Goal: Task Accomplishment & Management: Manage account settings

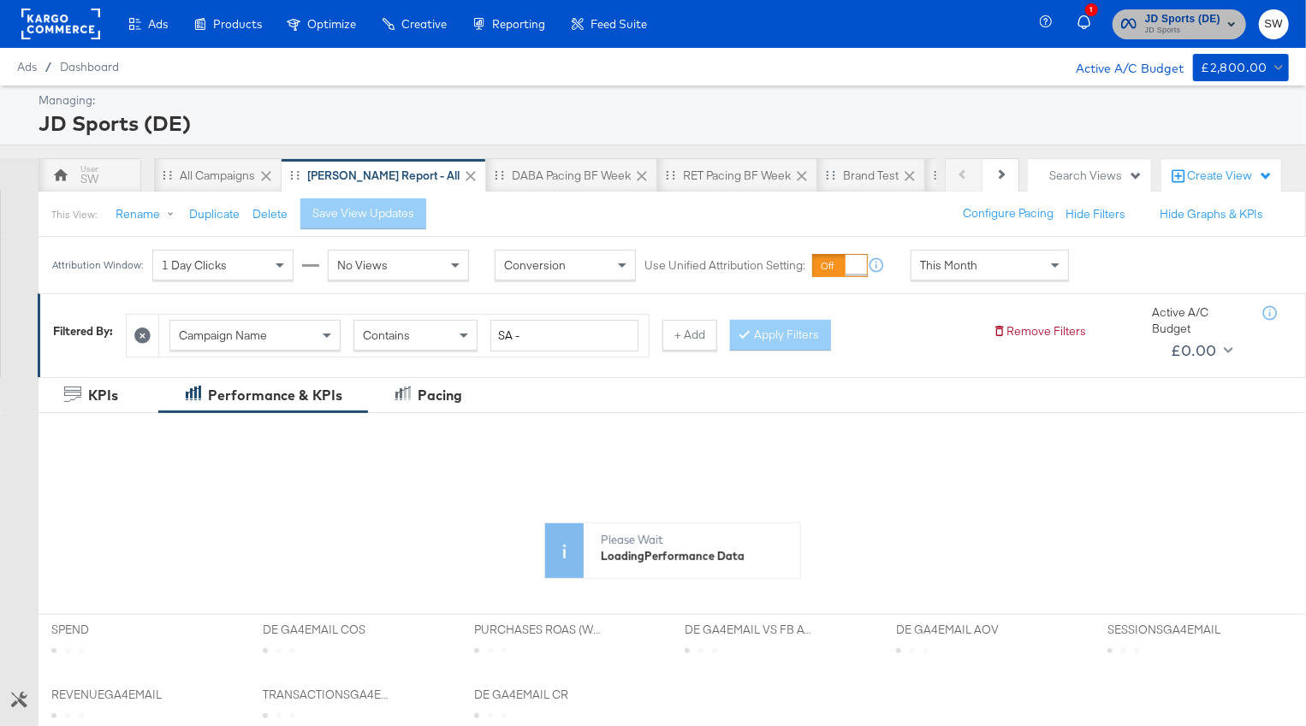
click at [1168, 28] on span "JD Sports" at bounding box center [1182, 31] width 75 height 14
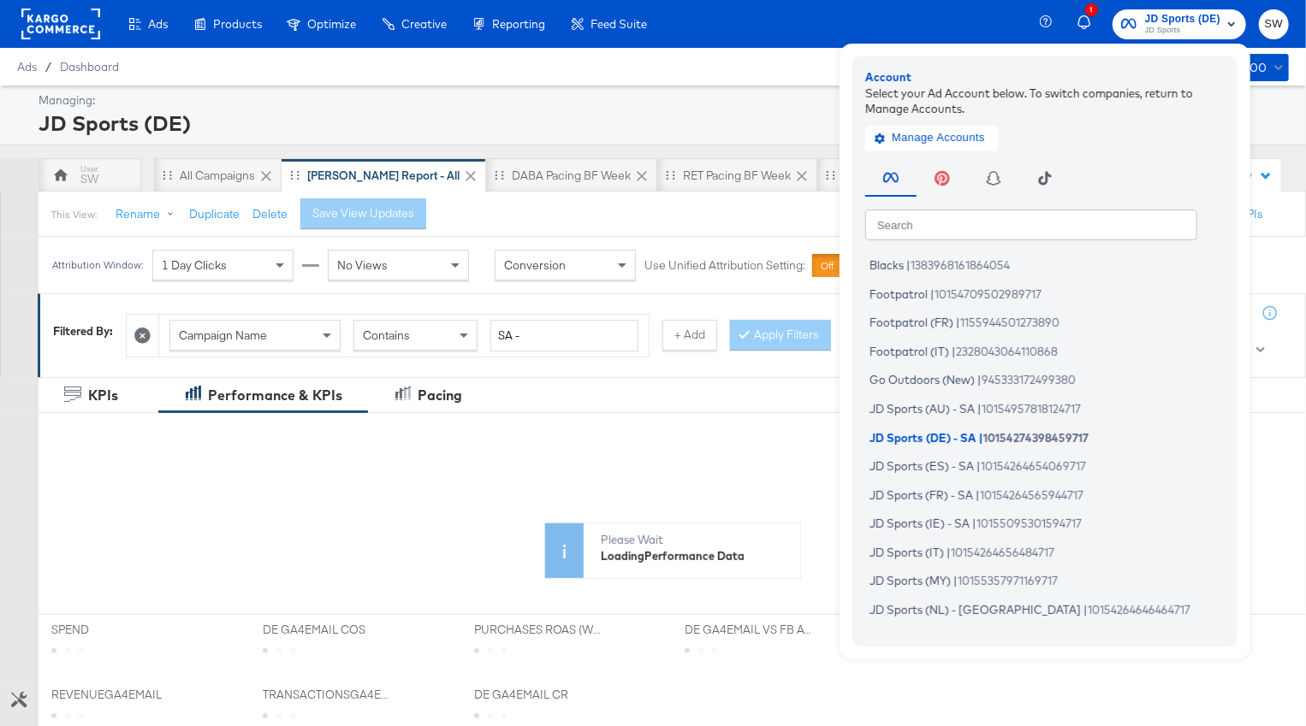
click at [1034, 224] on input "text" at bounding box center [1031, 224] width 332 height 31
type input "r"
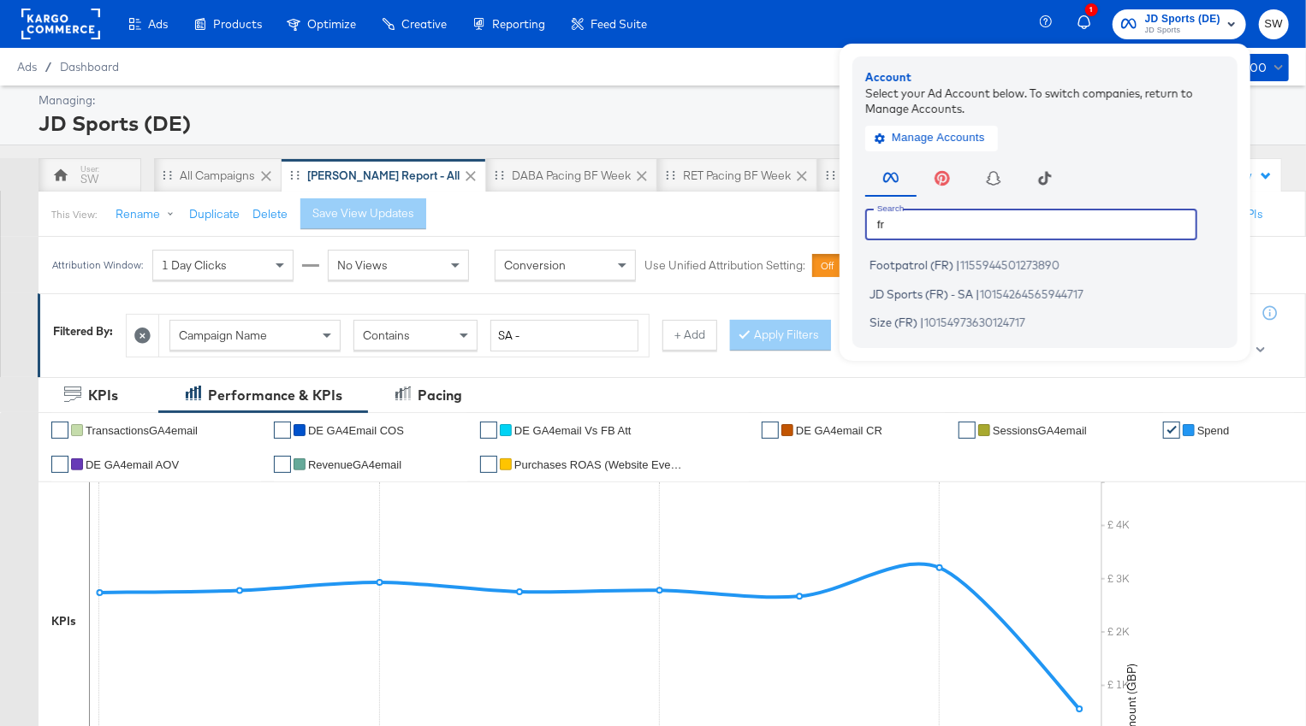
type input "f"
type input "it"
click at [1023, 295] on span "10154264656484717" at bounding box center [1002, 294] width 104 height 14
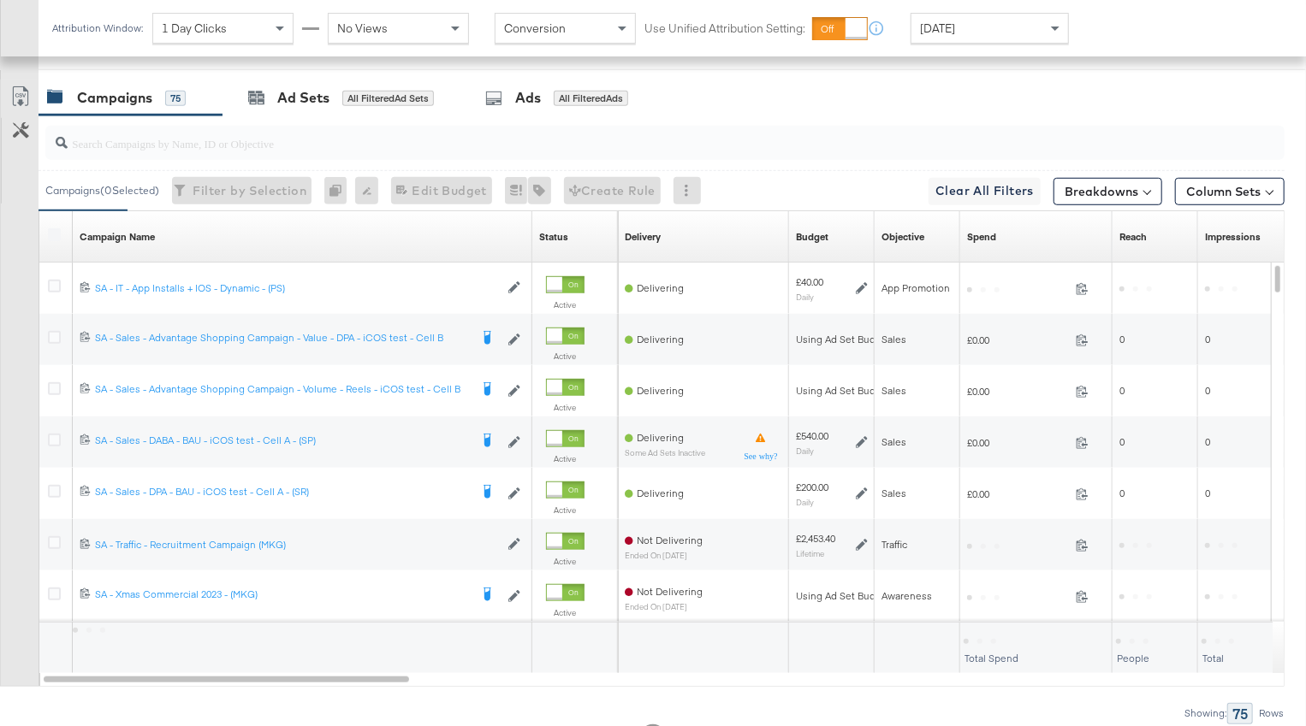
scroll to position [814, 0]
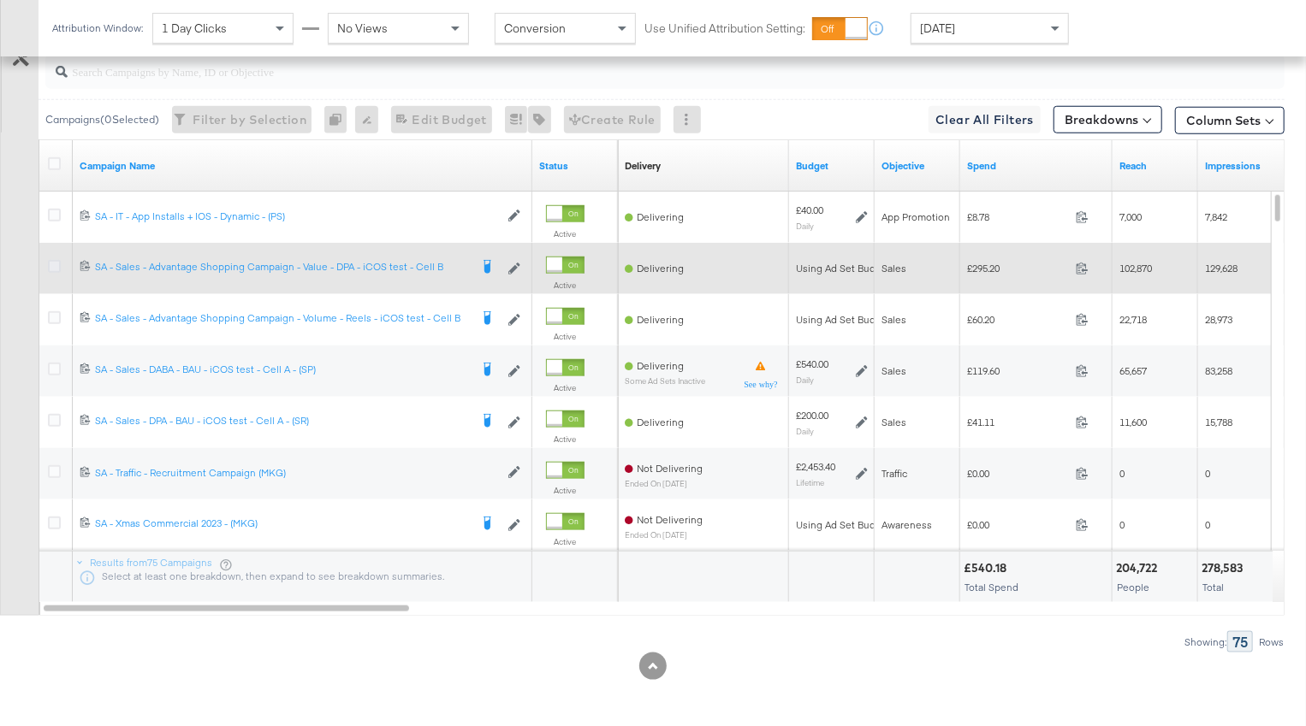
click at [58, 260] on icon at bounding box center [54, 266] width 13 height 13
click at [0, 0] on input "checkbox" at bounding box center [0, 0] width 0 height 0
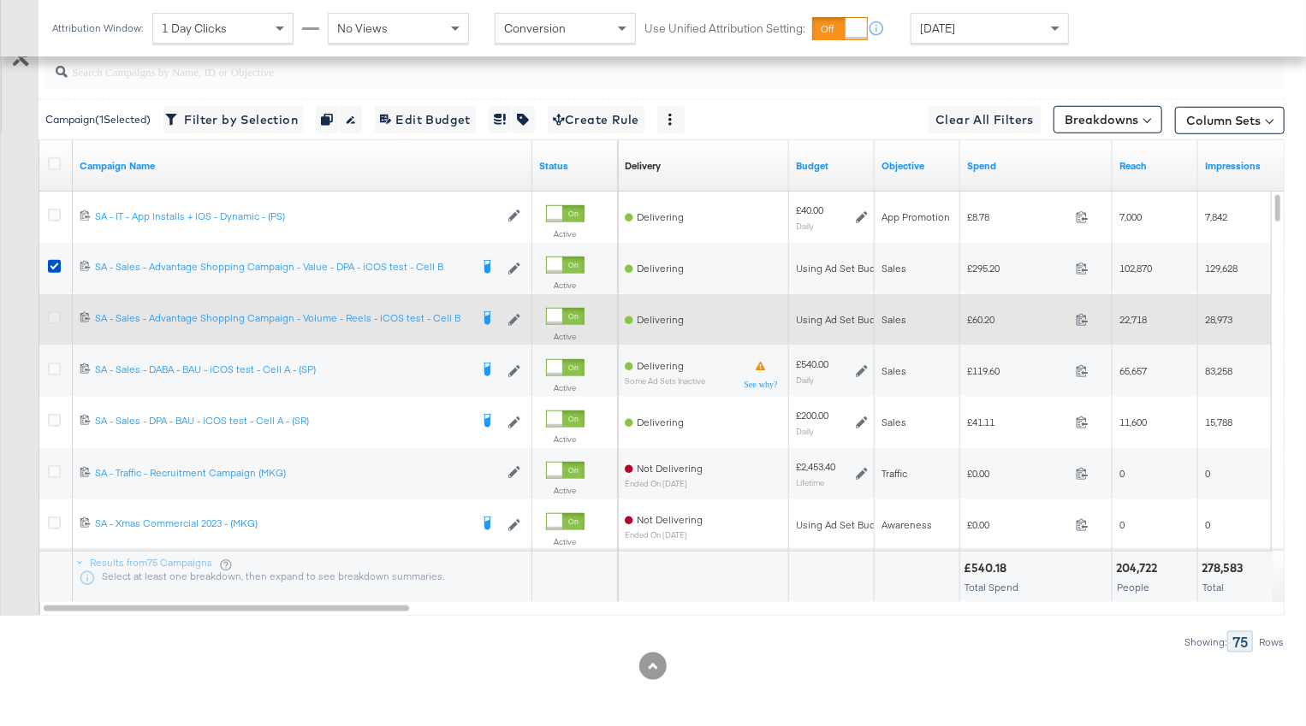
click at [51, 313] on icon at bounding box center [54, 317] width 13 height 13
click at [0, 0] on input "checkbox" at bounding box center [0, 0] width 0 height 0
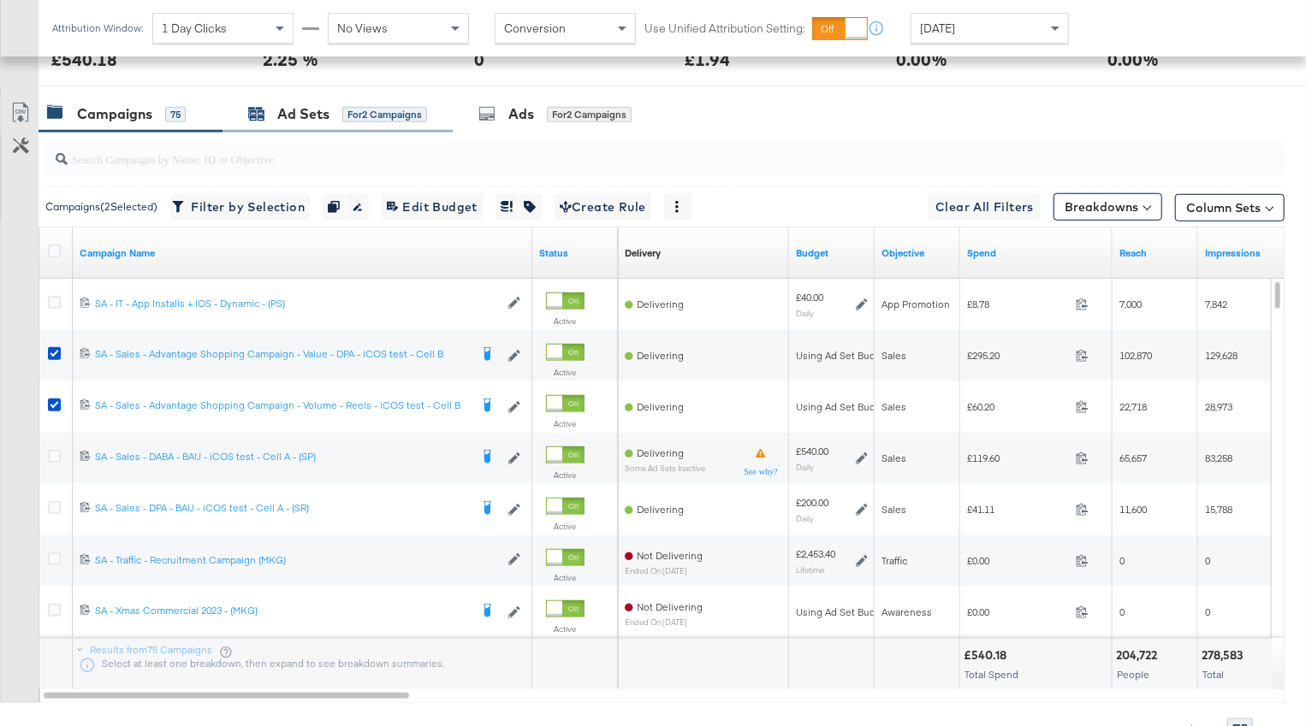
click at [275, 122] on div "Ad Sets for 2 Campaigns" at bounding box center [337, 114] width 179 height 20
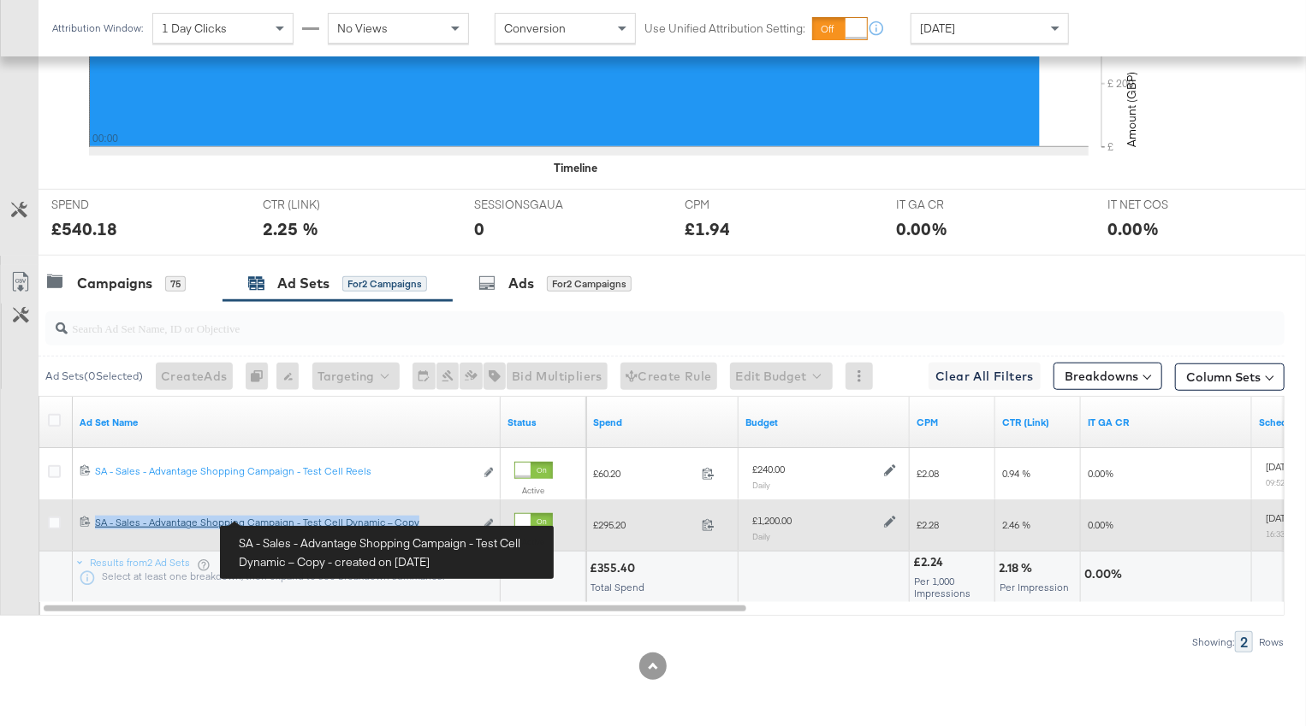
click at [186, 524] on div "SA - Sales - Advantage Shopping Campaign - Test Cell Dynamic – Copy SA - Sales …" at bounding box center [284, 523] width 379 height 14
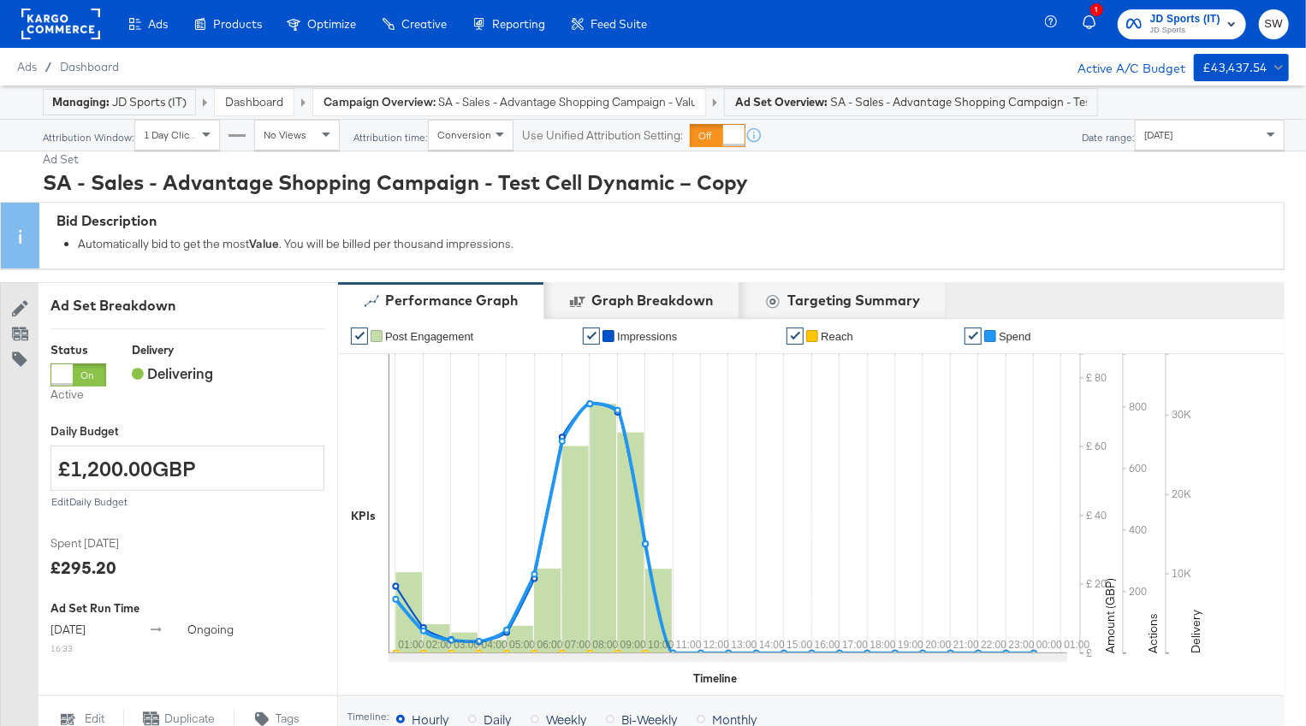
click at [471, 92] on div "Campaign Overview: SA - Sales - Advantage Shopping Campaign - Value - DPA - iCO…" at bounding box center [509, 102] width 392 height 27
click at [477, 101] on span "SA - Sales - Advantage Shopping Campaign - Value - DPA - iCOS test - Cell B" at bounding box center [566, 102] width 257 height 16
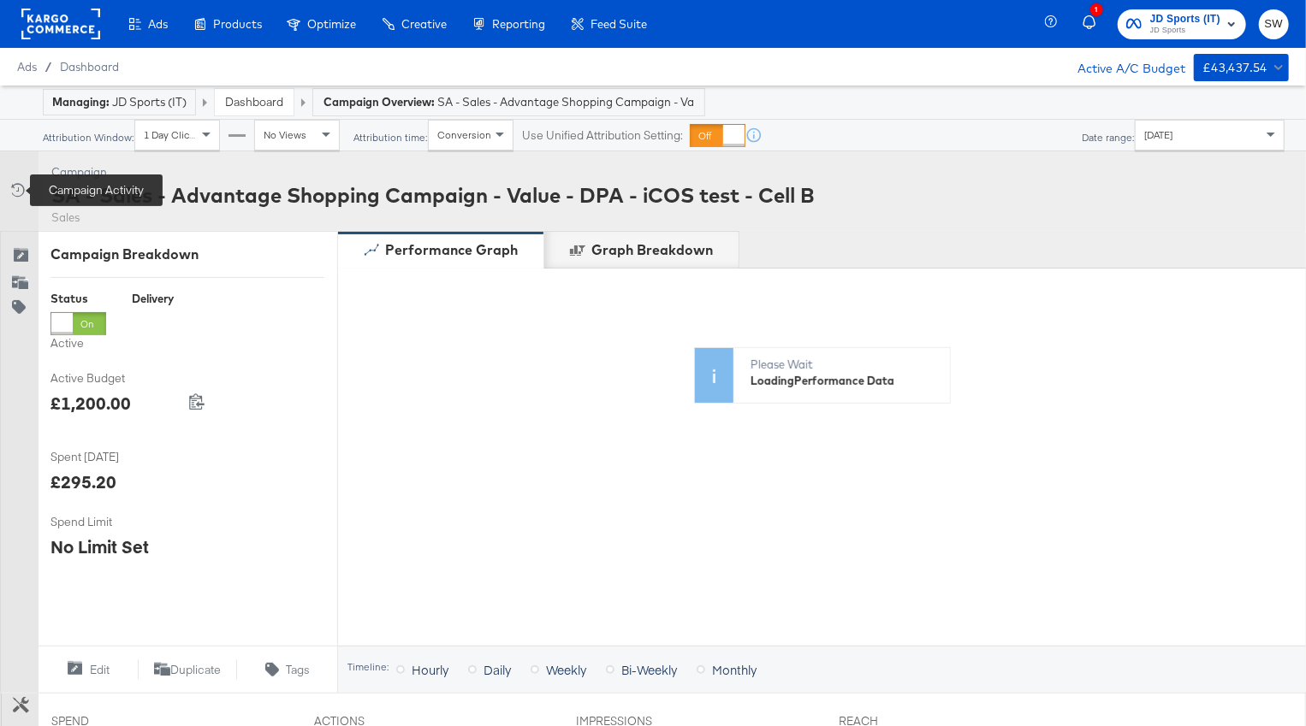
click at [16, 190] on icon at bounding box center [16, 189] width 17 height 17
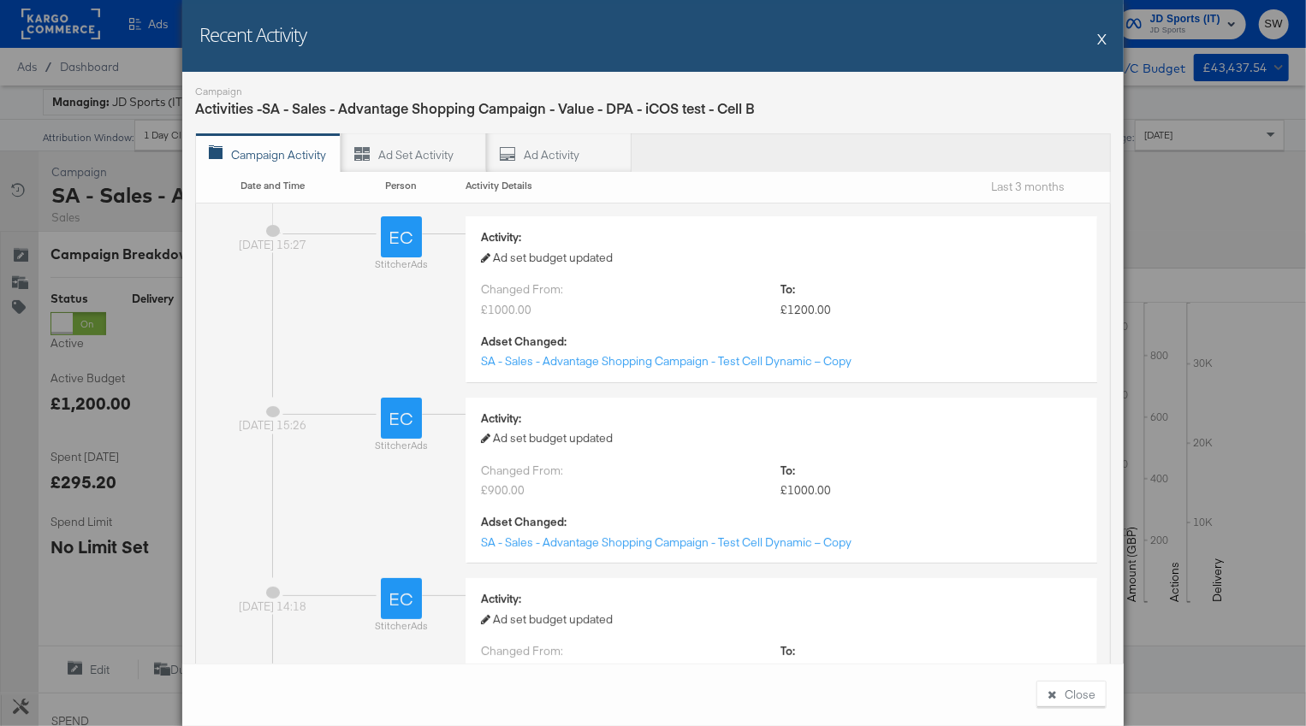
click at [1101, 38] on button "X" at bounding box center [1101, 38] width 9 height 34
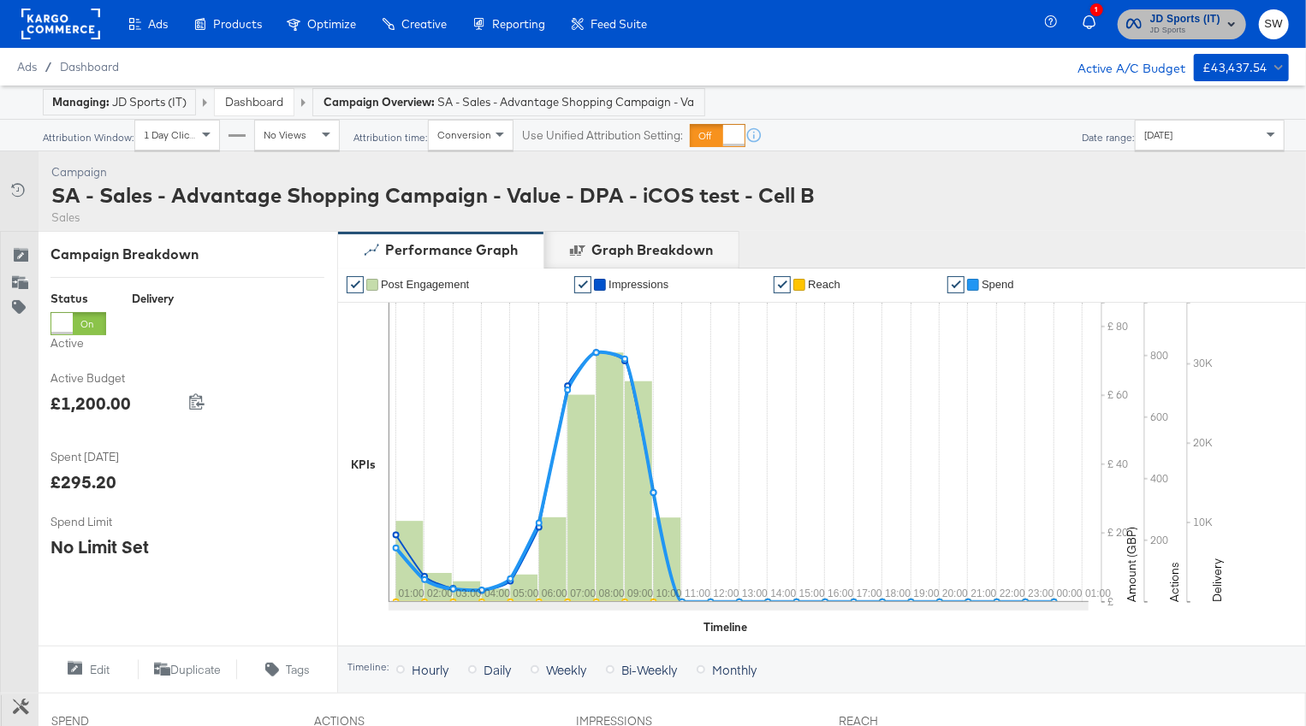
click at [1217, 20] on span "JD Sports (IT)" at bounding box center [1185, 19] width 70 height 18
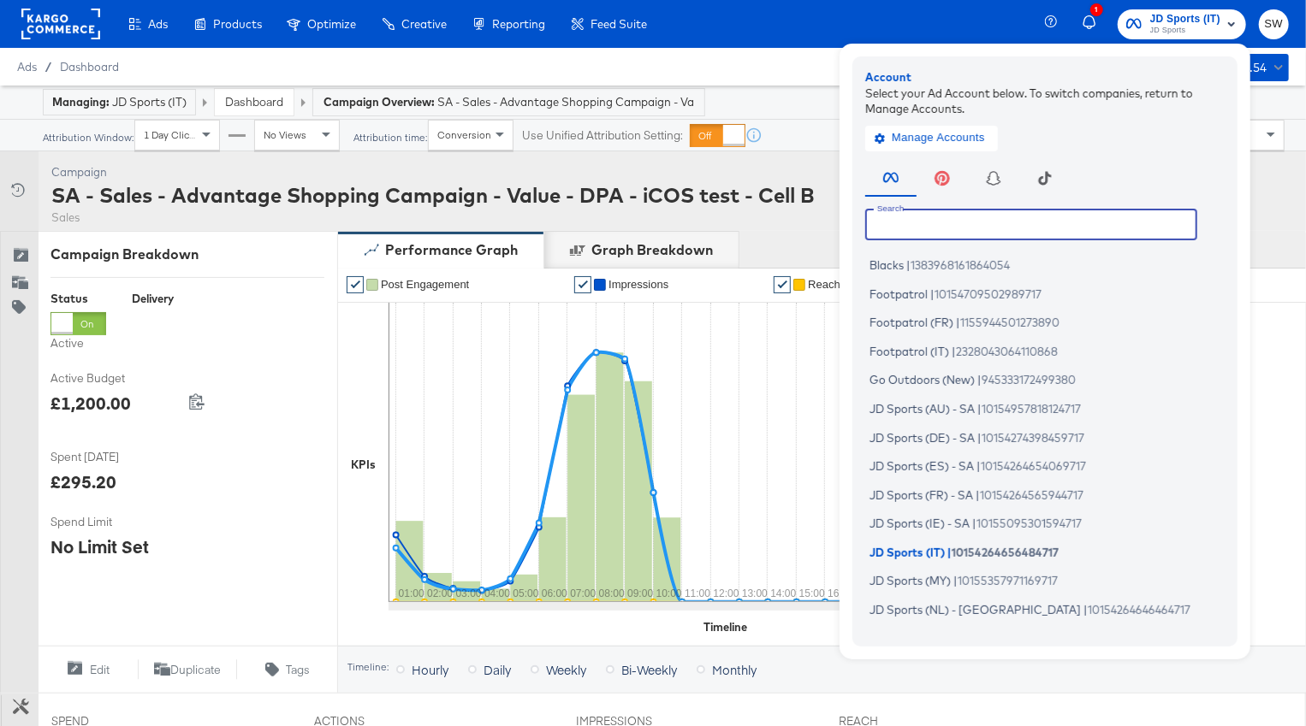
click at [1080, 224] on input "text" at bounding box center [1031, 224] width 332 height 31
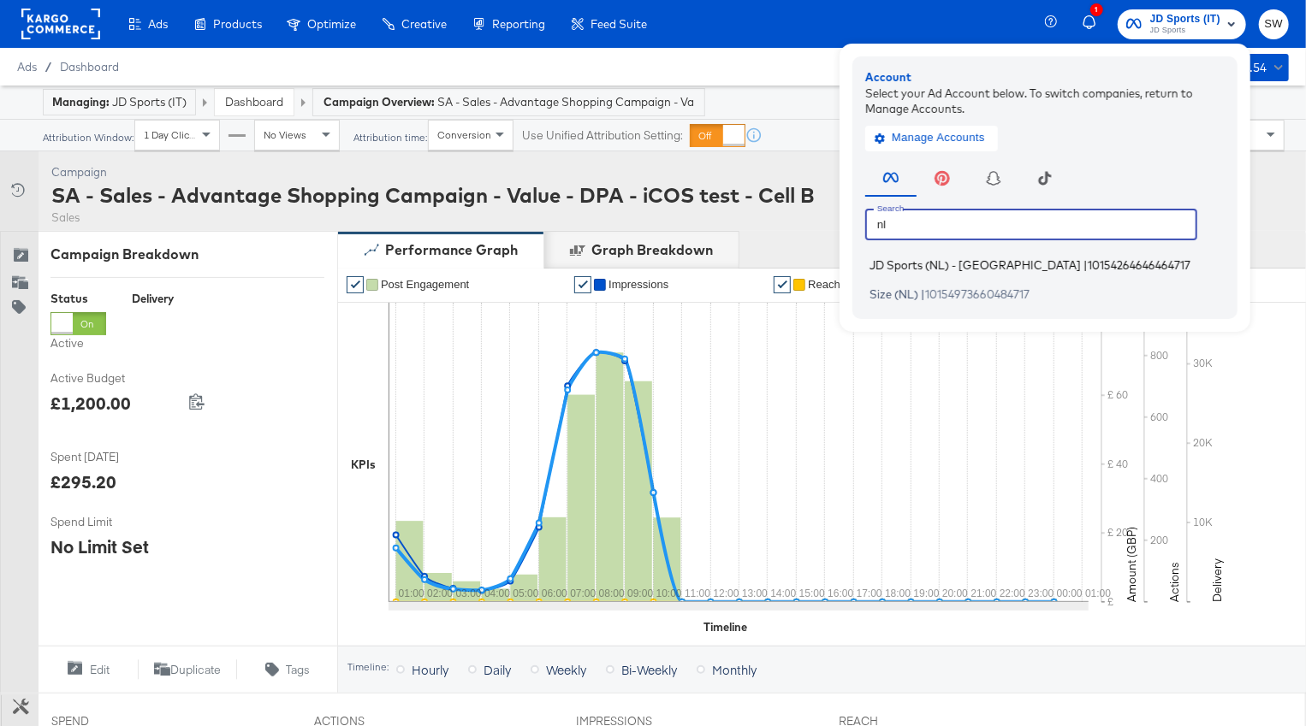
type input "nl"
click at [1083, 265] on span "|" at bounding box center [1085, 265] width 4 height 14
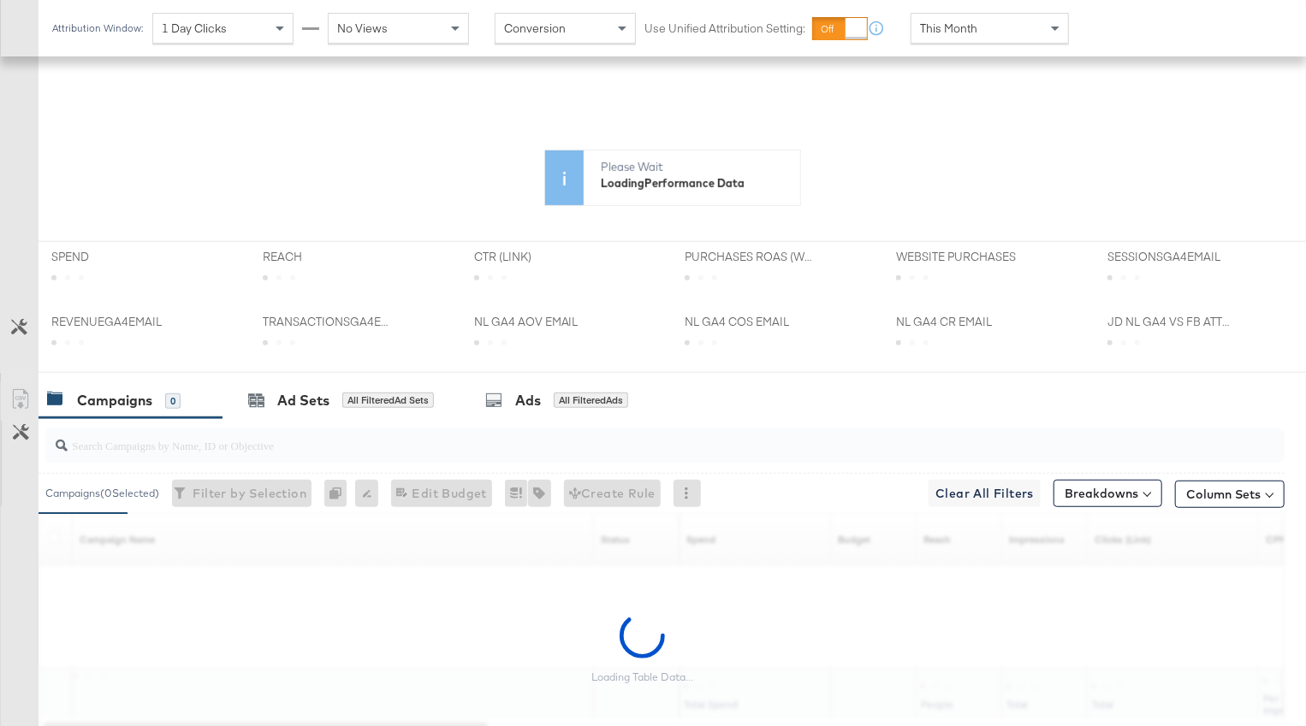
scroll to position [529, 0]
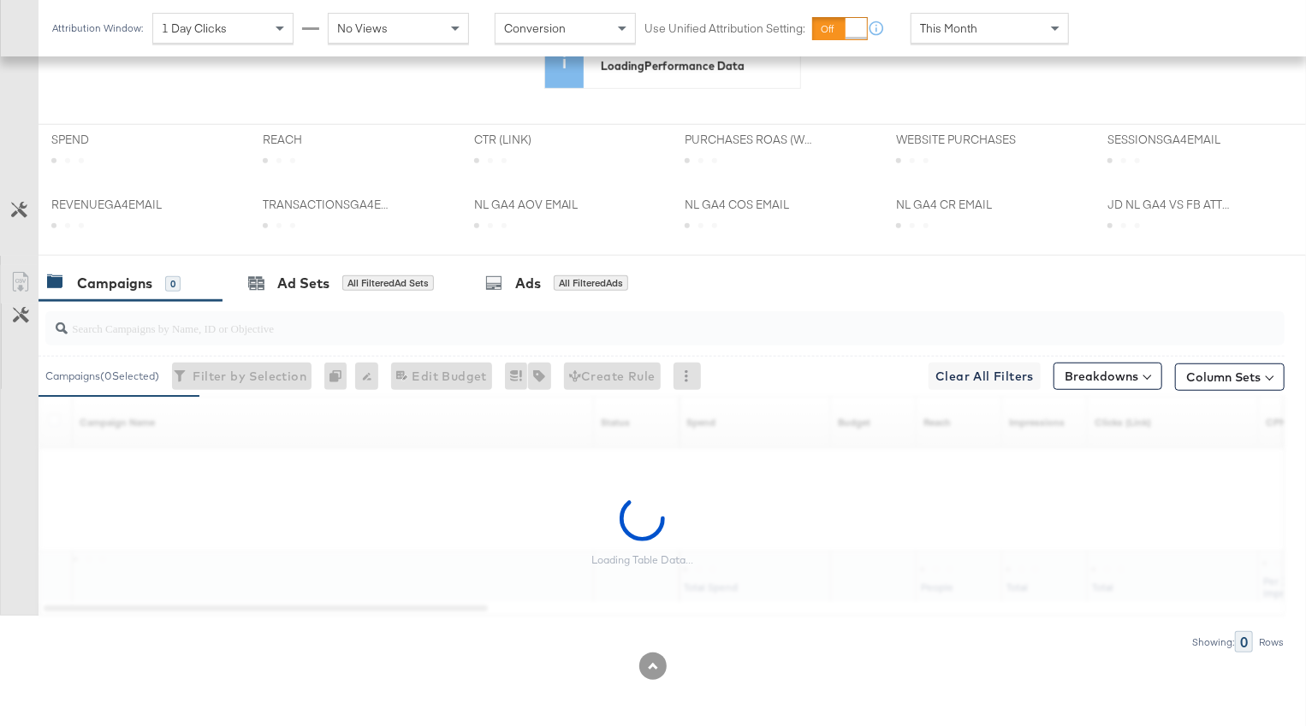
click at [549, 321] on input "search" at bounding box center [620, 321] width 1105 height 33
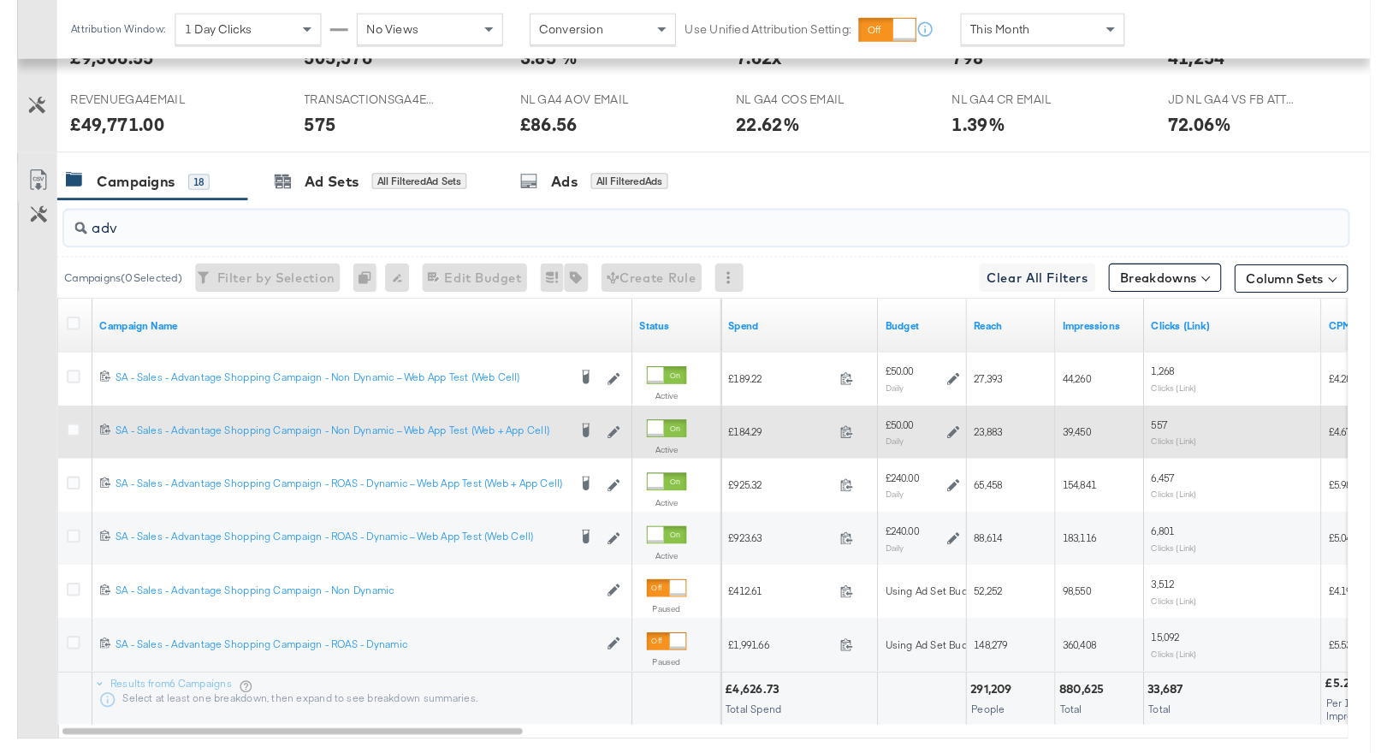
scroll to position [804, 0]
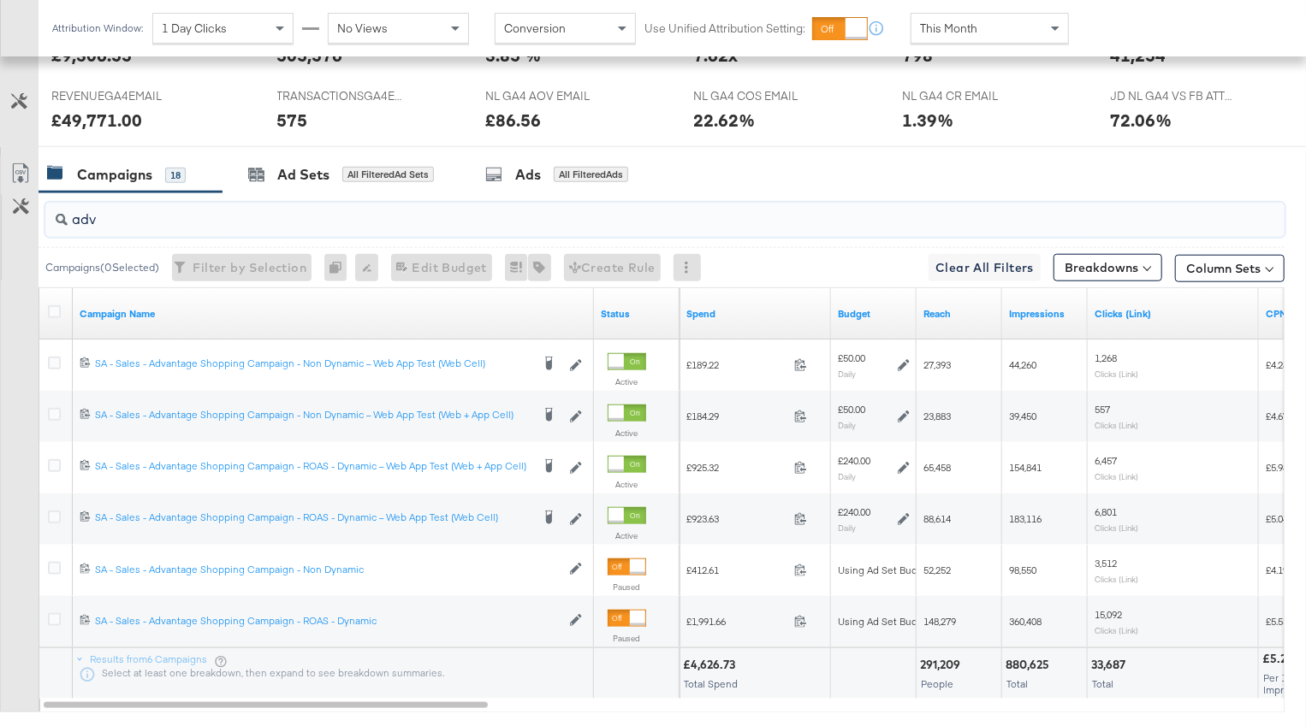
type input "adv"
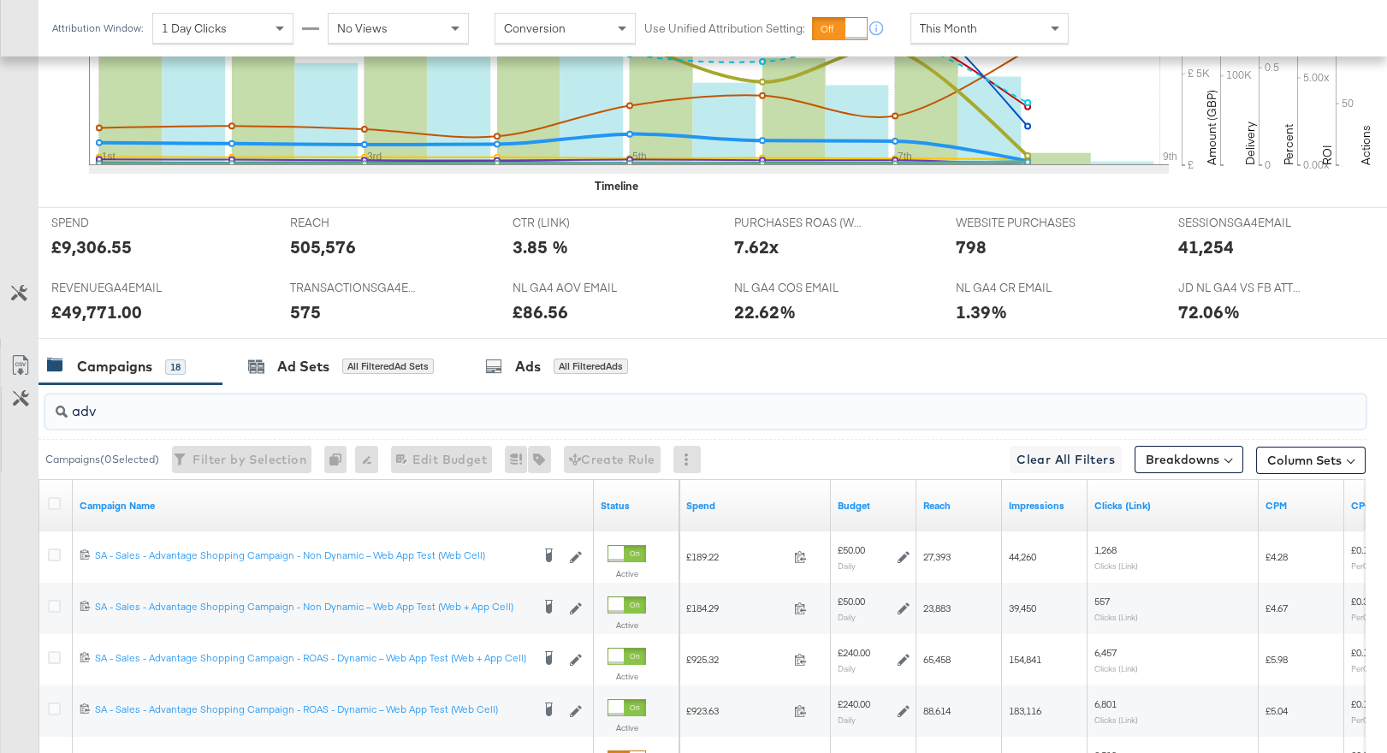
scroll to position [0, 0]
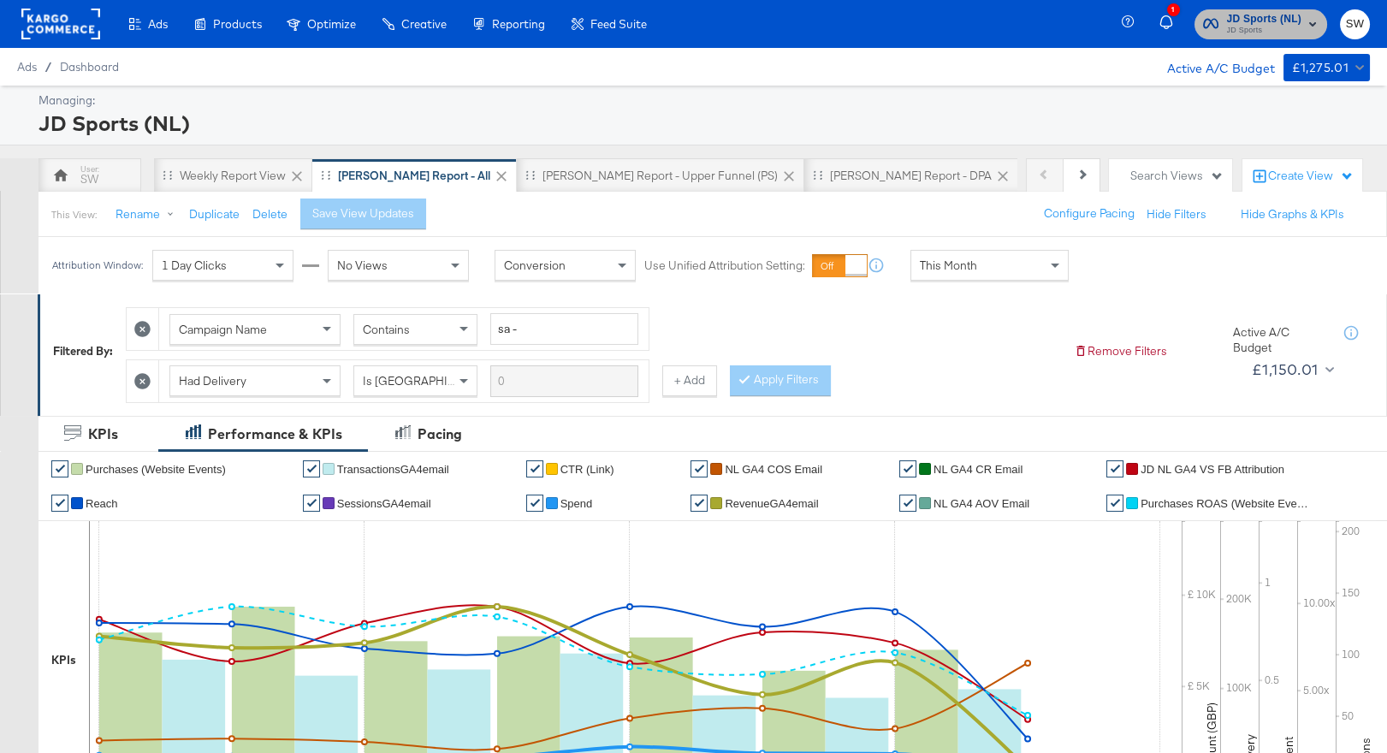
click at [1252, 27] on span "JD Sports" at bounding box center [1264, 31] width 75 height 14
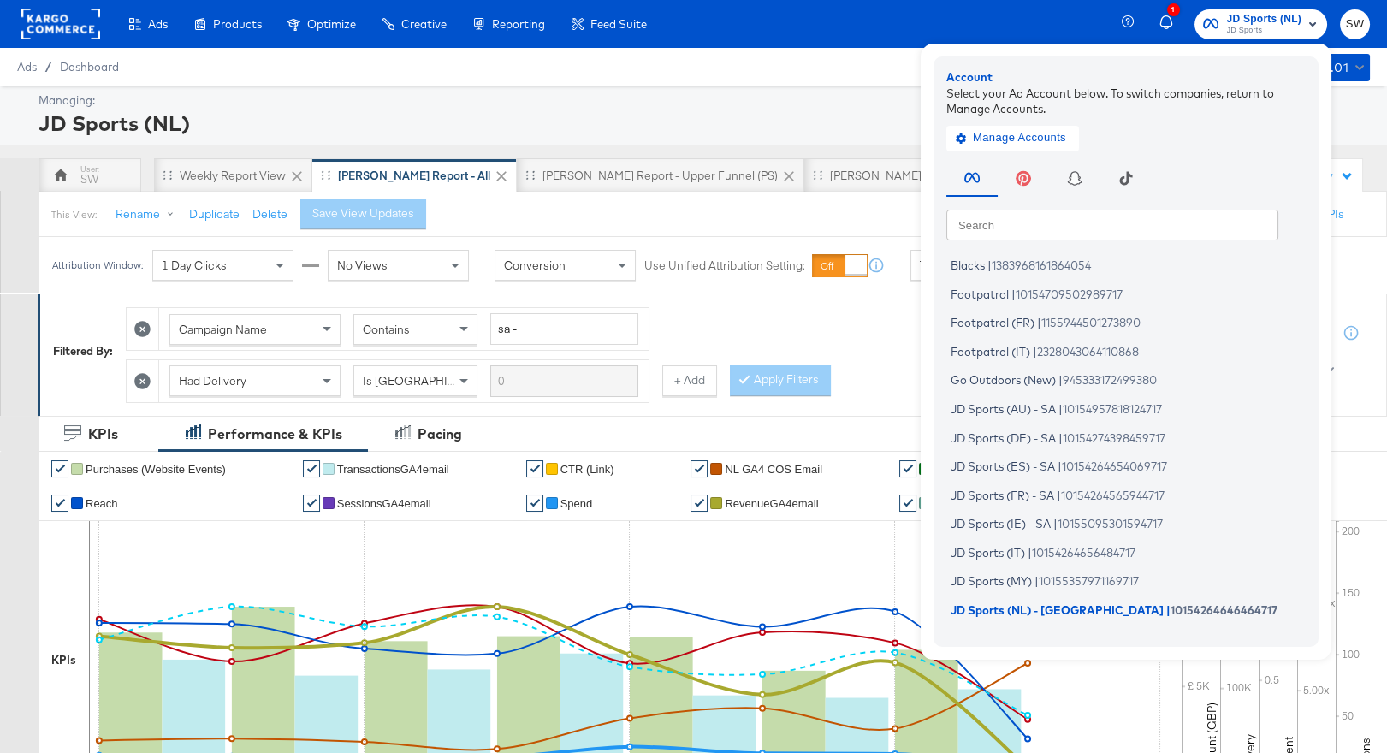
click at [990, 223] on input "text" at bounding box center [1112, 224] width 332 height 31
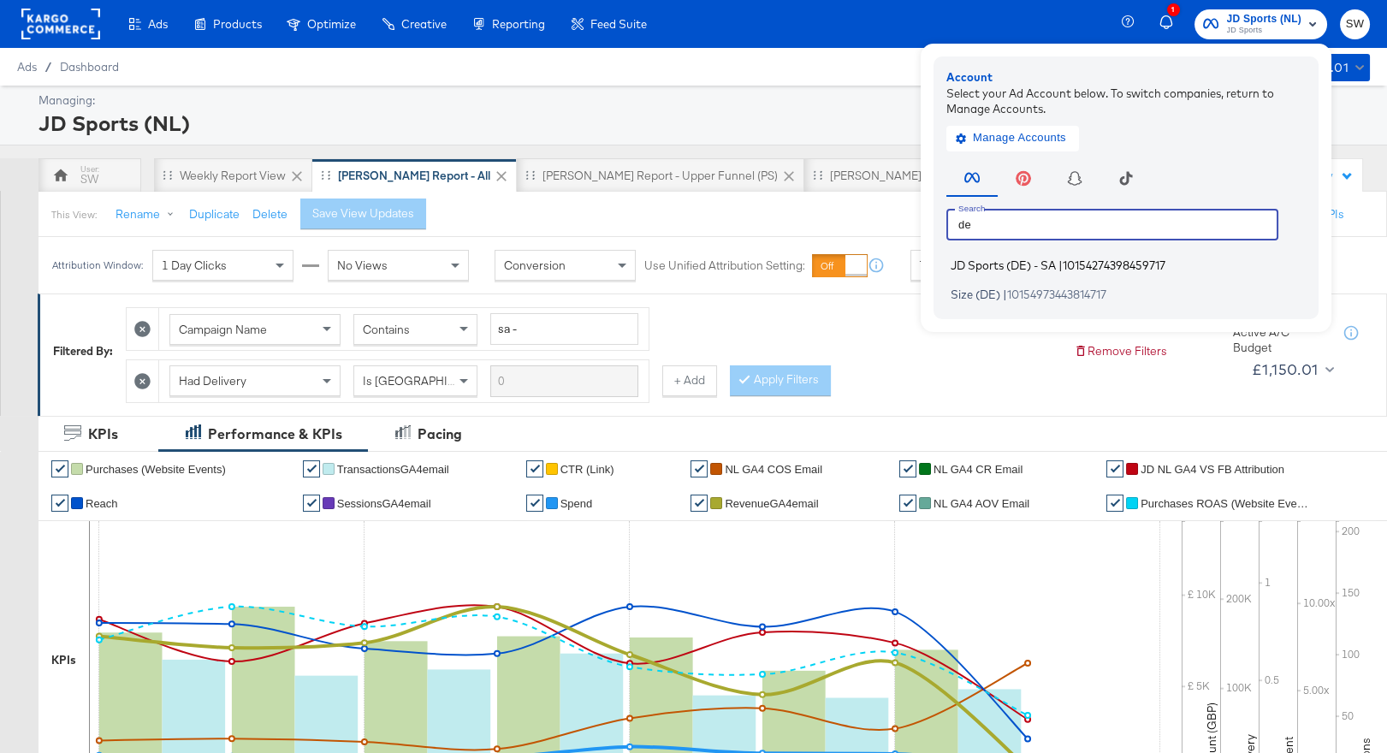
type input "de"
click at [1018, 265] on span "JD Sports (DE) - SA" at bounding box center [1002, 265] width 105 height 14
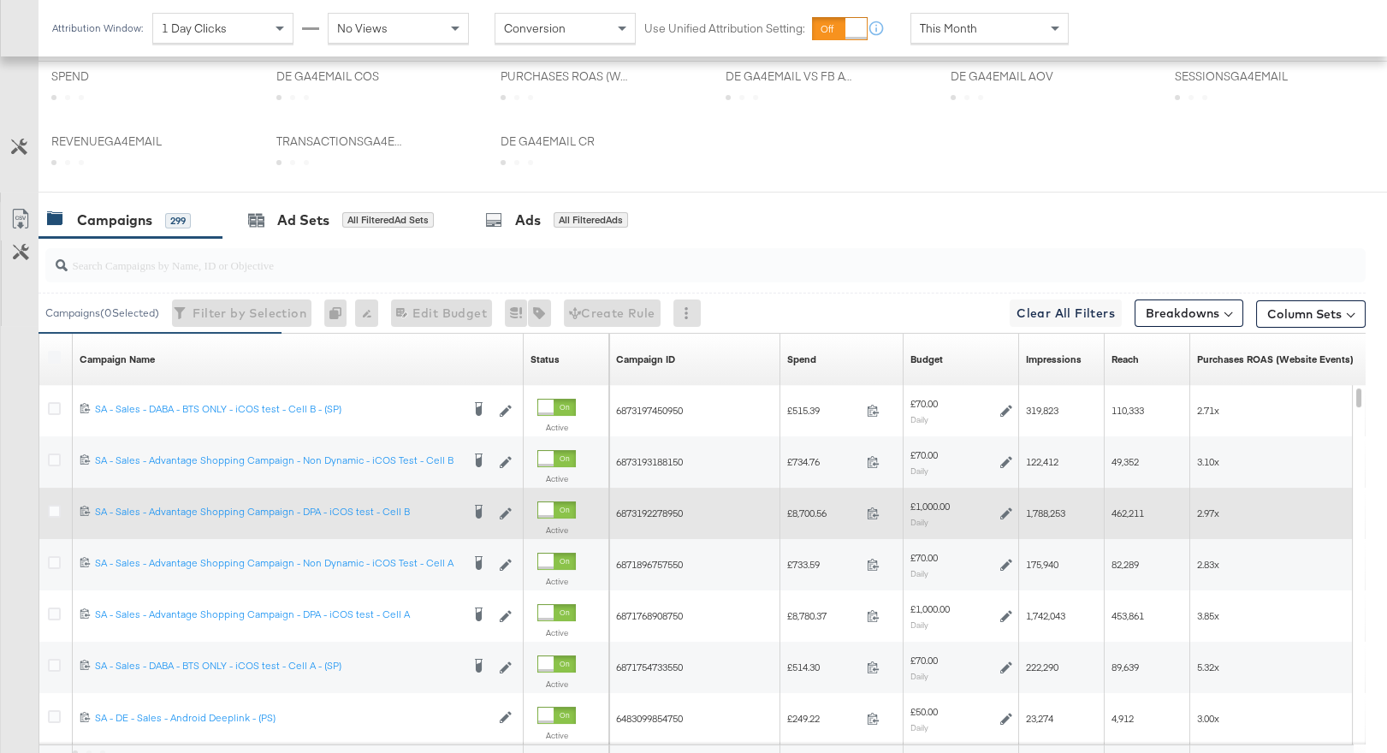
scroll to position [887, 0]
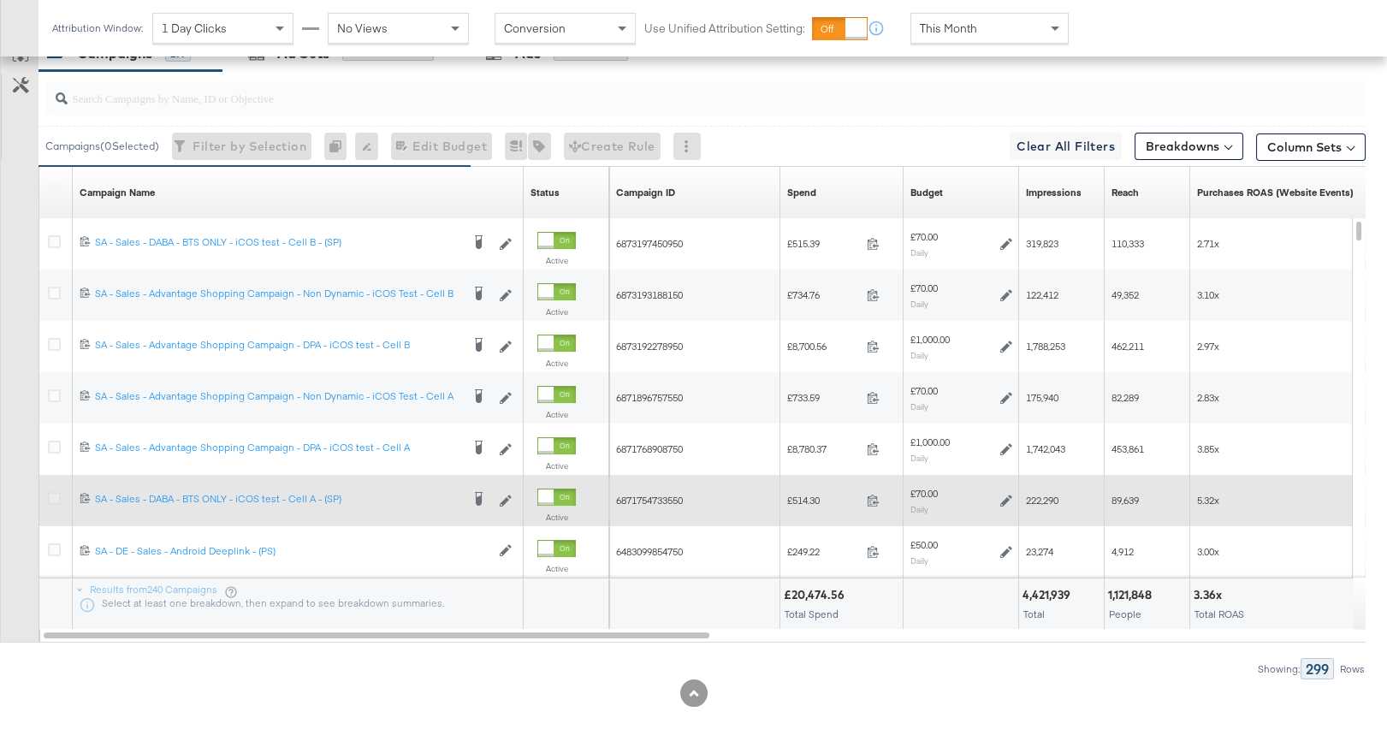
click at [52, 493] on icon at bounding box center [54, 498] width 13 height 13
click at [0, 0] on input "checkbox" at bounding box center [0, 0] width 0 height 0
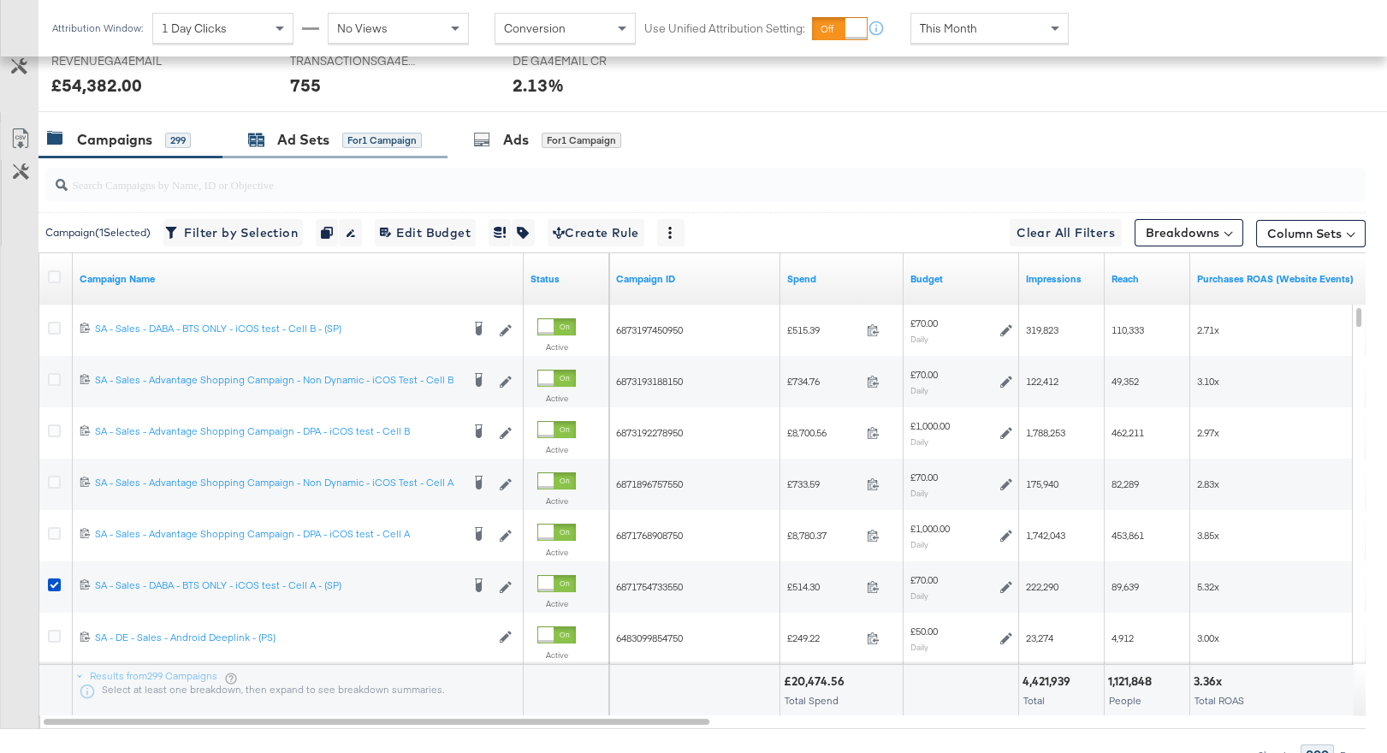
click at [352, 132] on span "for 1 Campaign" at bounding box center [382, 139] width 80 height 15
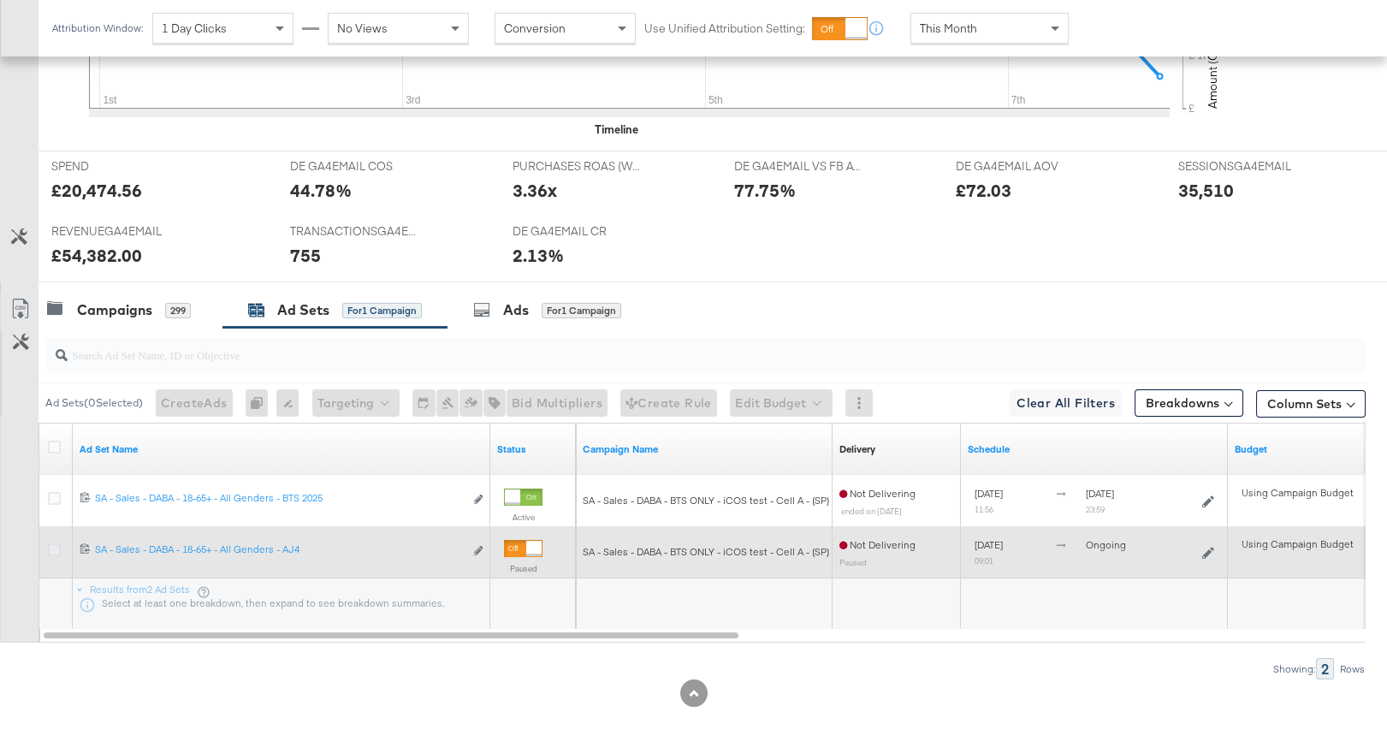
click at [52, 548] on icon at bounding box center [54, 549] width 13 height 13
click at [0, 0] on input "checkbox" at bounding box center [0, 0] width 0 height 0
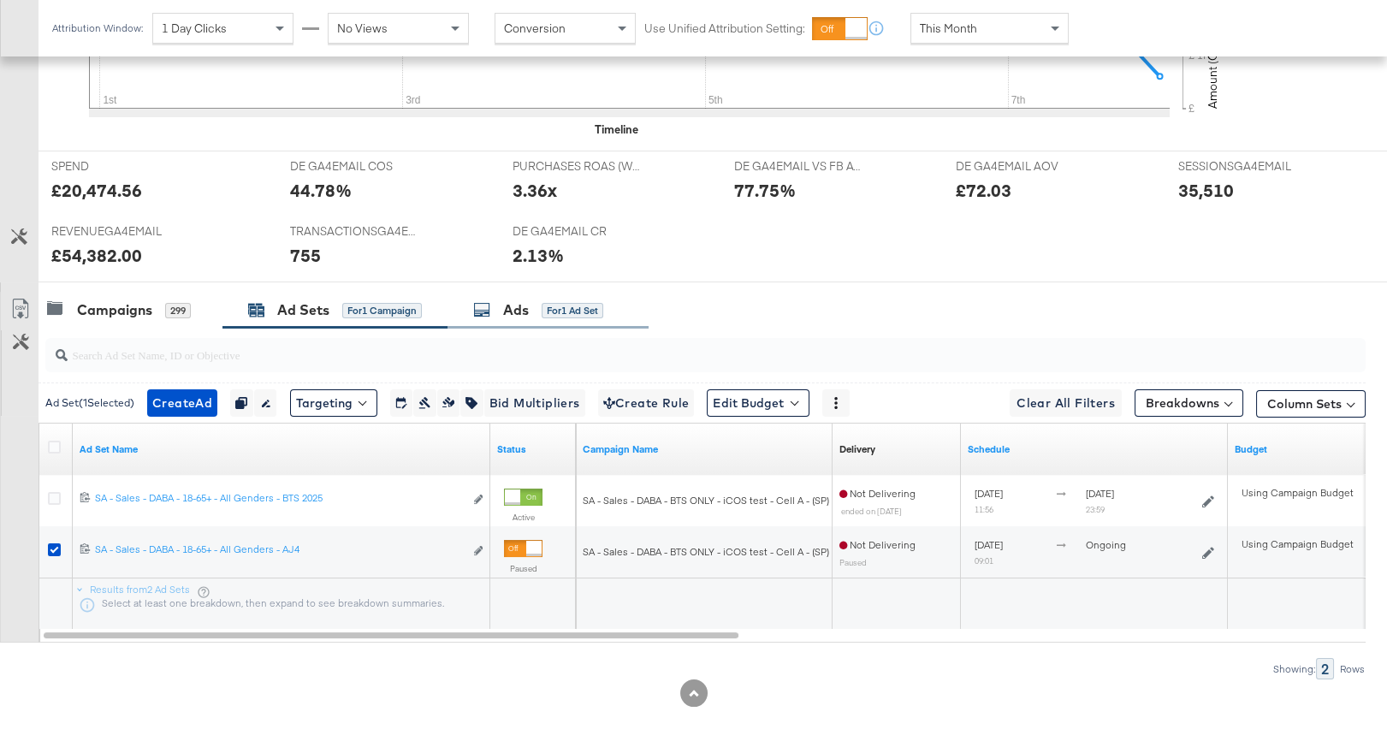
click at [560, 306] on div "for 1 Ad Set" at bounding box center [573, 310] width 62 height 15
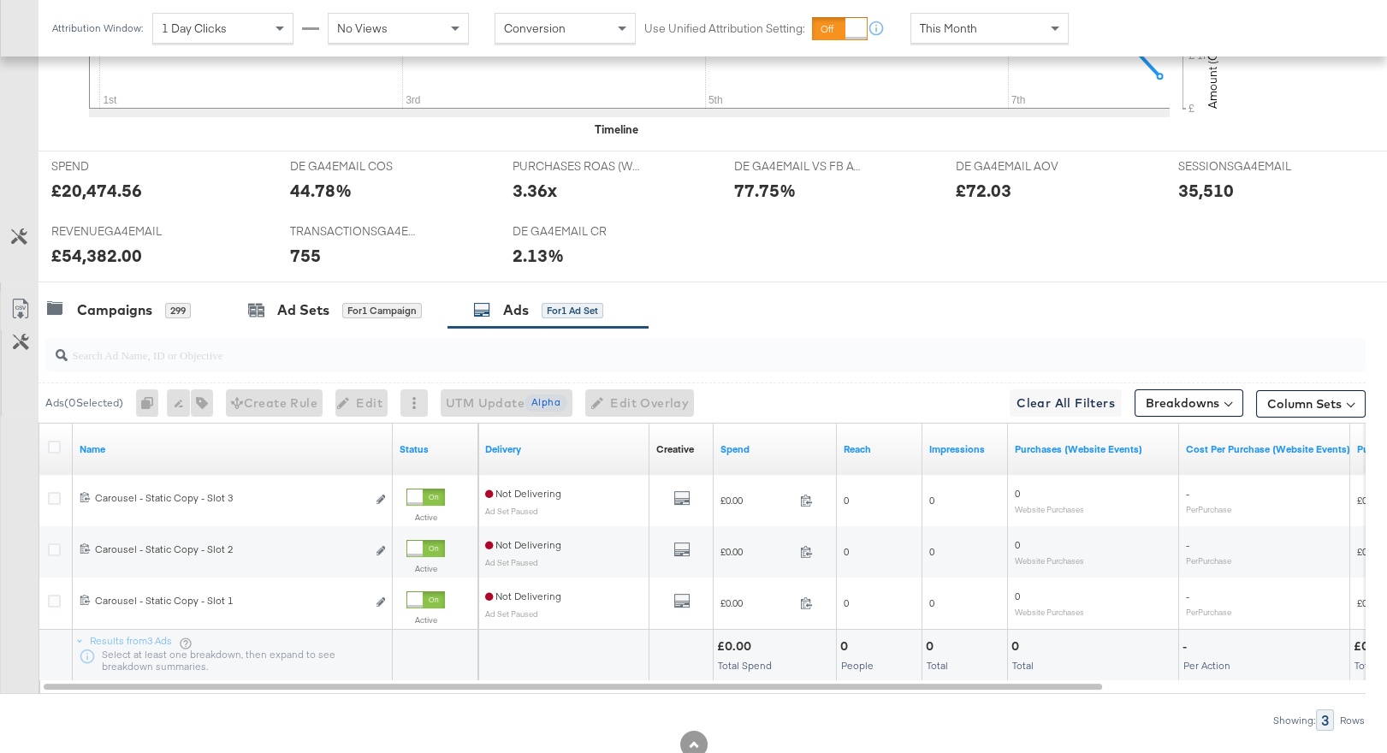
scroll to position [682, 0]
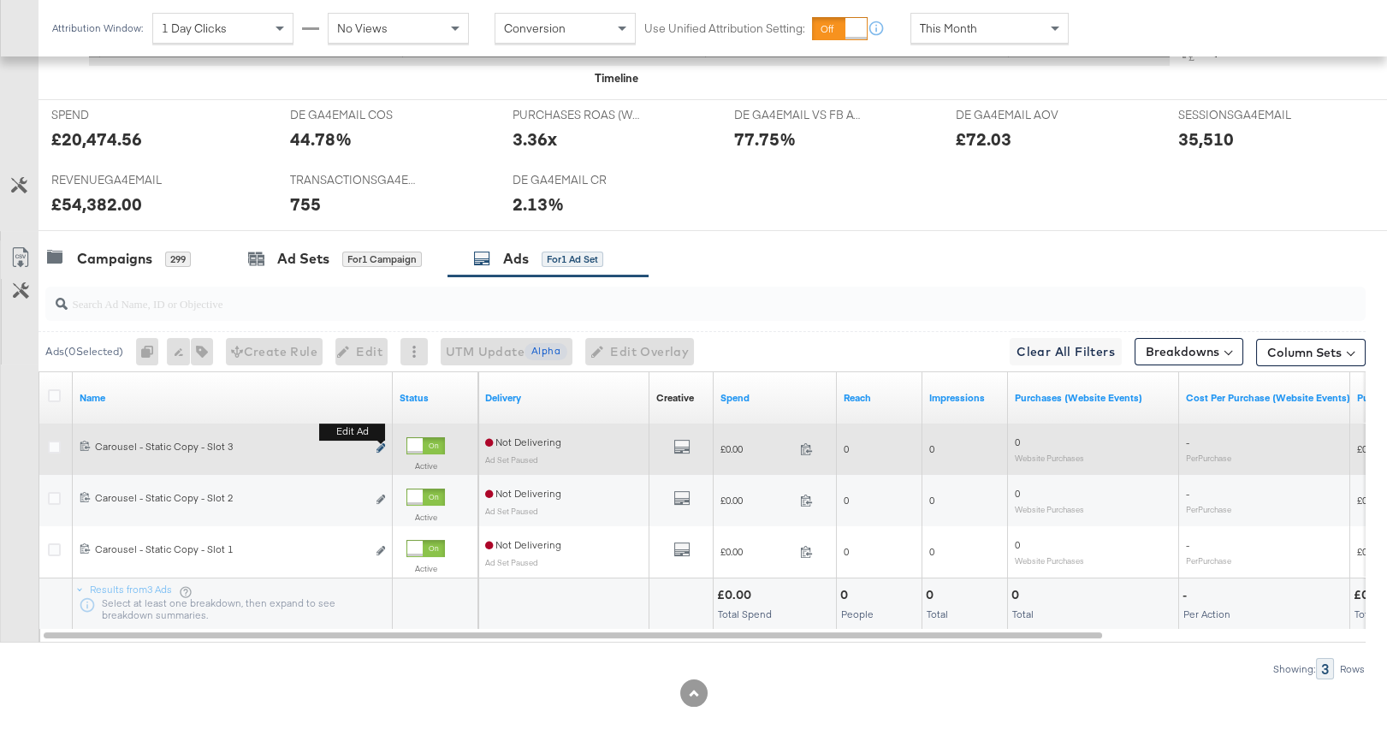
click at [382, 447] on icon "link" at bounding box center [380, 447] width 9 height 9
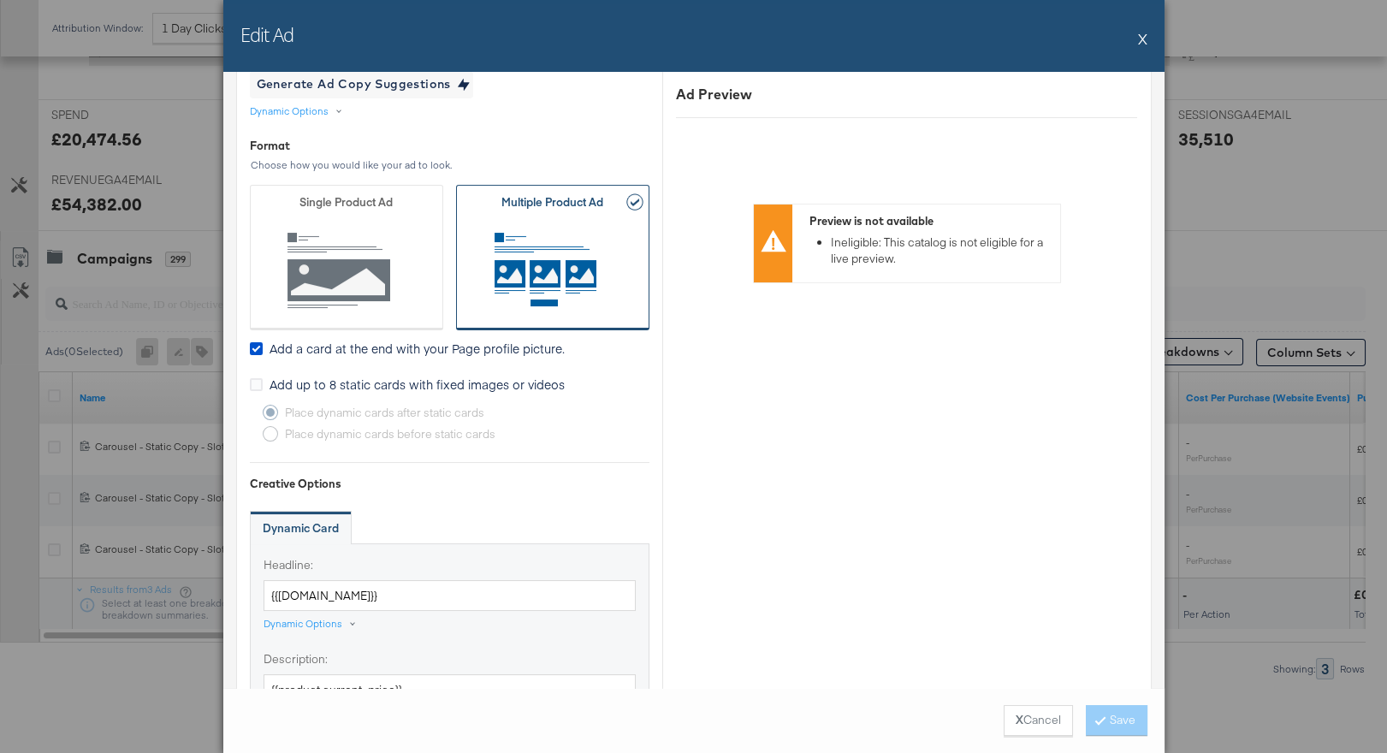
scroll to position [590, 0]
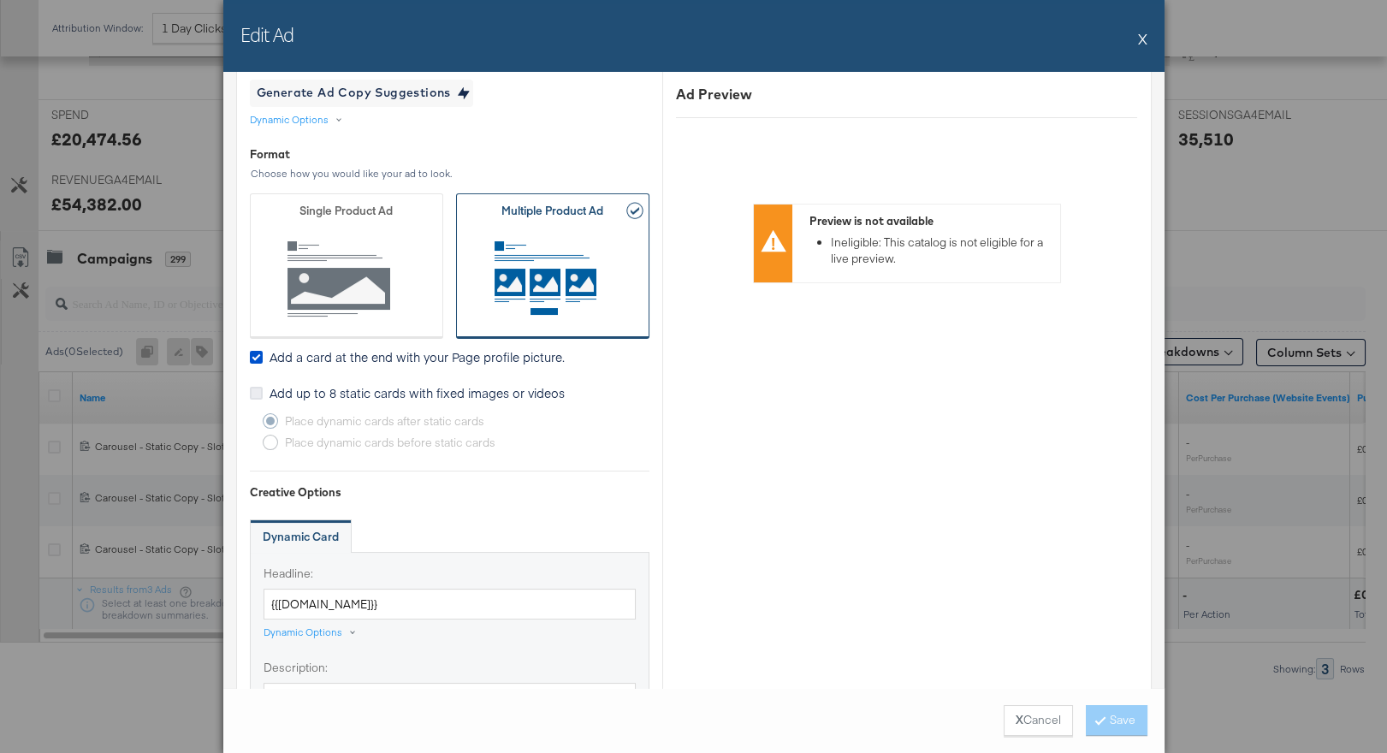
click at [252, 394] on icon at bounding box center [256, 393] width 13 height 13
click at [0, 0] on input "Add up to 8 static cards with fixed images or videos" at bounding box center [0, 0] width 0 height 0
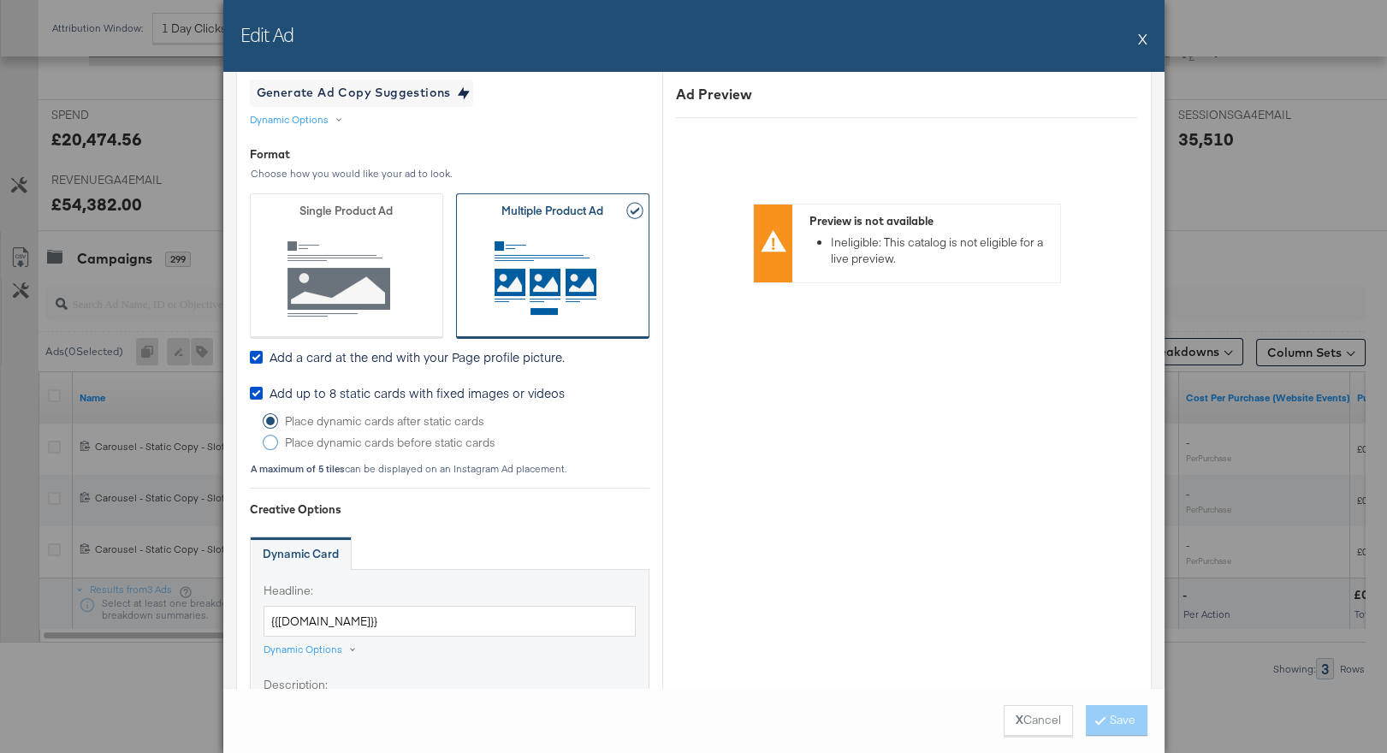
click at [266, 440] on icon at bounding box center [270, 442] width 15 height 15
click at [0, 0] on input "Place dynamic cards before static cards" at bounding box center [0, 0] width 0 height 0
click at [267, 418] on icon at bounding box center [270, 420] width 15 height 15
click at [0, 0] on input "Place dynamic cards after static cards" at bounding box center [0, 0] width 0 height 0
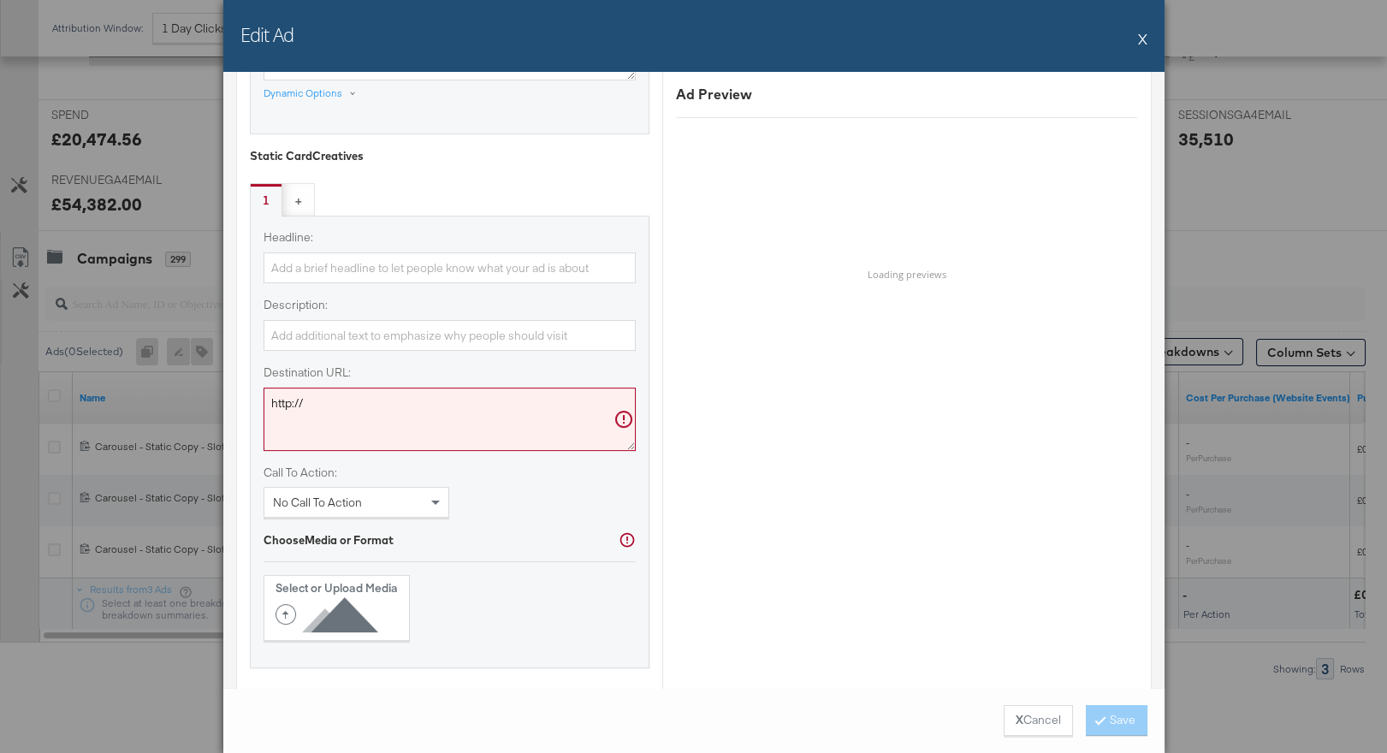
scroll to position [1353, 0]
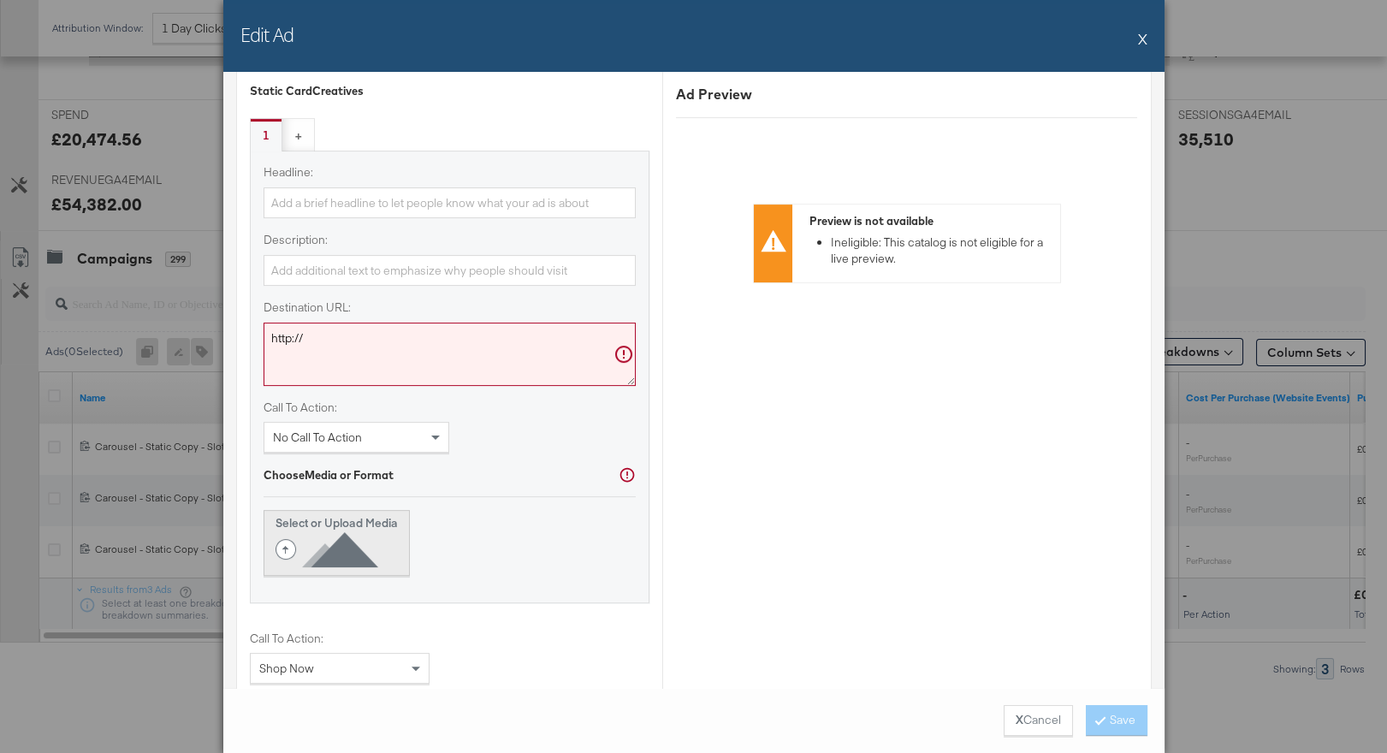
click at [349, 530] on icon at bounding box center [330, 549] width 110 height 38
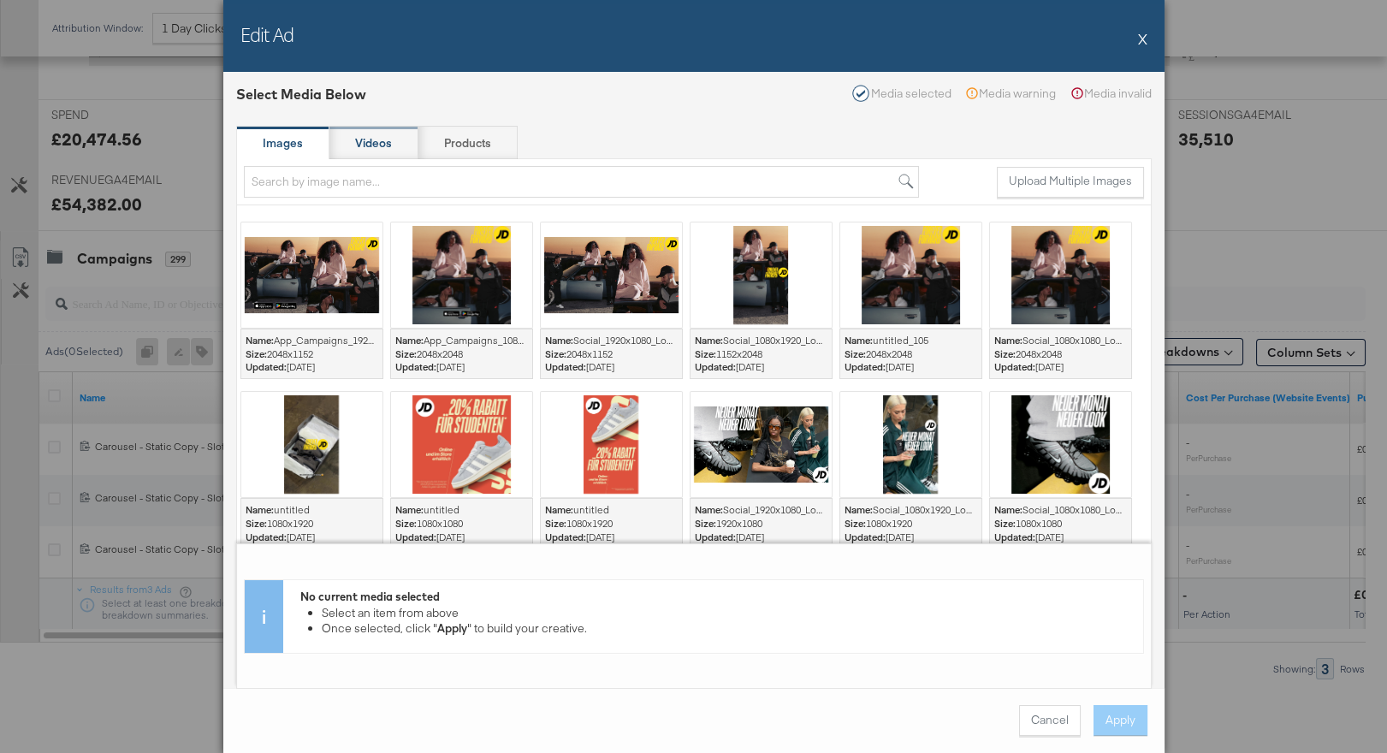
click at [391, 130] on div "Videos" at bounding box center [373, 143] width 89 height 34
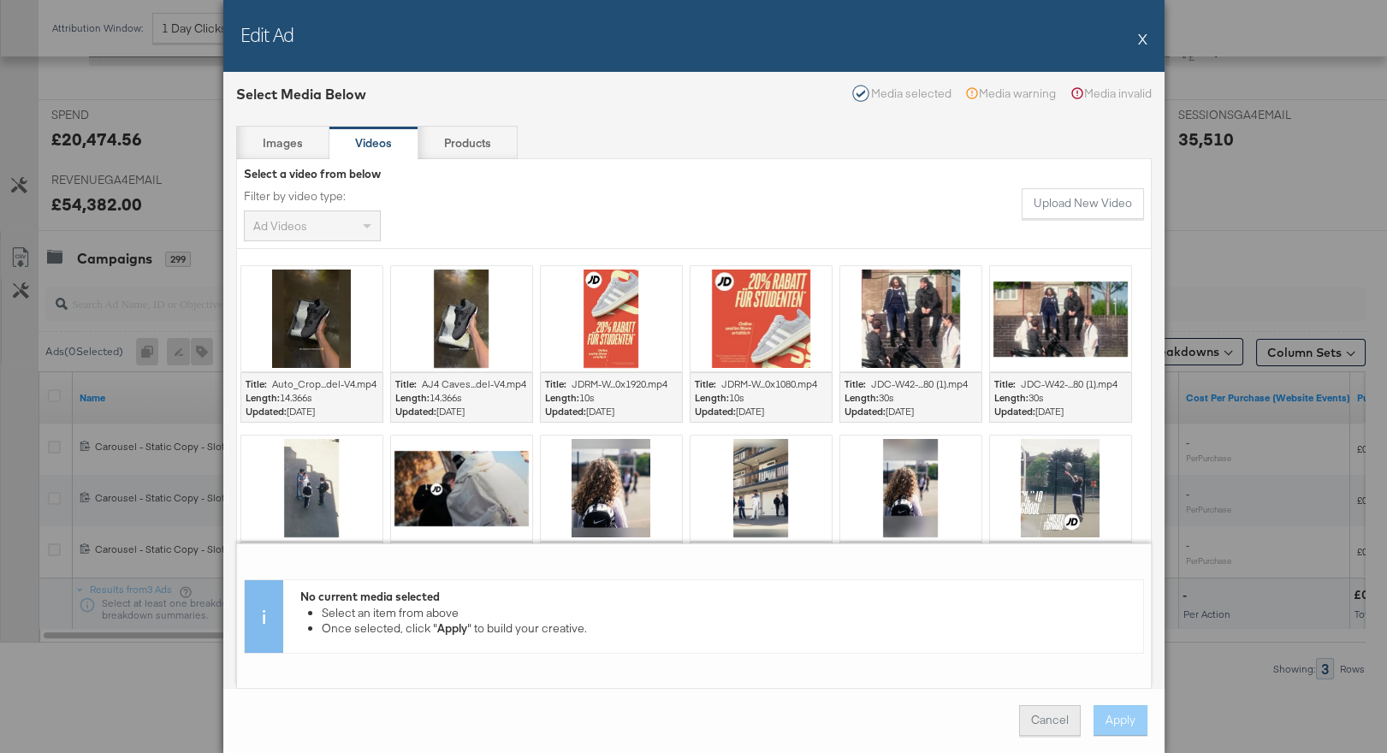
click at [1045, 722] on button "Cancel" at bounding box center [1050, 720] width 62 height 31
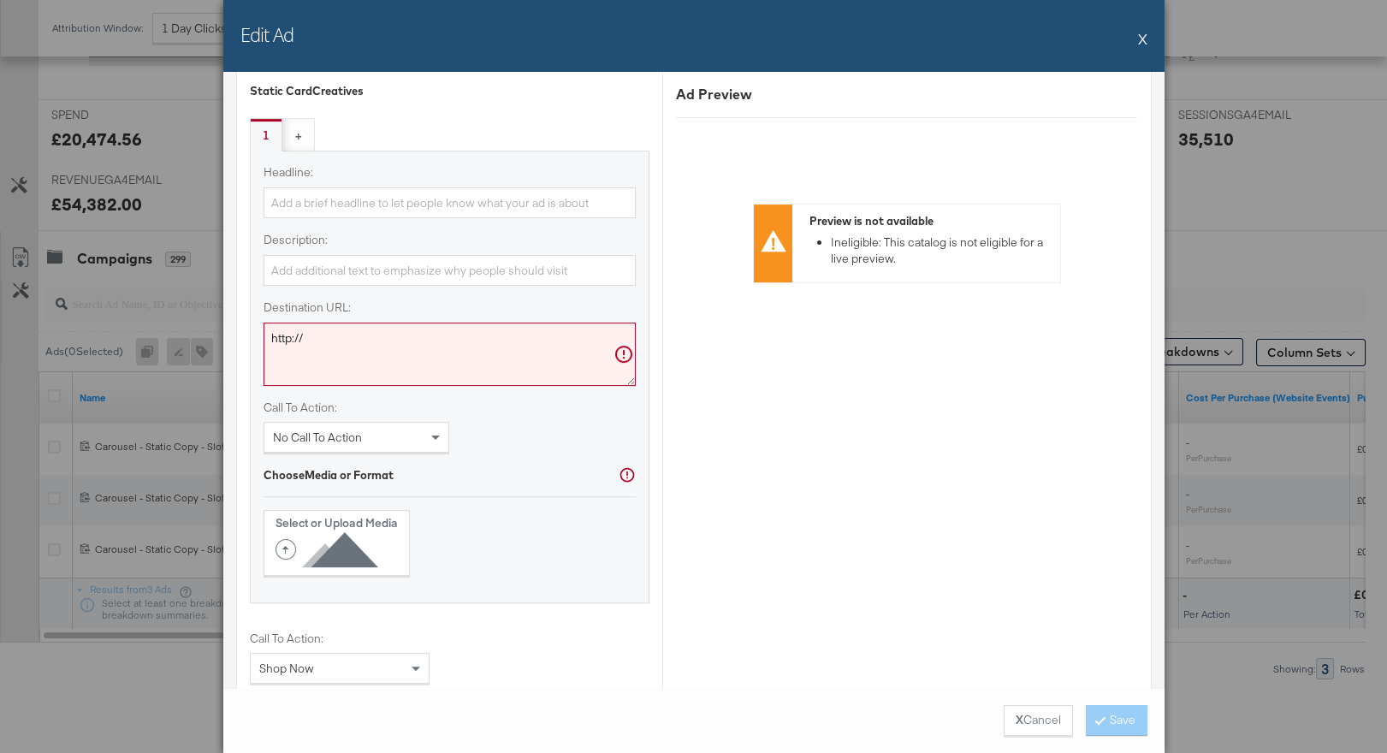
click at [1045, 722] on button "X Cancel" at bounding box center [1038, 720] width 69 height 31
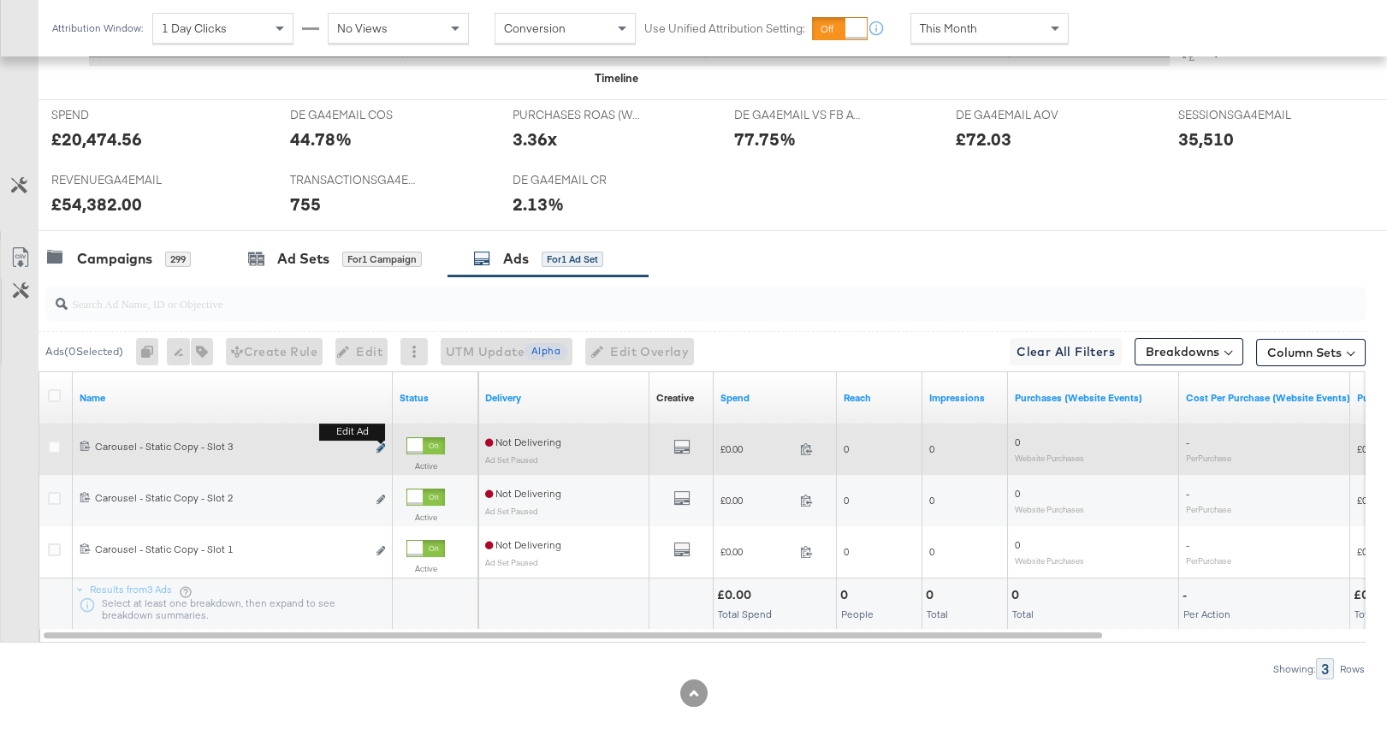
click at [380, 444] on icon "link" at bounding box center [380, 447] width 9 height 9
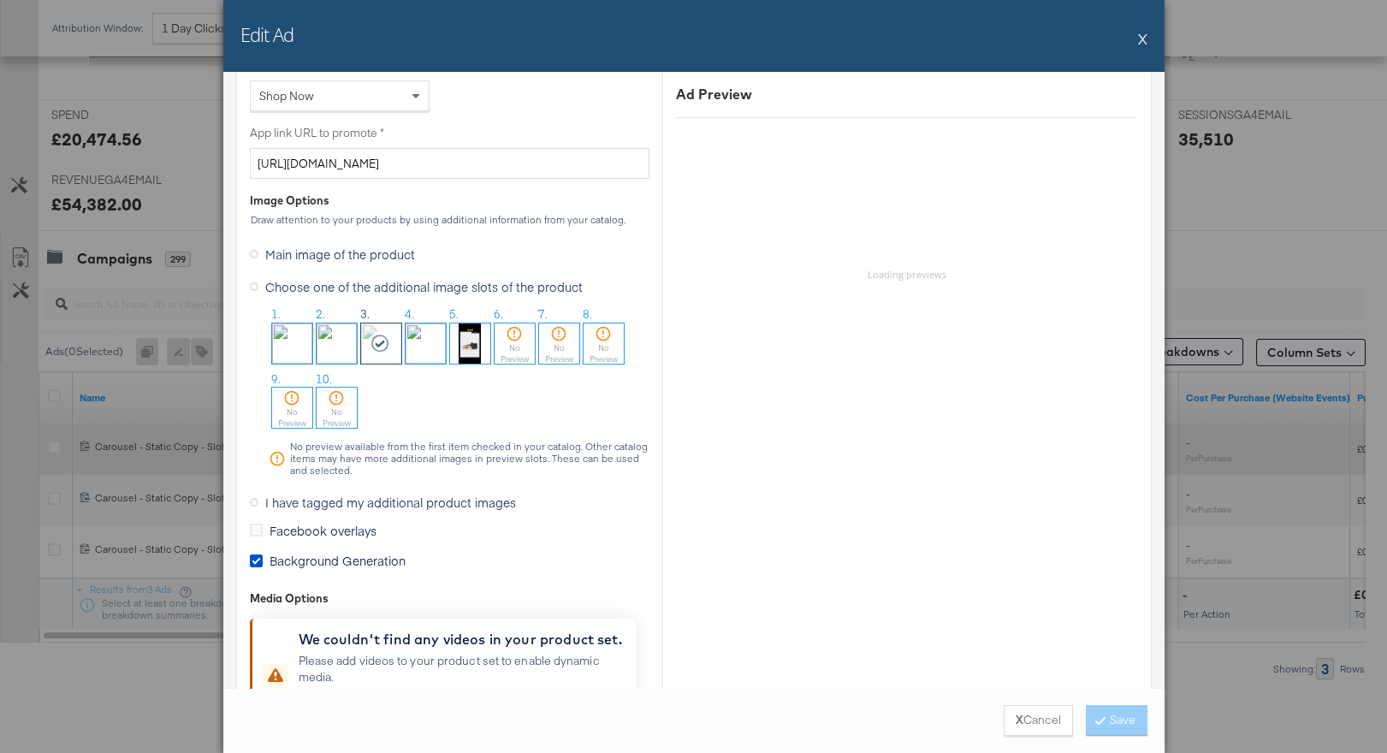
scroll to position [1494, 0]
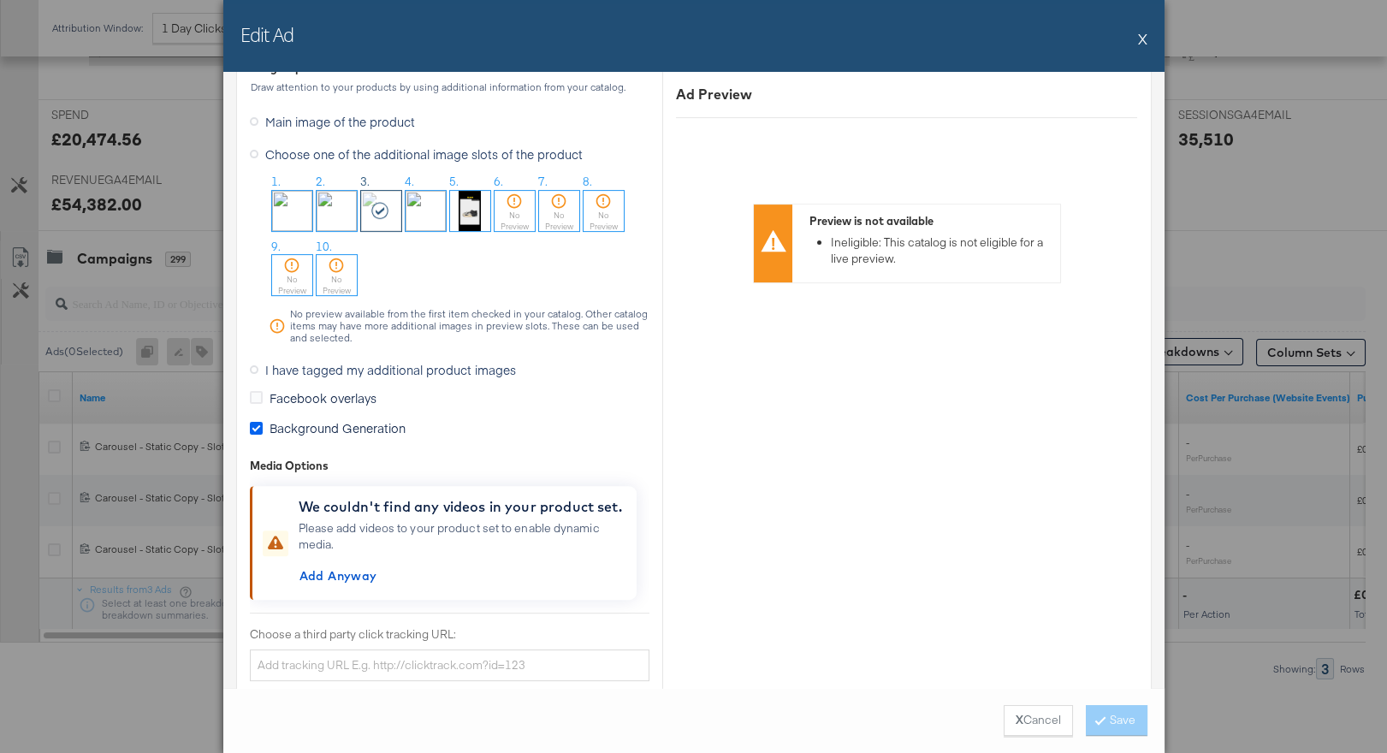
click at [251, 427] on icon at bounding box center [256, 428] width 13 height 13
click at [0, 0] on input "Background Generation" at bounding box center [0, 0] width 0 height 0
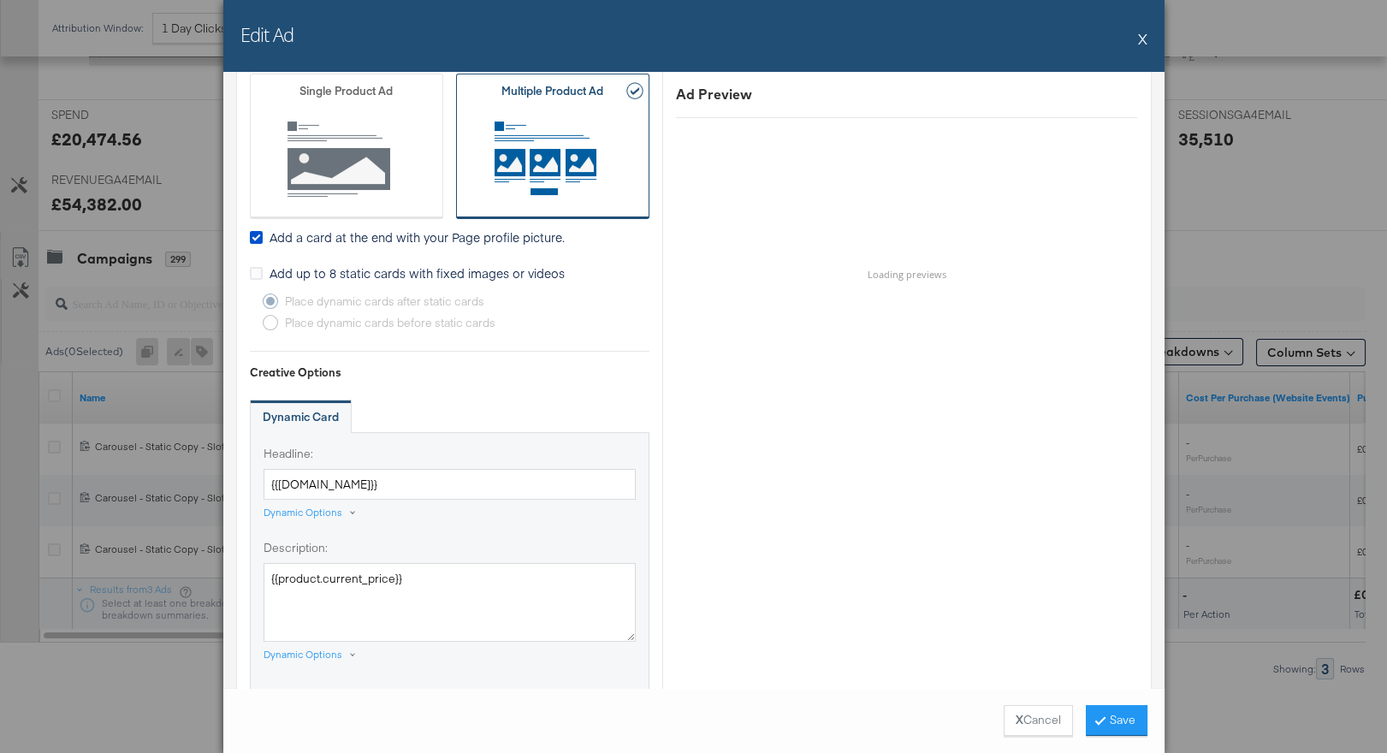
scroll to position [672, 0]
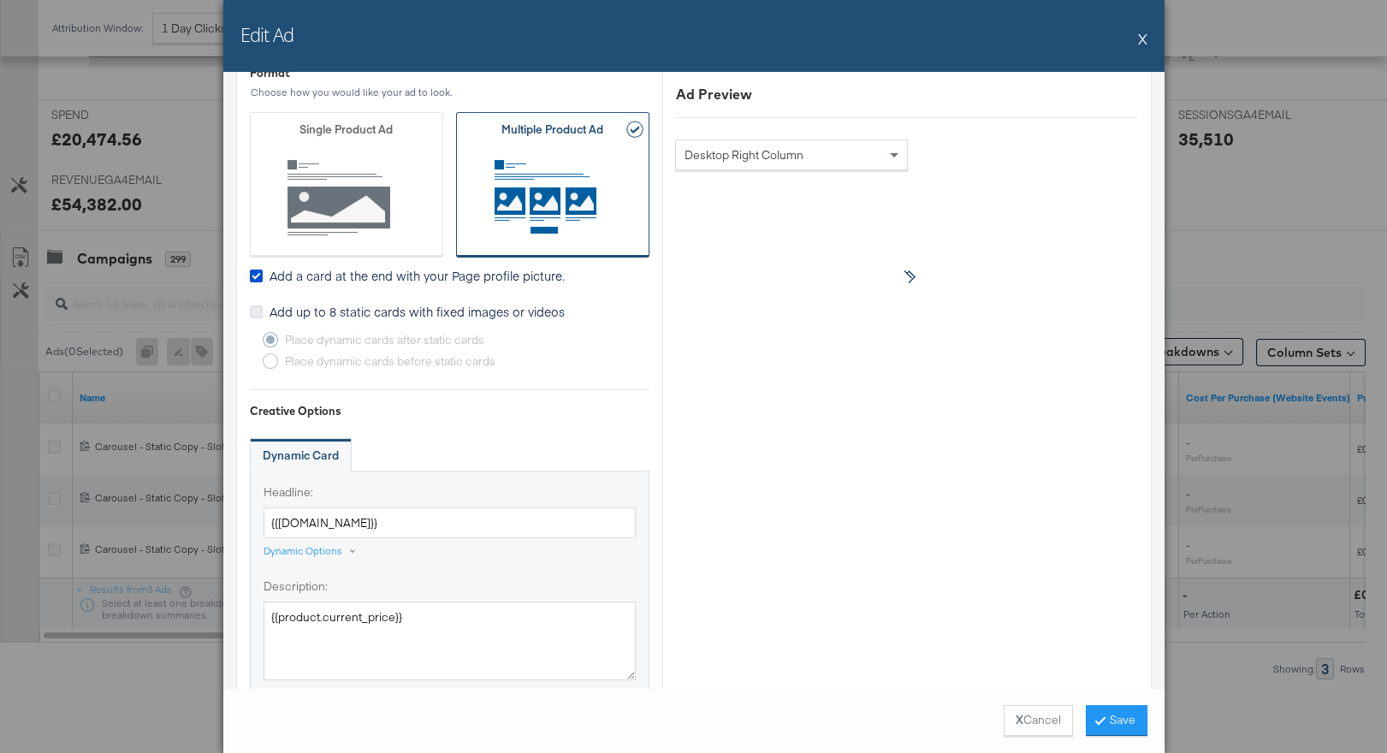
click at [250, 308] on icon at bounding box center [256, 311] width 13 height 13
click at [0, 0] on input "Add up to 8 static cards with fixed images or videos" at bounding box center [0, 0] width 0 height 0
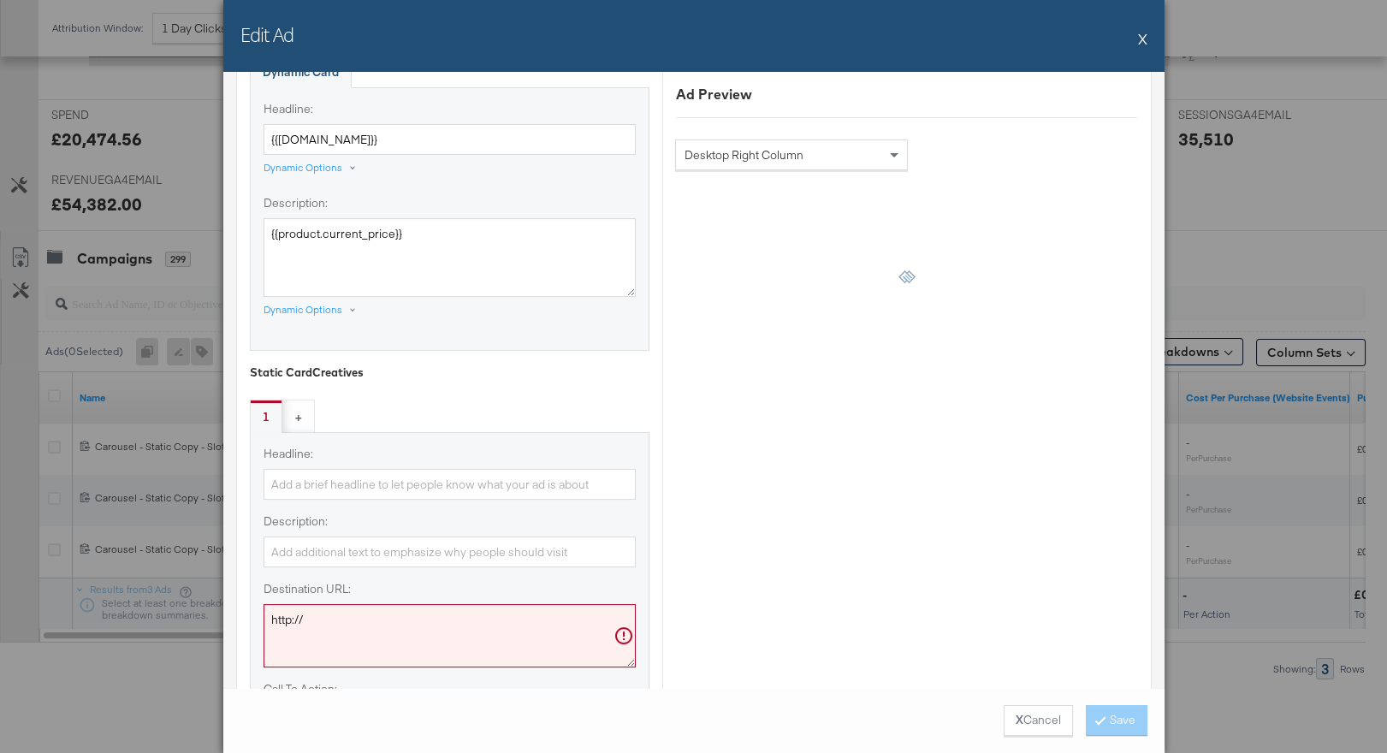
scroll to position [1477, 0]
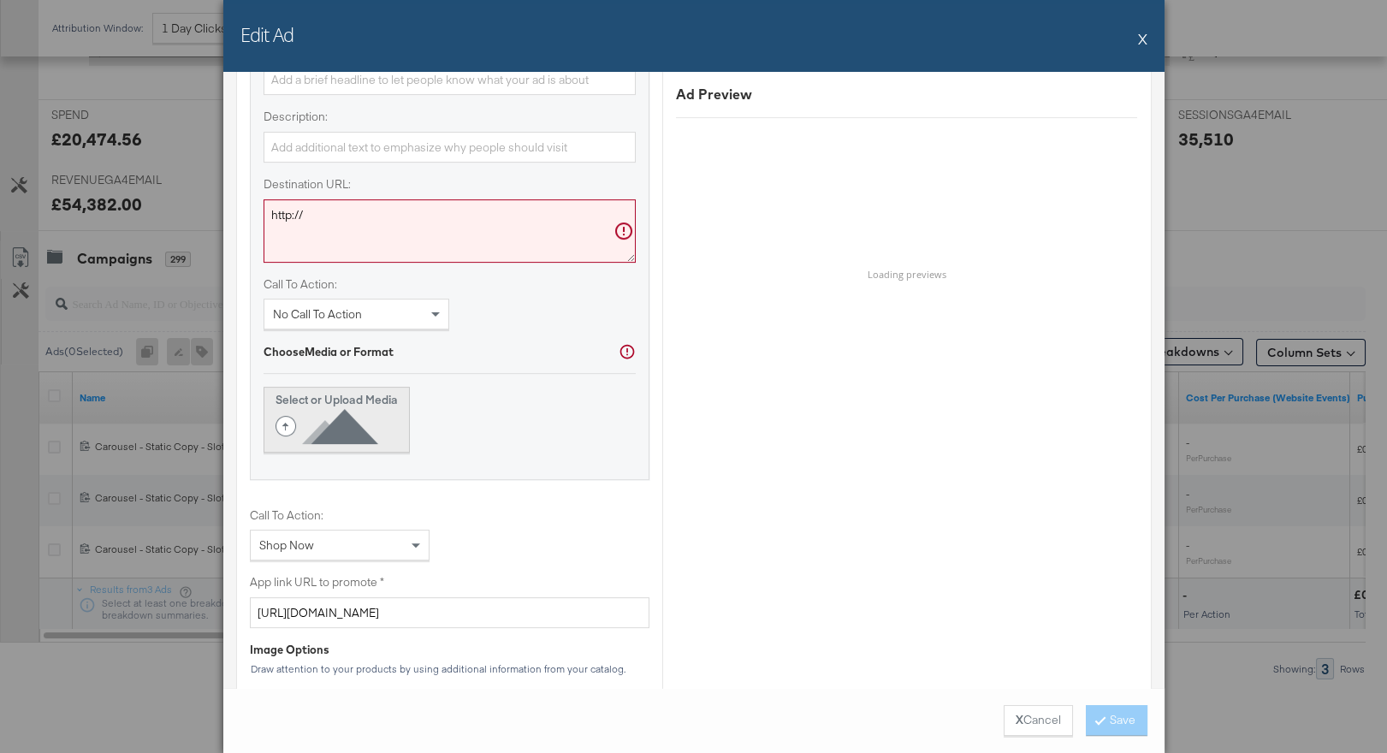
click at [355, 433] on icon at bounding box center [330, 426] width 110 height 38
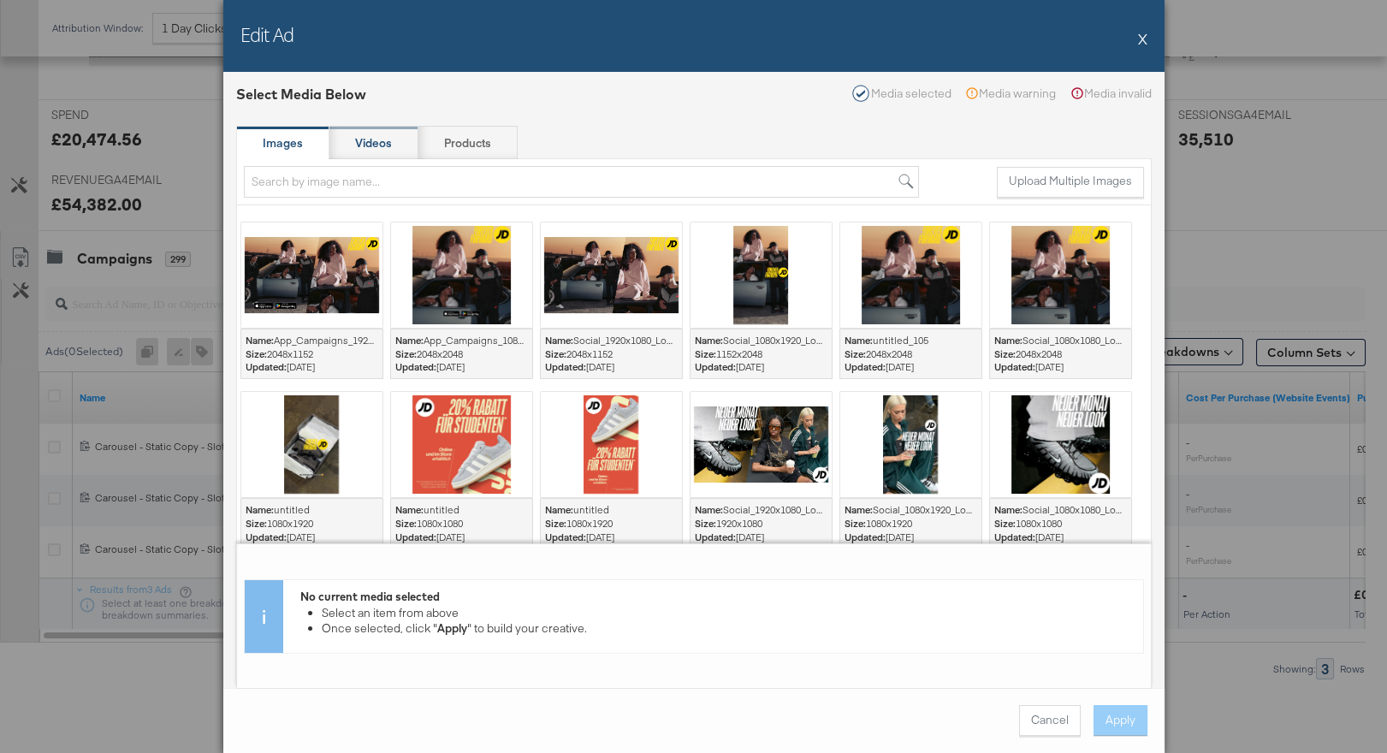
click at [384, 153] on div "Videos" at bounding box center [373, 143] width 89 height 34
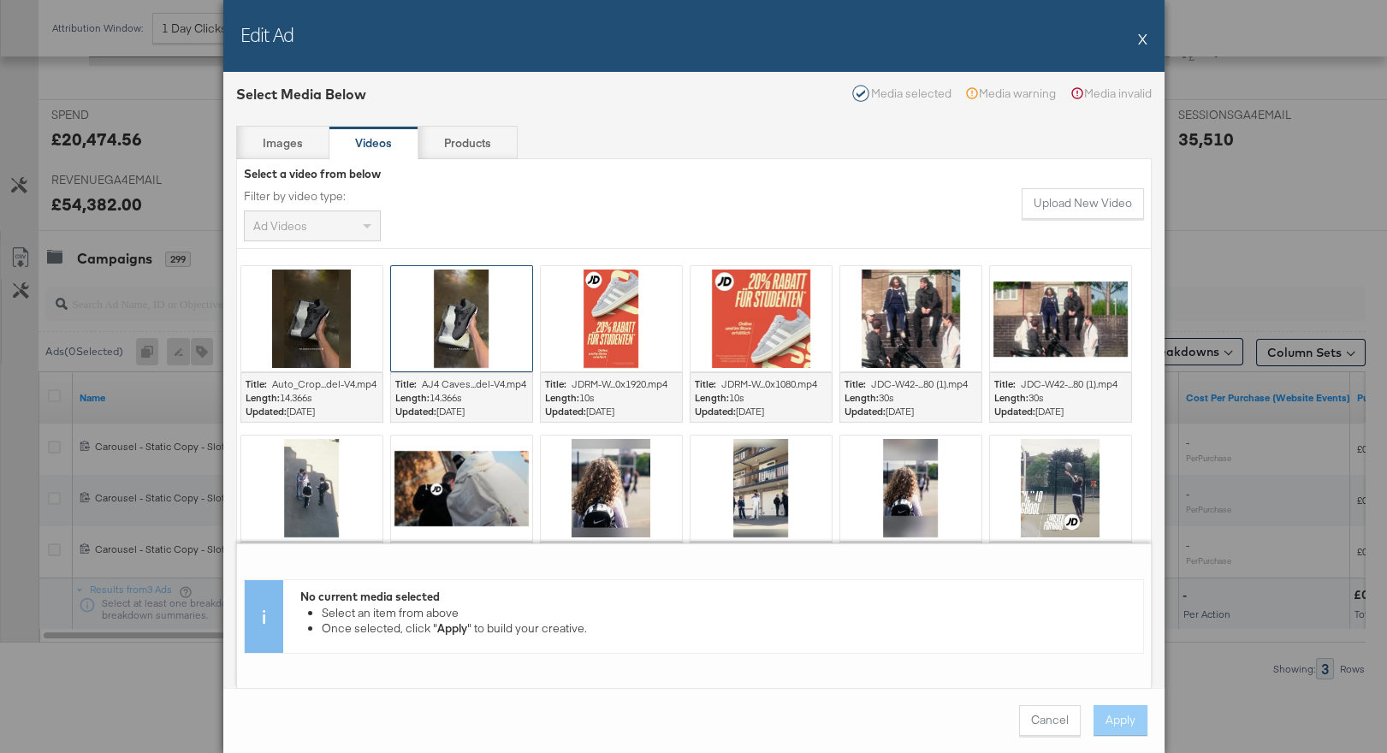
click at [429, 307] on div at bounding box center [461, 318] width 141 height 105
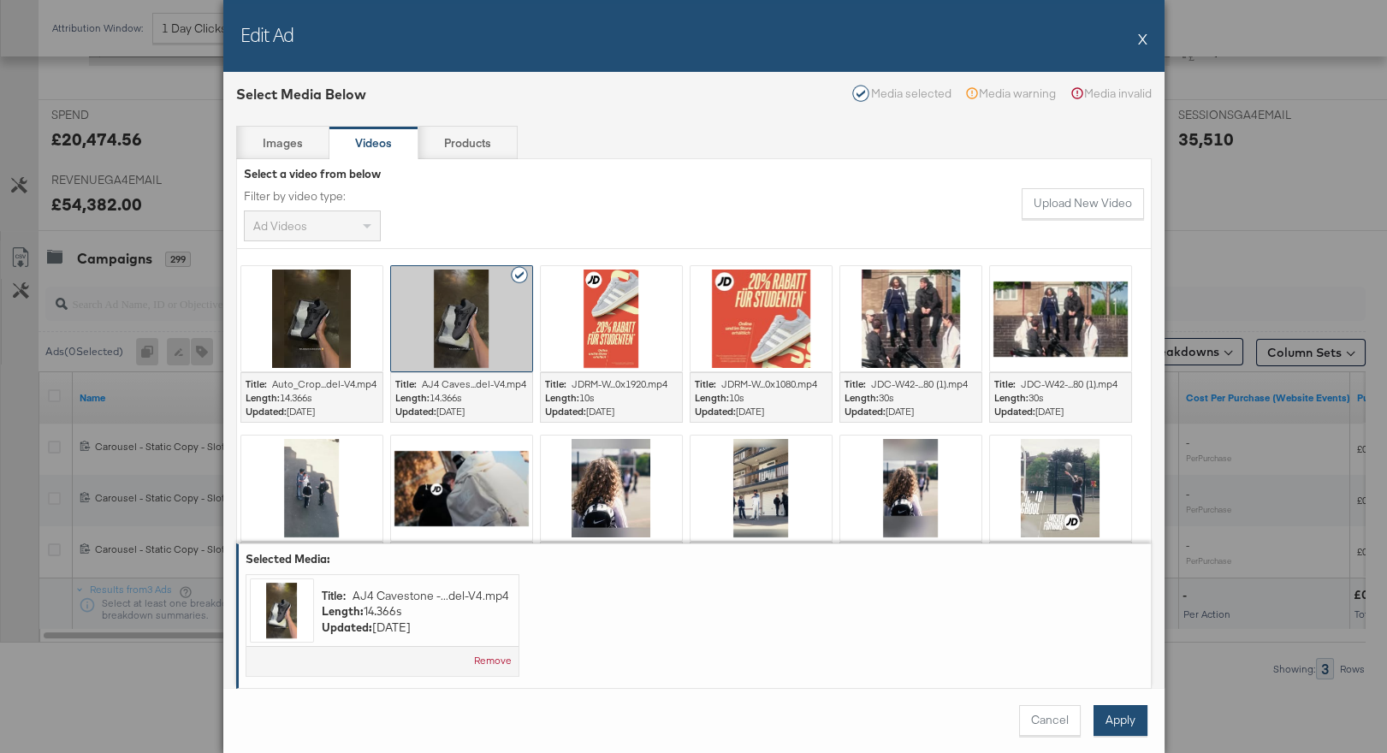
click at [1122, 711] on button "Apply" at bounding box center [1120, 720] width 54 height 31
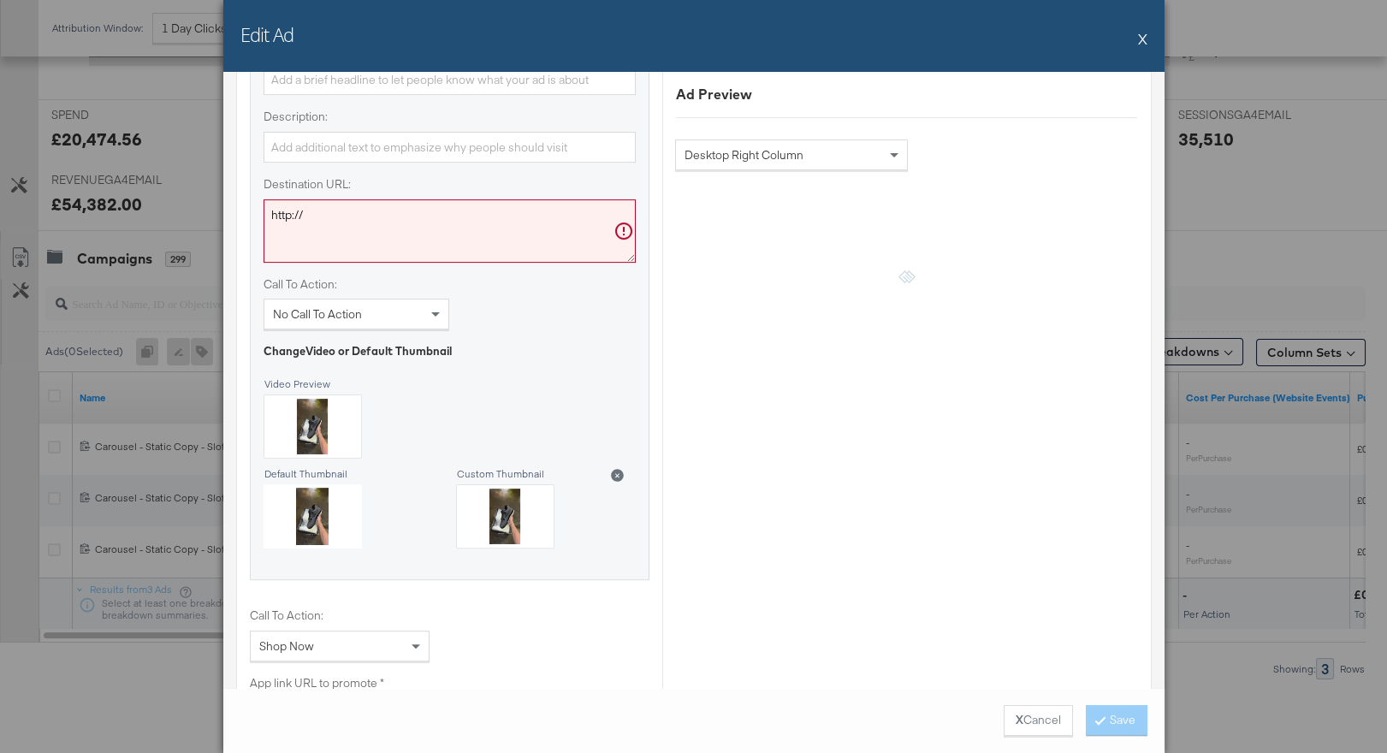
click at [1134, 40] on div "Edit Ad X" at bounding box center [693, 36] width 941 height 72
click at [1146, 40] on div "Edit Ad X" at bounding box center [693, 36] width 941 height 72
click at [1145, 35] on button "X" at bounding box center [1142, 38] width 9 height 34
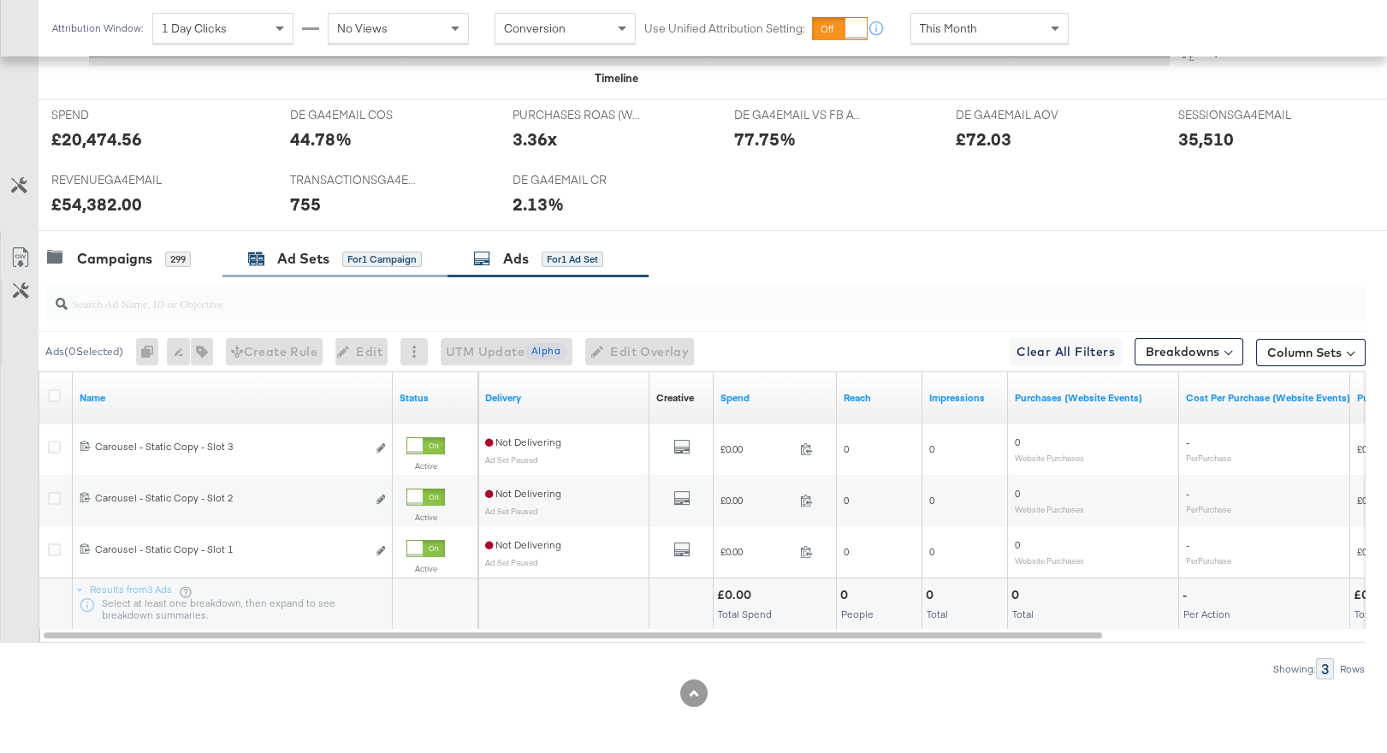
click at [281, 261] on div "Ad Sets" at bounding box center [303, 259] width 52 height 20
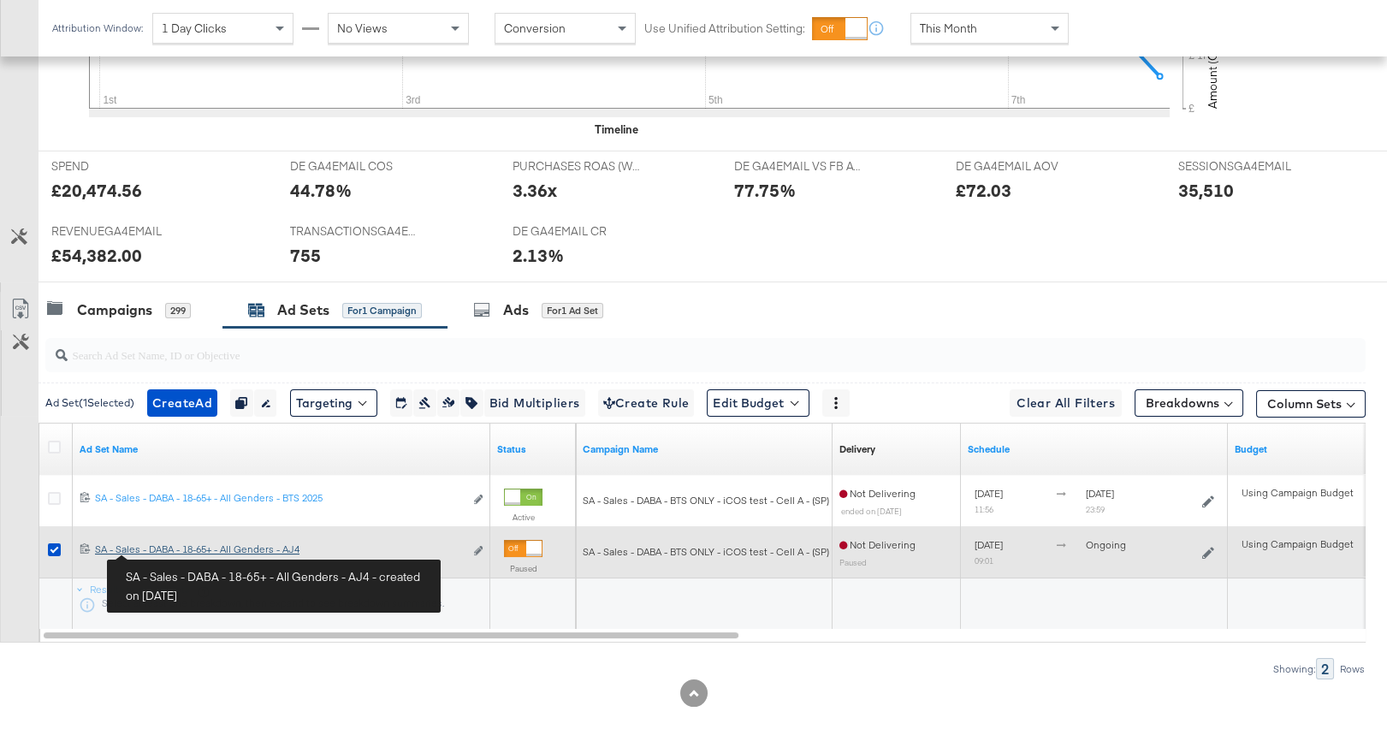
click at [173, 553] on div "SA - Sales - DABA - 18-65+ - All Genders - AJ4 SA - Sales - DABA - 18-65+ - All…" at bounding box center [279, 549] width 369 height 14
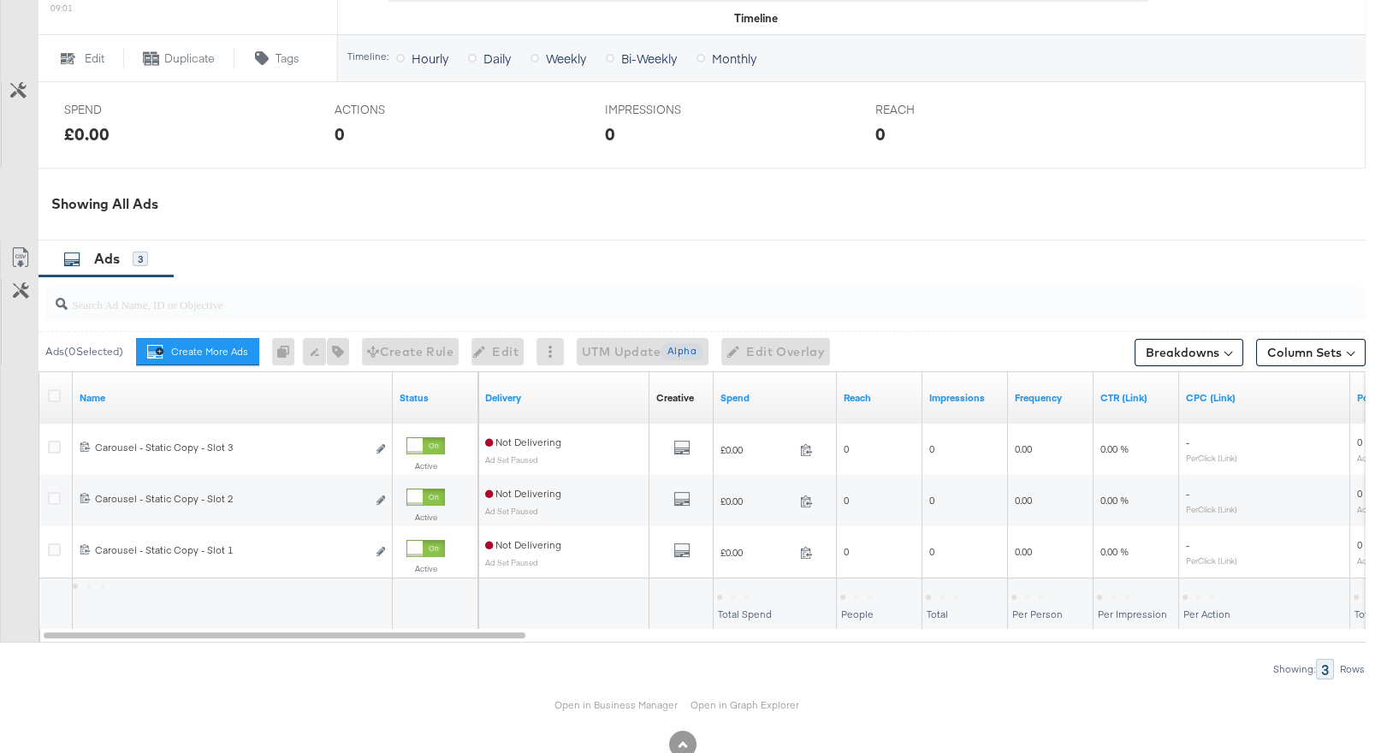
scroll to position [743, 0]
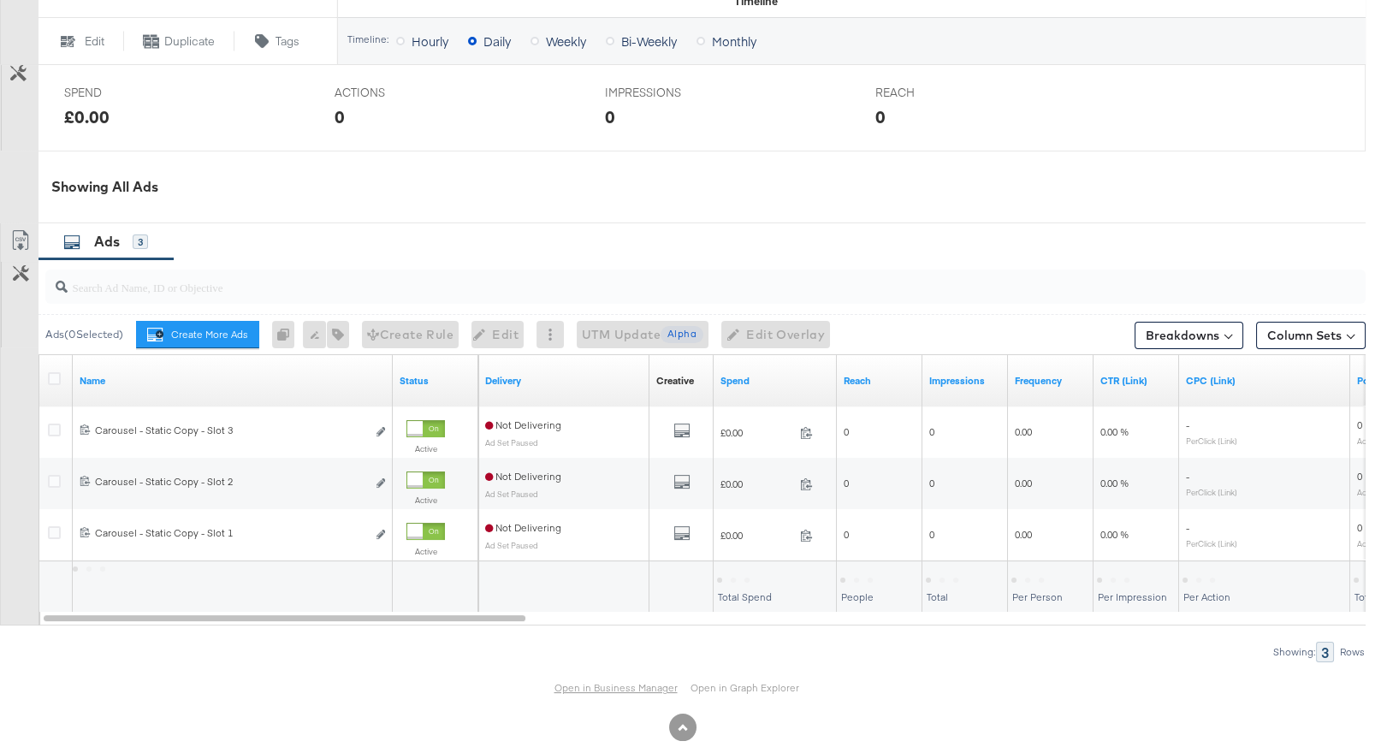
click at [611, 690] on link "Open in Business Manager" at bounding box center [615, 688] width 123 height 14
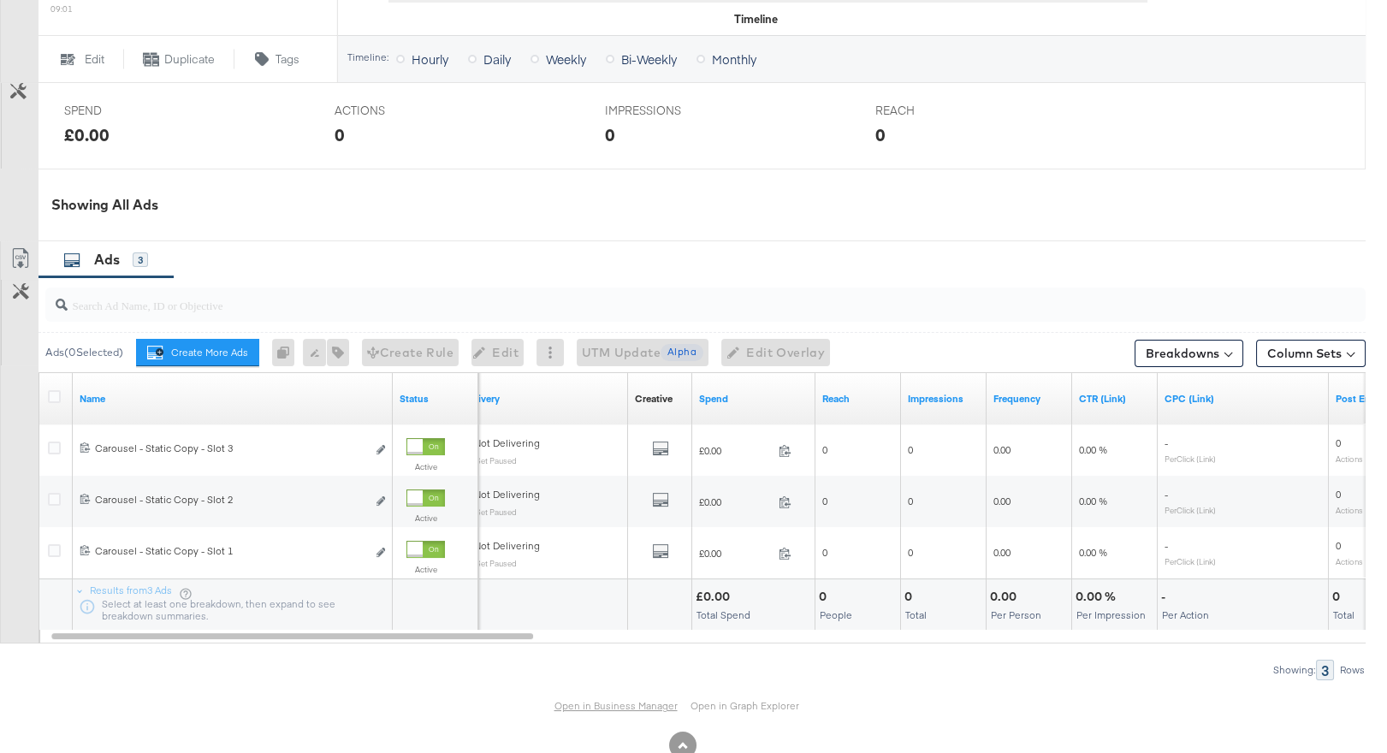
scroll to position [0, 0]
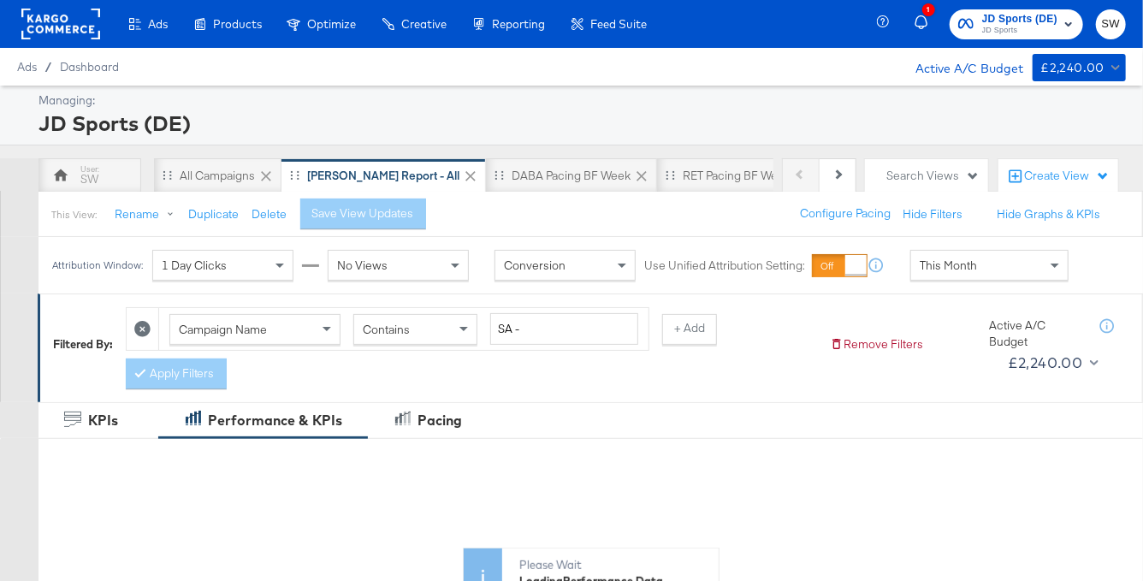
click at [1013, 29] on span "JD Sports" at bounding box center [1019, 31] width 75 height 14
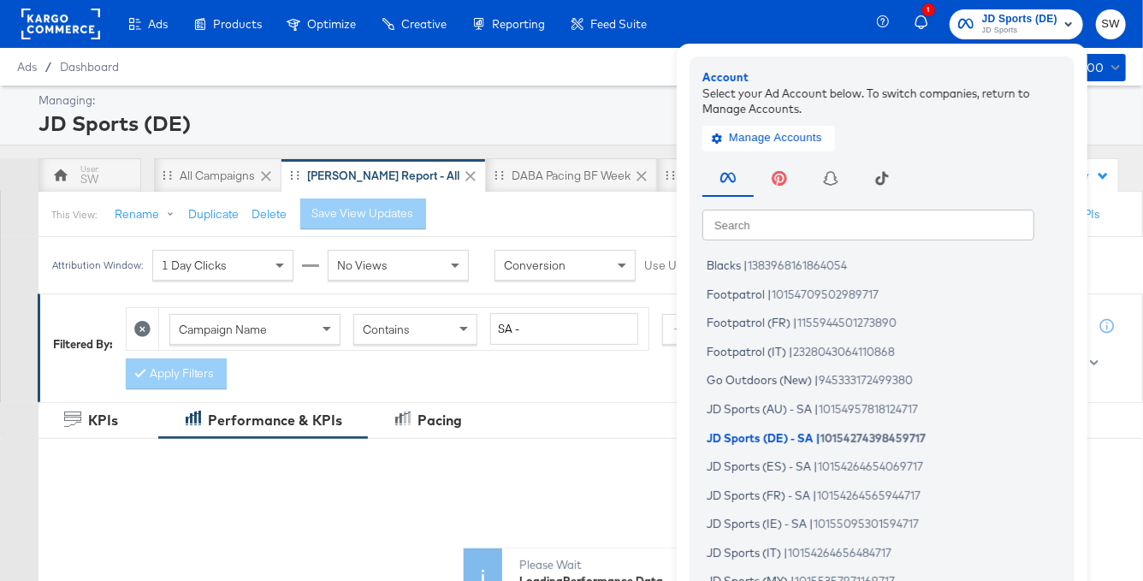
click at [893, 218] on input "text" at bounding box center [868, 224] width 332 height 31
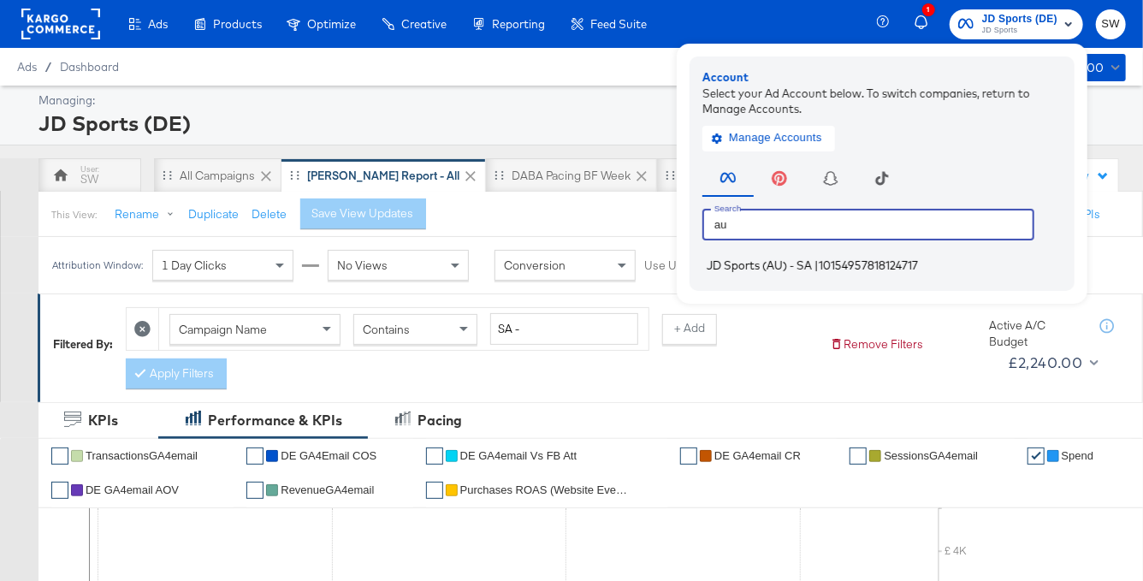
type input "au"
click at [879, 267] on span "10154957818124717" at bounding box center [868, 265] width 99 height 14
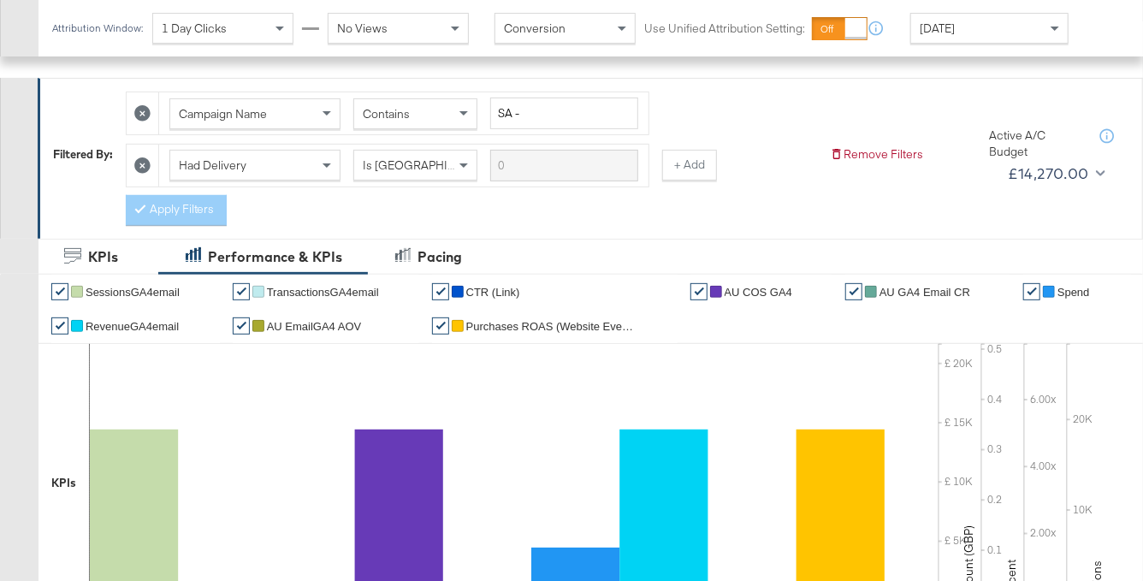
scroll to position [1006, 0]
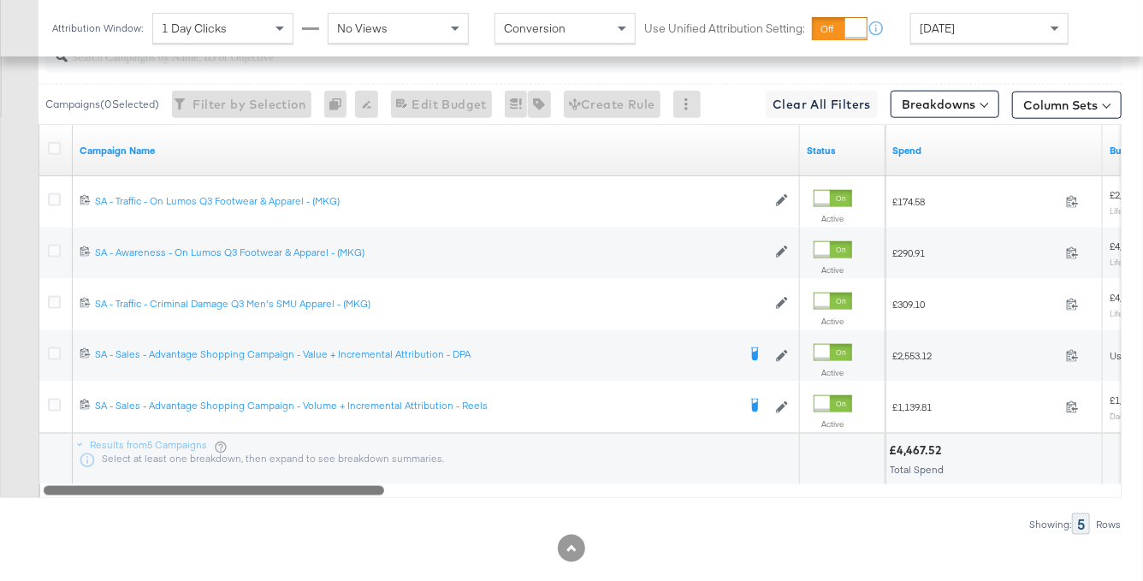
drag, startPoint x: 829, startPoint y: 492, endPoint x: 53, endPoint y: 530, distance: 776.9
click at [54, 530] on div "Campaigns ( 0 Selected) Filter by Selection Filter 0 campaigns 0 Rename 0 campa…" at bounding box center [561, 282] width 1122 height 506
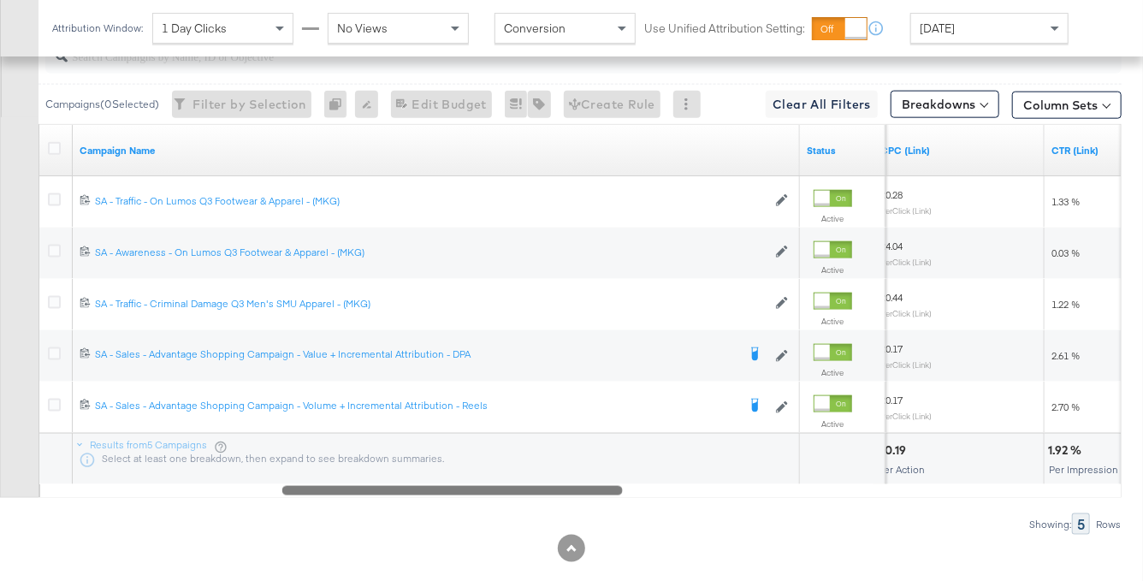
drag, startPoint x: 939, startPoint y: 489, endPoint x: 408, endPoint y: 542, distance: 533.2
click at [407, 543] on div "KPIs Performance & KPIs Pacing Customize KPIs ✔ SessionsGA4email ✔ Transactions…" at bounding box center [571, 29] width 1143 height 1162
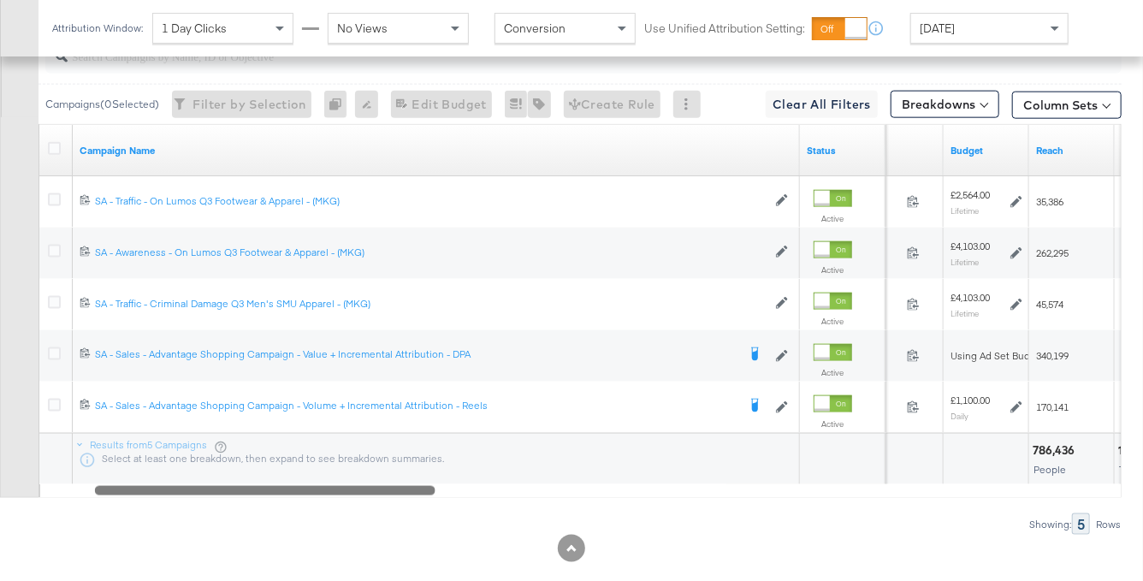
drag, startPoint x: 425, startPoint y: 491, endPoint x: 171, endPoint y: 509, distance: 254.7
click at [171, 509] on div "Campaigns ( 0 Selected) Filter by Selection Filter 0 campaigns 0 Rename 0 campa…" at bounding box center [561, 282] width 1122 height 506
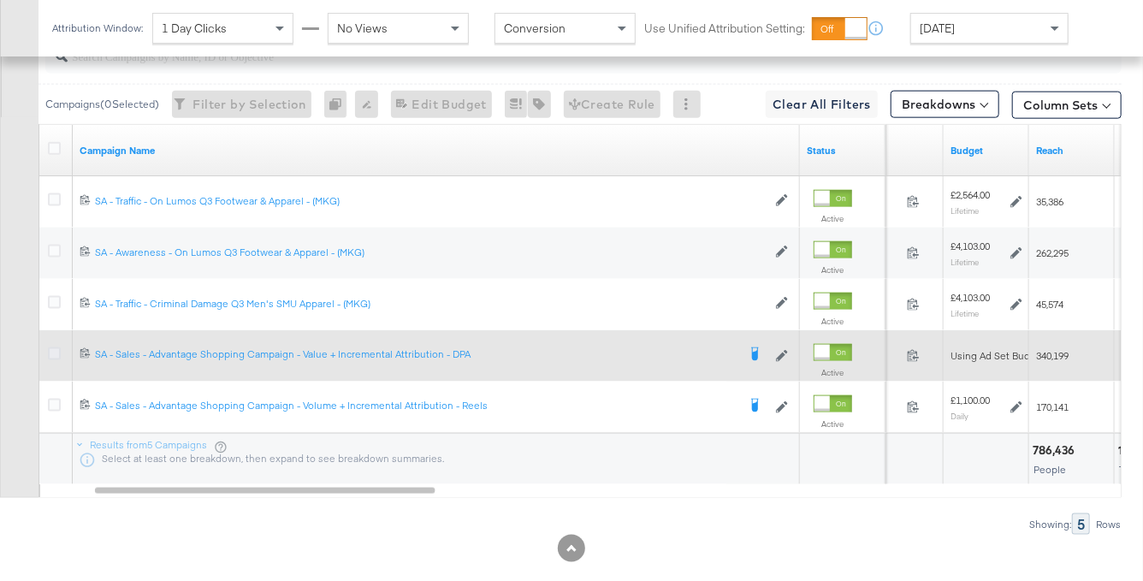
click at [49, 351] on icon at bounding box center [54, 353] width 13 height 13
click at [0, 0] on input "checkbox" at bounding box center [0, 0] width 0 height 0
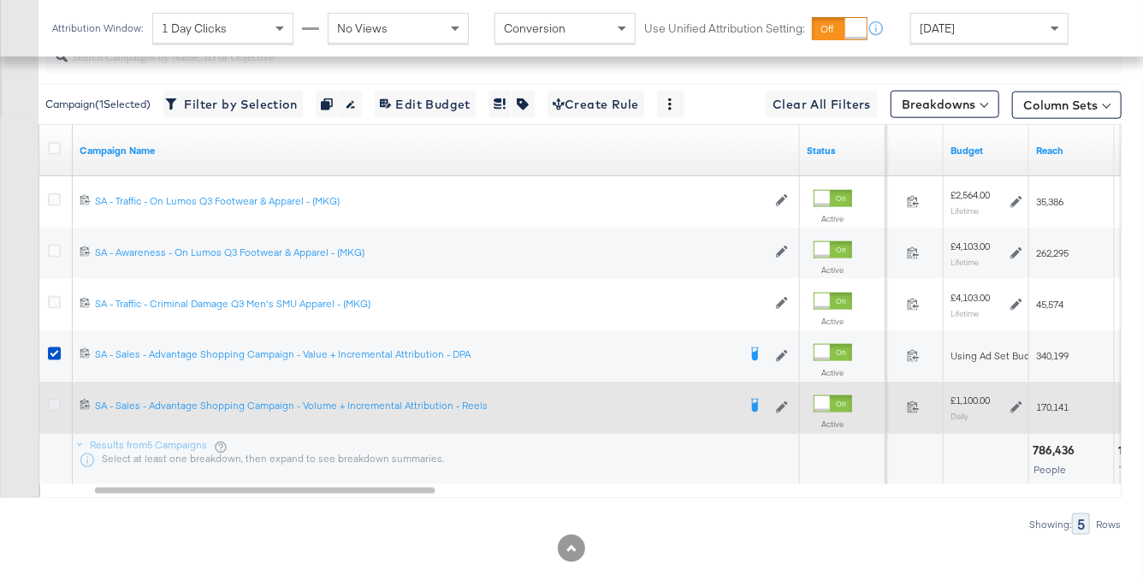
click at [55, 404] on icon at bounding box center [54, 405] width 13 height 13
click at [0, 0] on input "checkbox" at bounding box center [0, 0] width 0 height 0
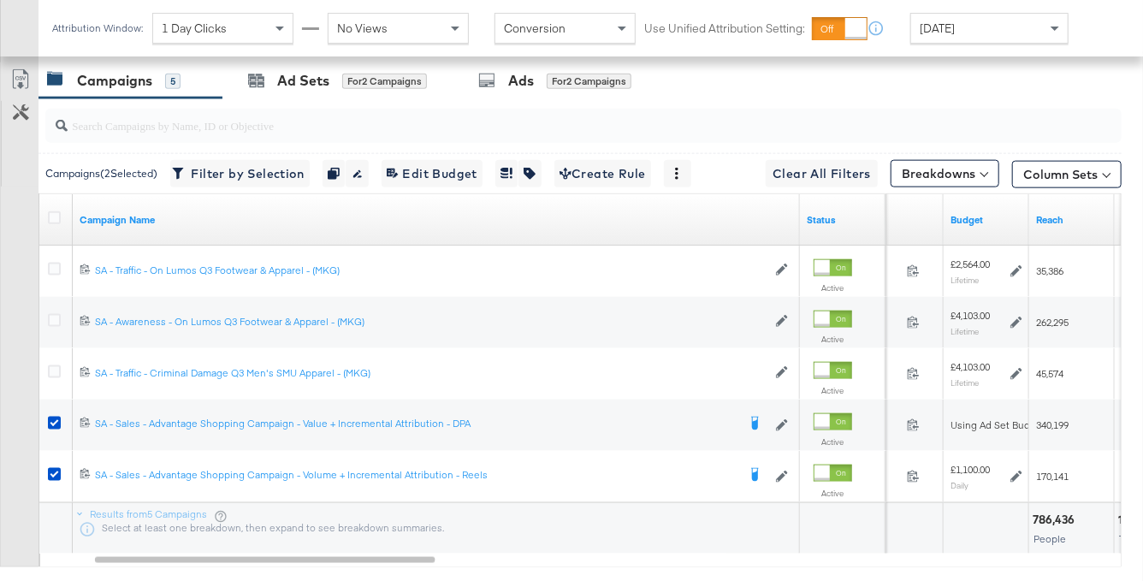
scroll to position [869, 0]
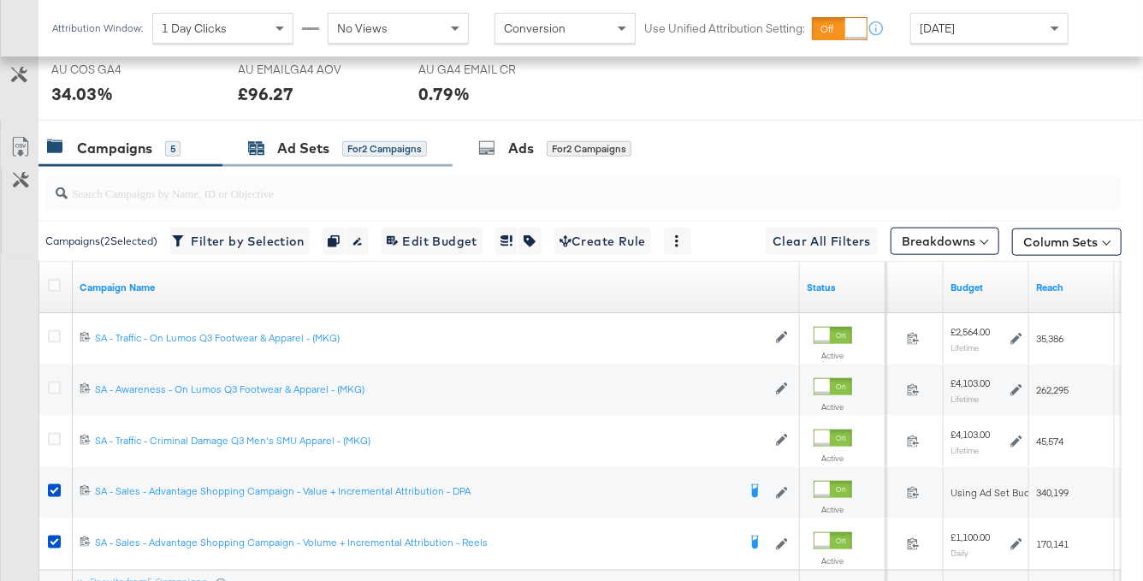
click at [347, 148] on div "for 2 Campaigns" at bounding box center [384, 148] width 85 height 15
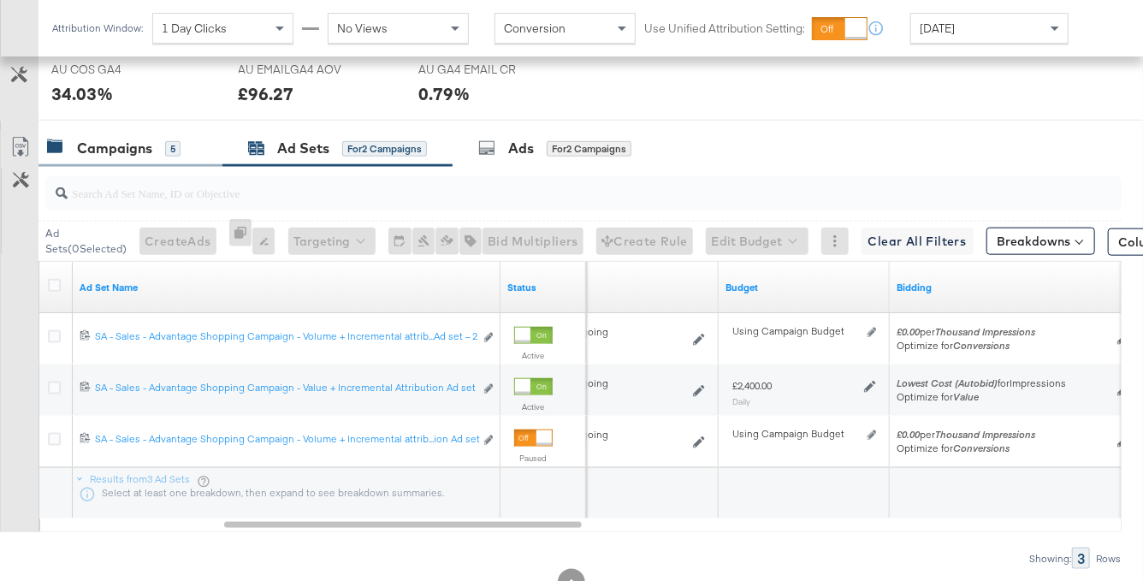
click at [174, 145] on div "5" at bounding box center [172, 148] width 15 height 15
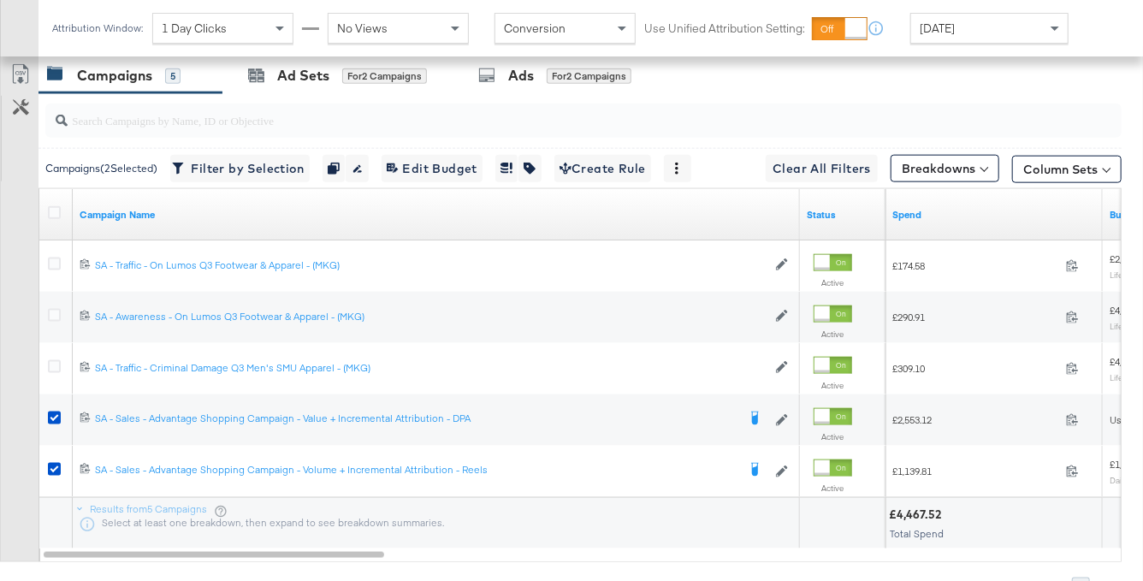
scroll to position [1033, 0]
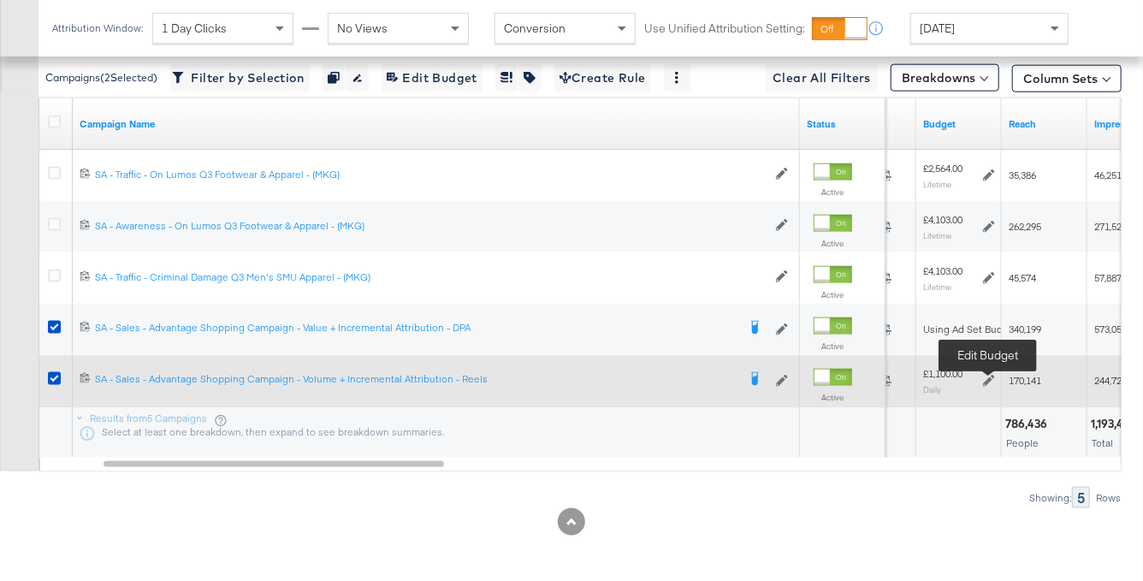
click at [986, 379] on icon at bounding box center [989, 381] width 12 height 12
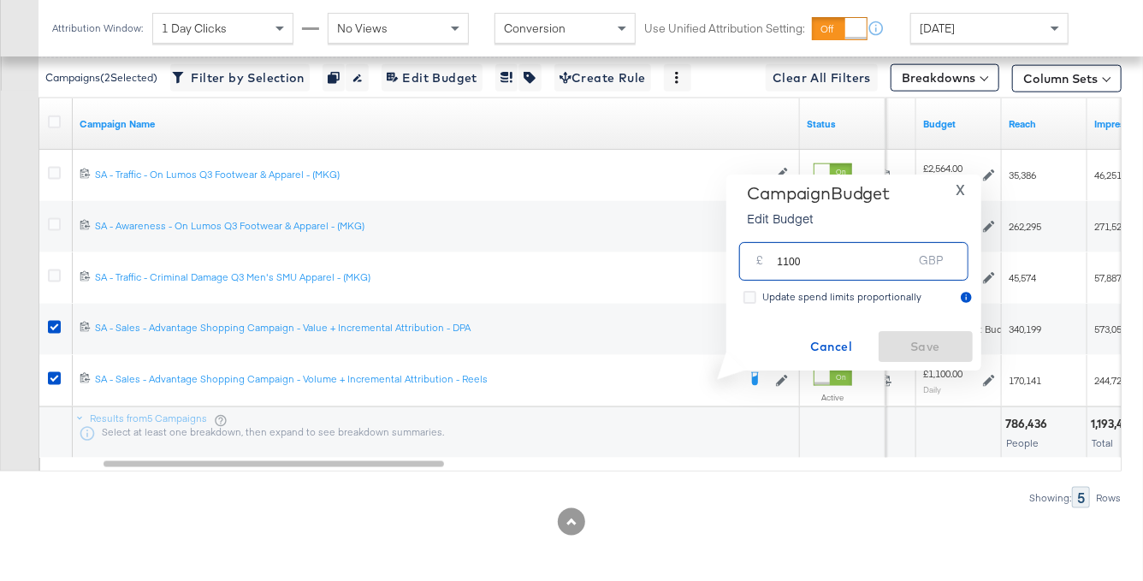
drag, startPoint x: 854, startPoint y: 267, endPoint x: 769, endPoint y: 261, distance: 84.9
click at [768, 261] on div "£ 1100 GBP" at bounding box center [853, 261] width 229 height 38
type input "700"
click at [915, 345] on span "Save" at bounding box center [925, 346] width 80 height 21
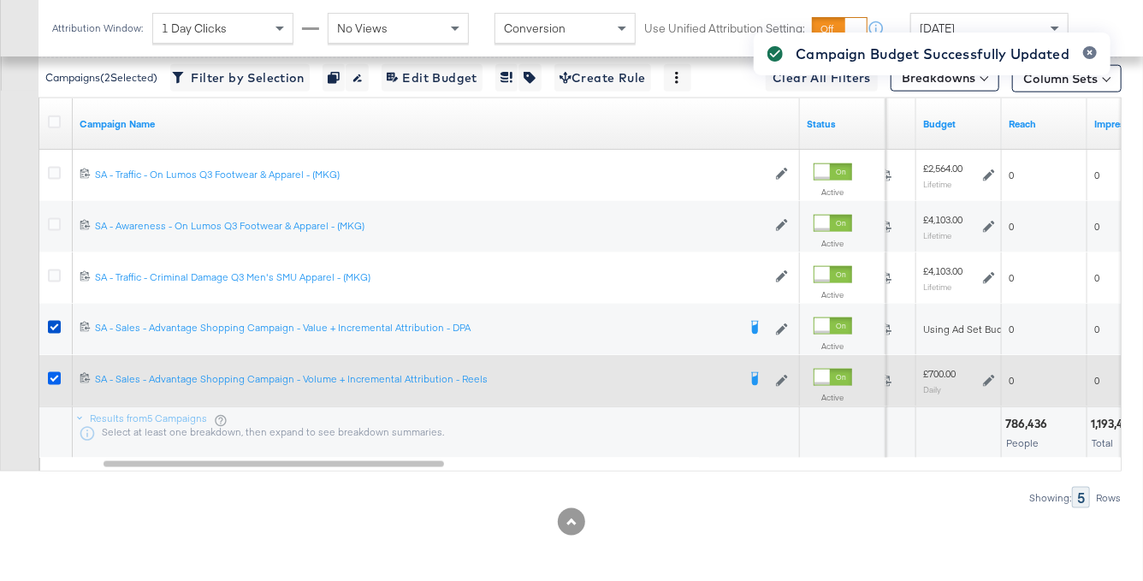
click at [57, 372] on icon at bounding box center [54, 378] width 13 height 13
click at [0, 0] on input "checkbox" at bounding box center [0, 0] width 0 height 0
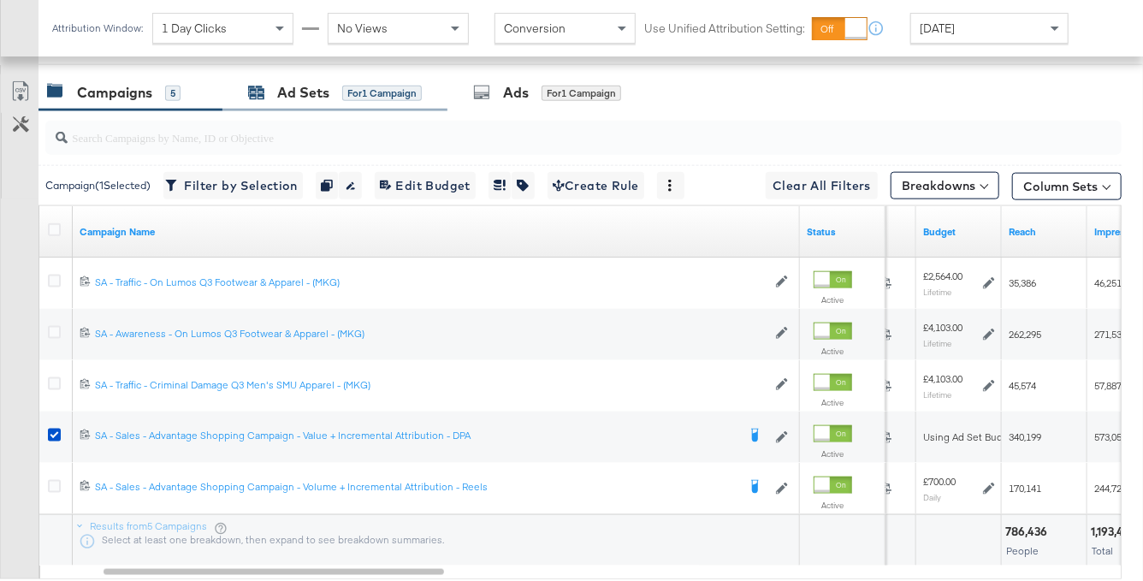
click at [351, 85] on span "for 1 Campaign" at bounding box center [382, 92] width 80 height 15
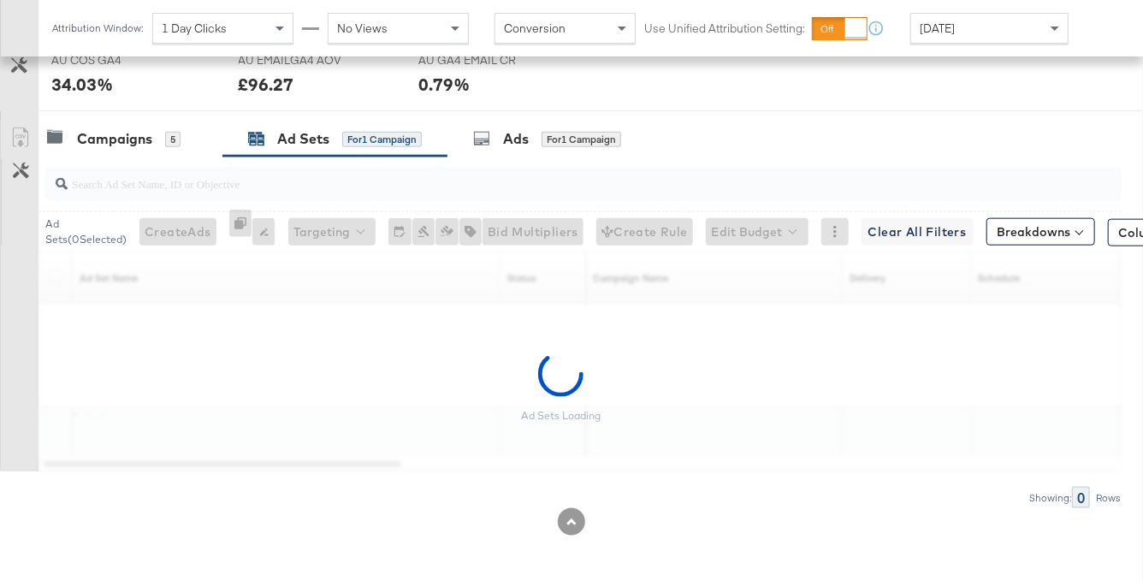
scroll to position [827, 0]
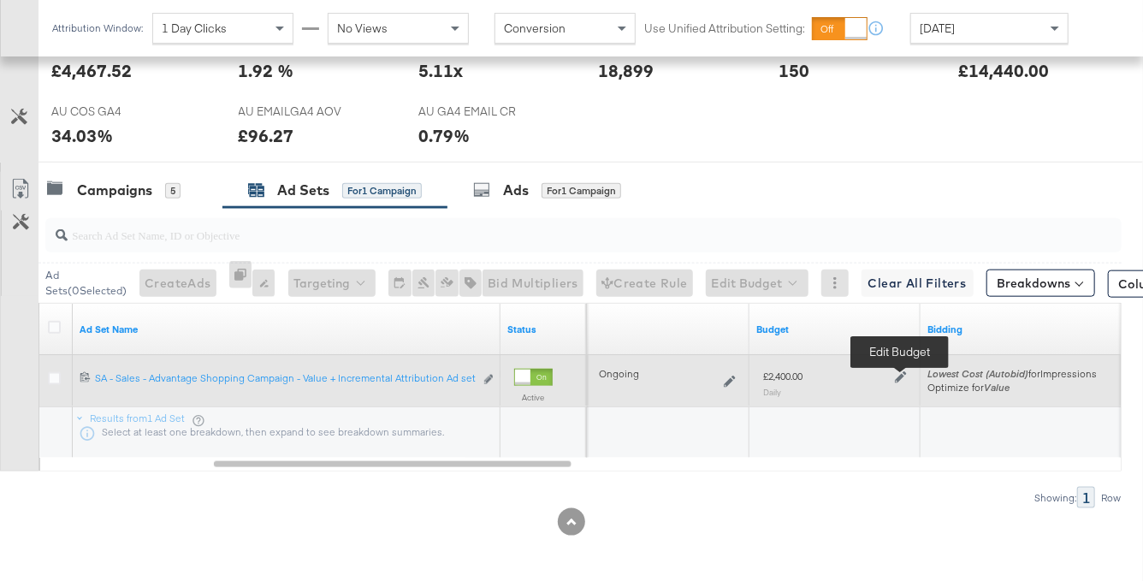
click at [895, 372] on icon at bounding box center [901, 377] width 12 height 12
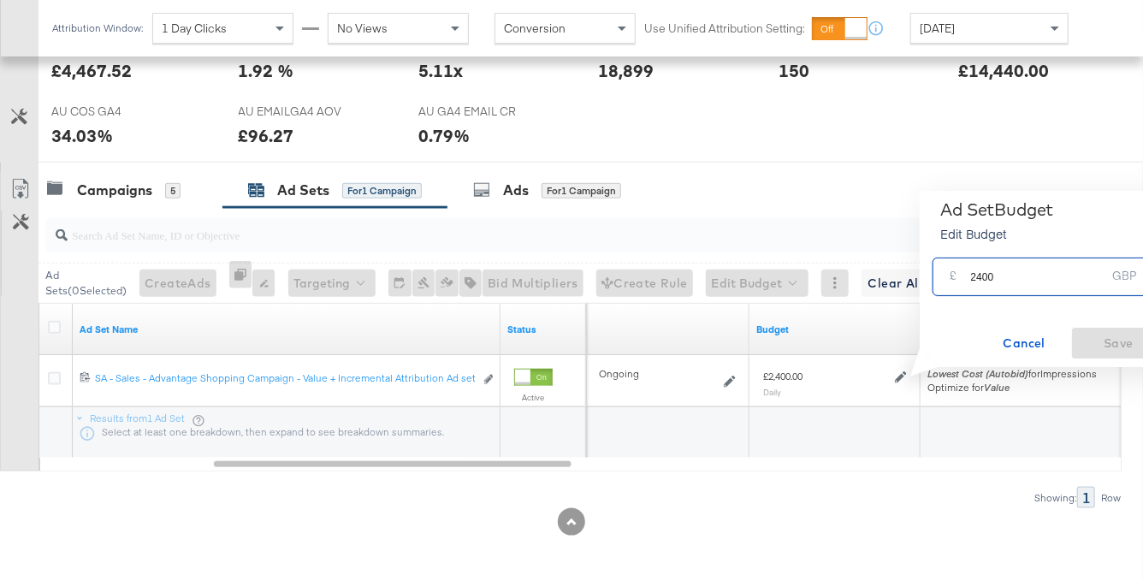
drag, startPoint x: 1002, startPoint y: 272, endPoint x: 974, endPoint y: 272, distance: 28.2
click at [974, 272] on input "2400" at bounding box center [1038, 270] width 135 height 37
type input "2800"
click at [1112, 340] on span "Save" at bounding box center [1119, 343] width 80 height 21
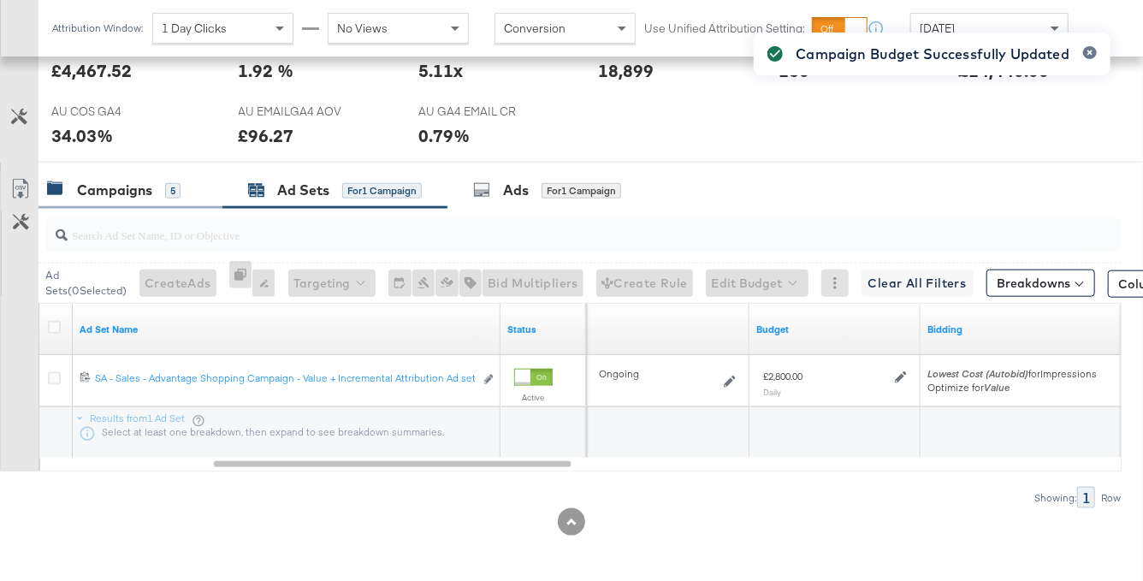
click at [136, 186] on div "Campaigns" at bounding box center [114, 191] width 75 height 20
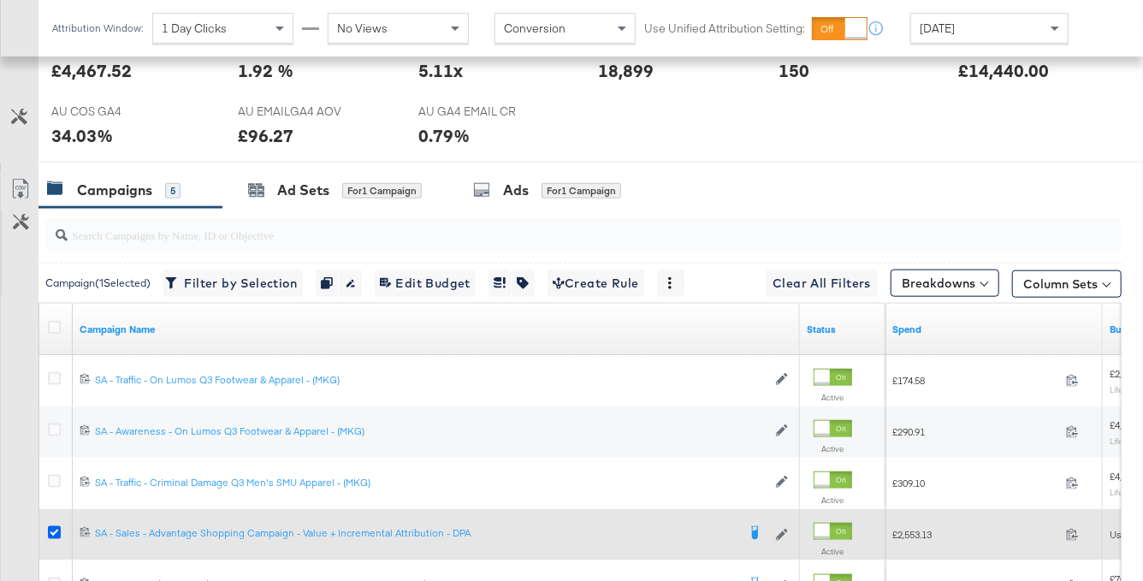
click at [53, 526] on icon at bounding box center [54, 532] width 13 height 13
click at [0, 0] on input "checkbox" at bounding box center [0, 0] width 0 height 0
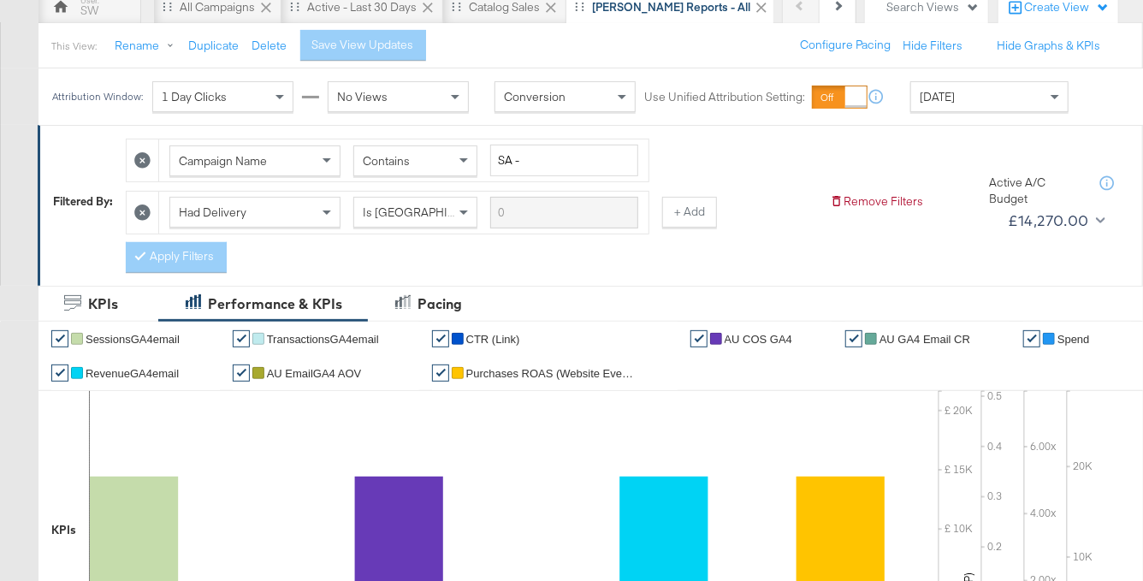
scroll to position [0, 0]
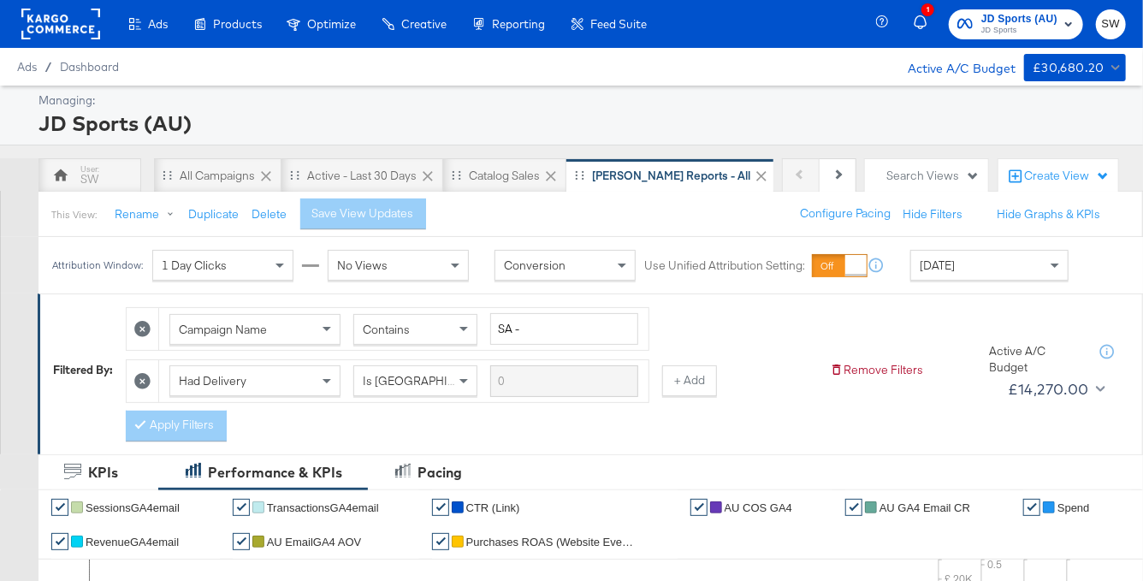
click at [986, 22] on span "JD Sports (AU)" at bounding box center [1019, 19] width 76 height 18
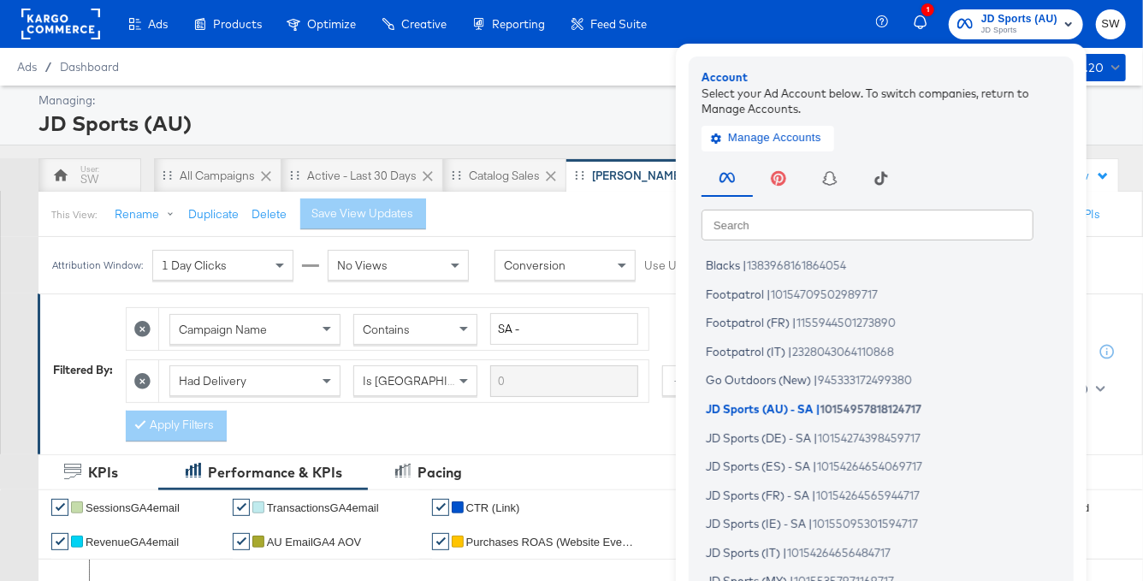
click at [877, 226] on input "text" at bounding box center [868, 224] width 332 height 31
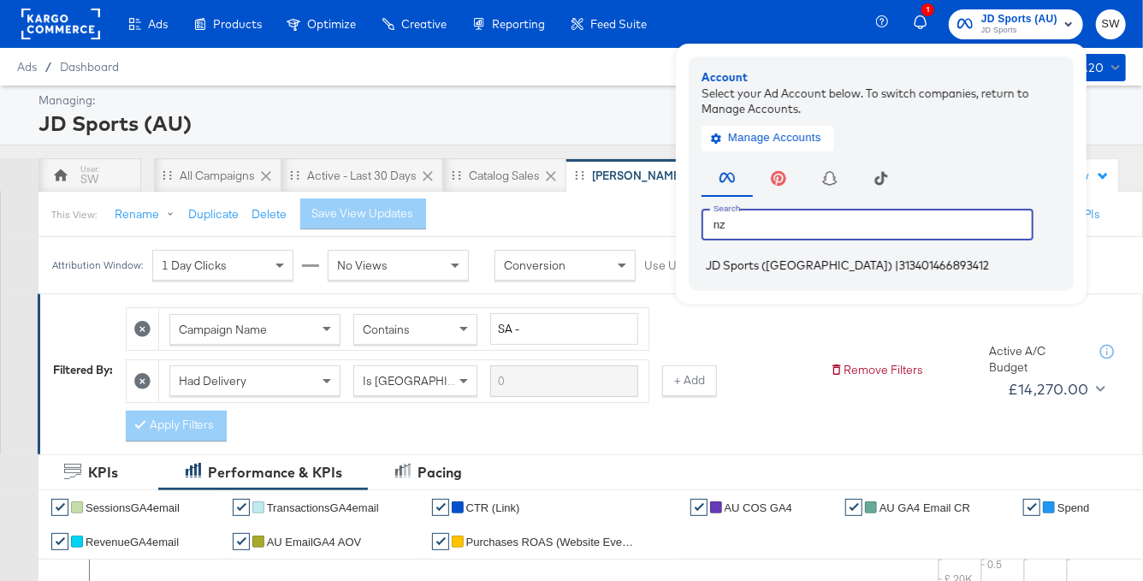
type input "nz"
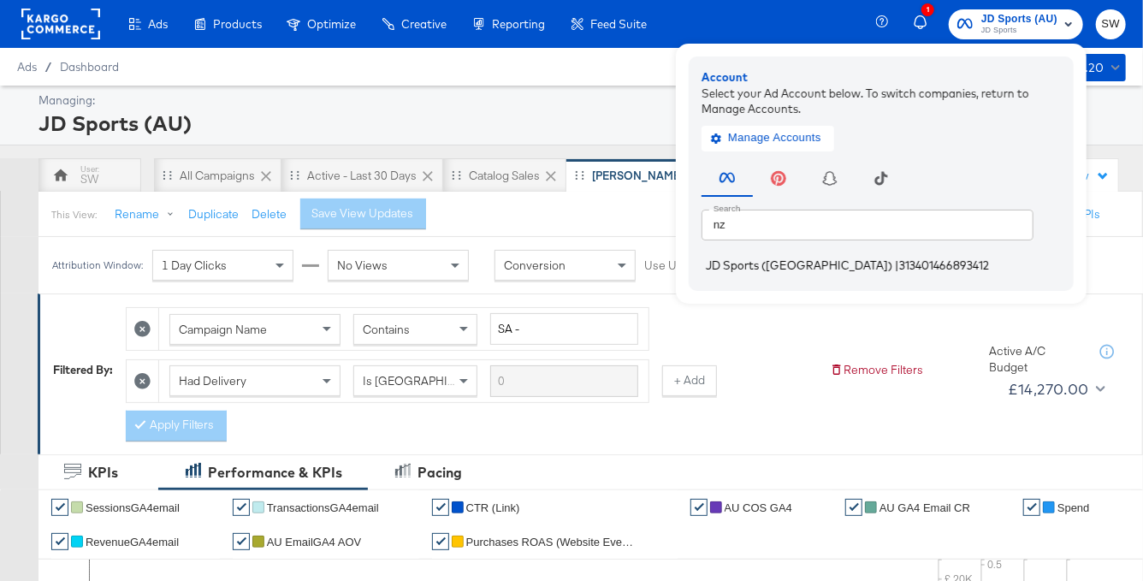
click at [899, 267] on span "313401466893412" at bounding box center [944, 265] width 90 height 14
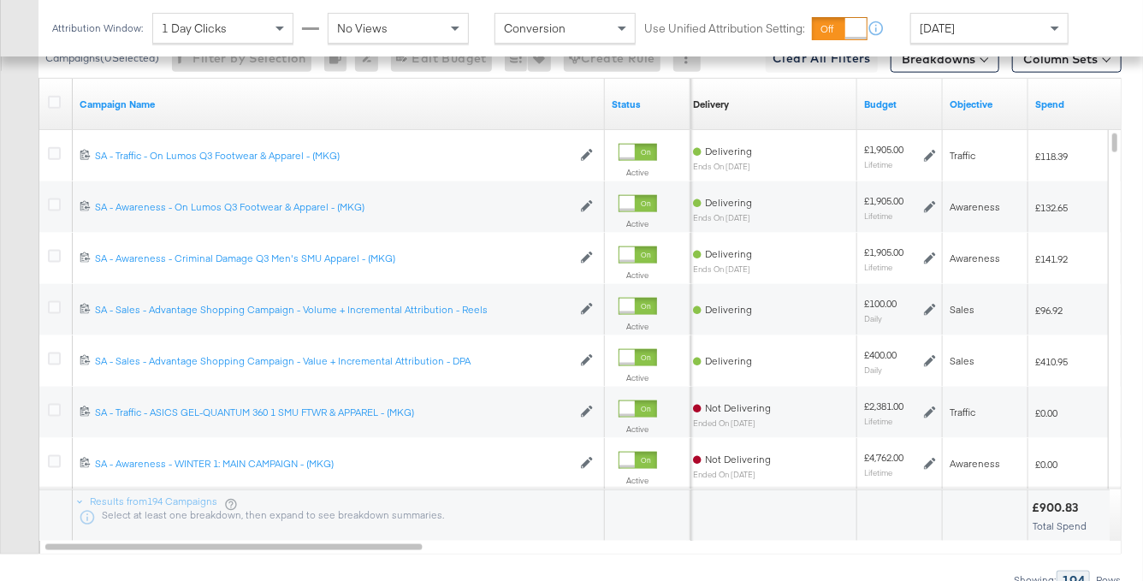
scroll to position [913, 0]
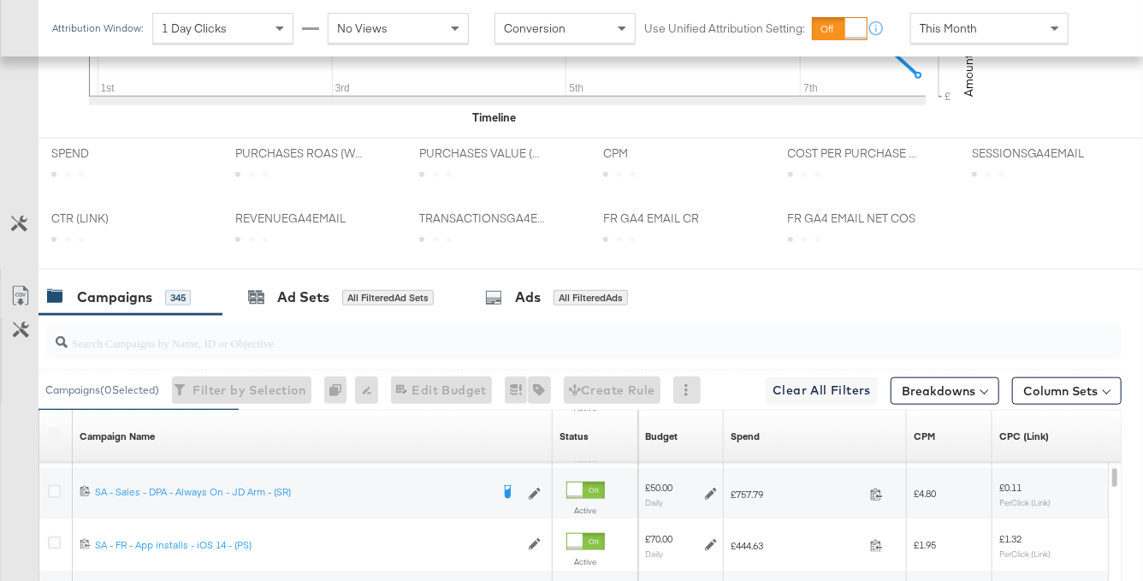
scroll to position [835, 0]
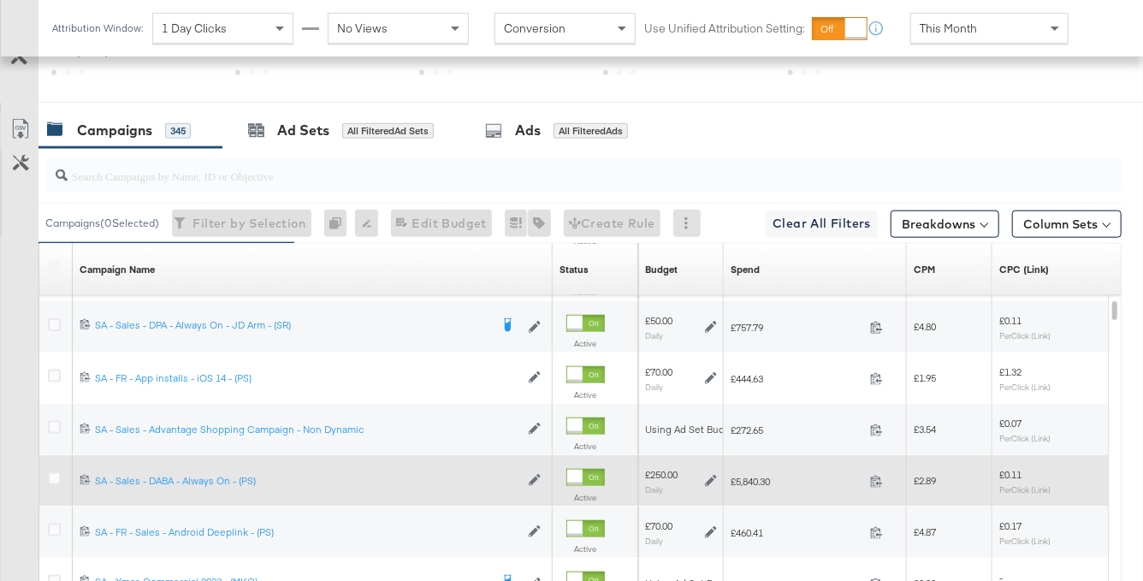
click at [46, 477] on div at bounding box center [57, 480] width 32 height 31
click at [56, 475] on icon at bounding box center [54, 478] width 13 height 13
click at [0, 0] on input "checkbox" at bounding box center [0, 0] width 0 height 0
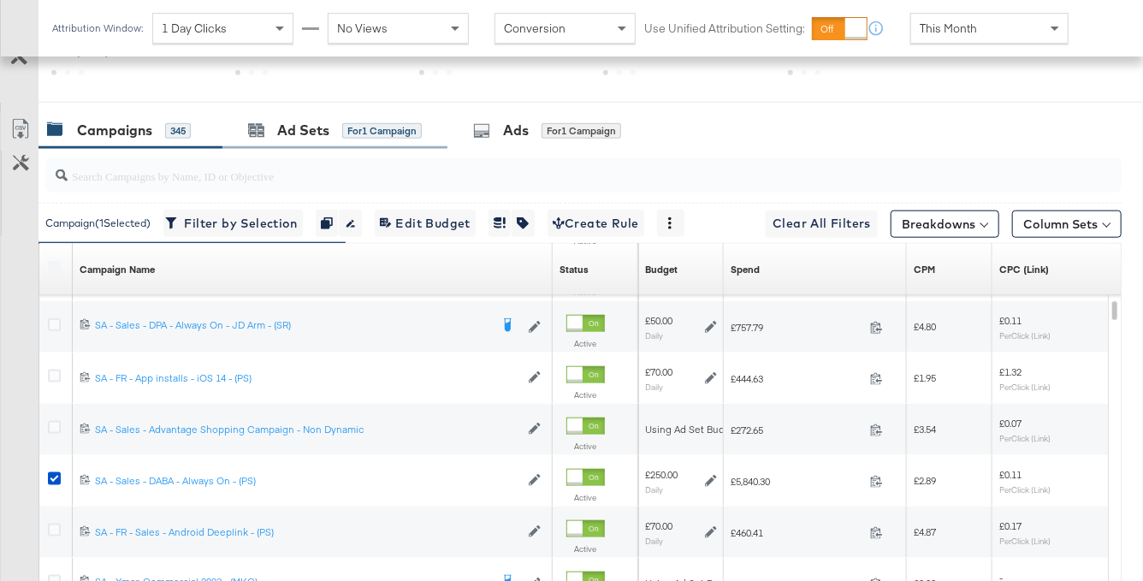
click at [335, 140] on div "Ad Sets for 1 Campaign" at bounding box center [334, 130] width 225 height 37
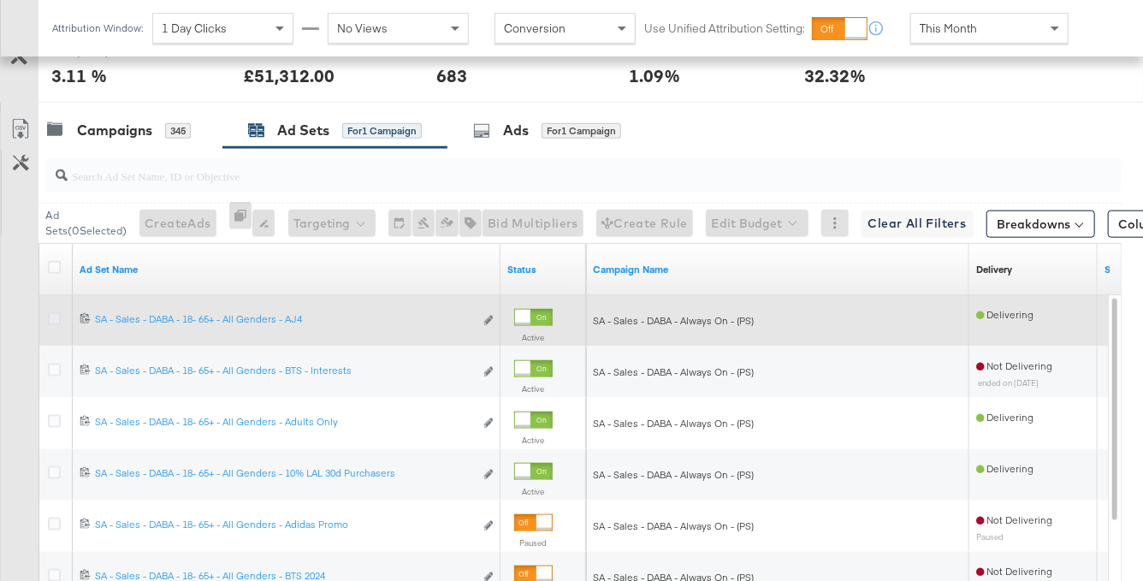
click at [55, 321] on icon at bounding box center [54, 318] width 13 height 13
click at [0, 0] on input "checkbox" at bounding box center [0, 0] width 0 height 0
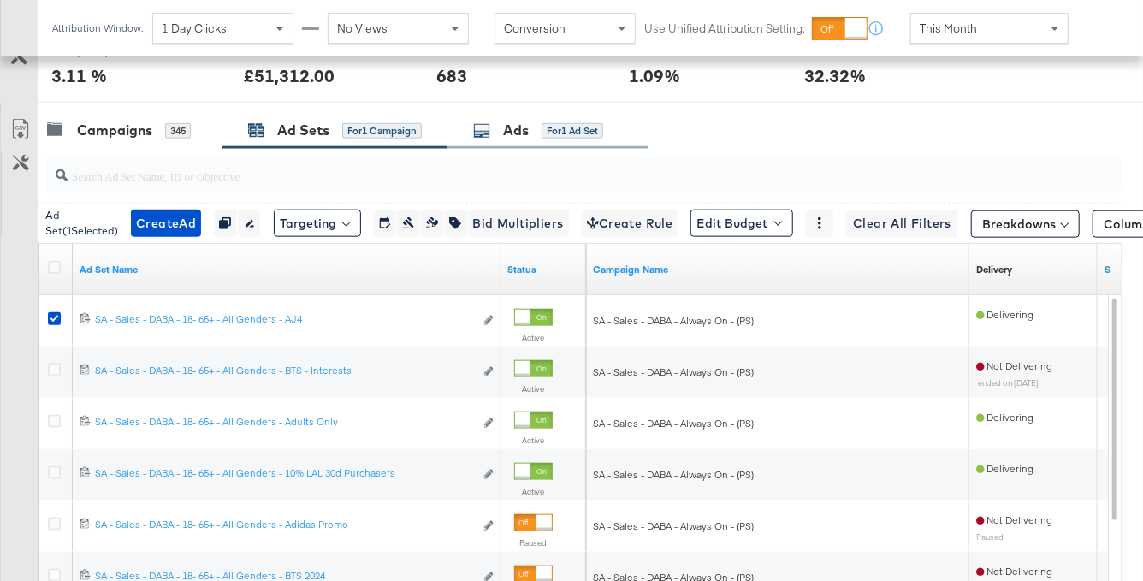
click at [525, 141] on div "Ads for 1 Ad Set" at bounding box center [547, 130] width 201 height 37
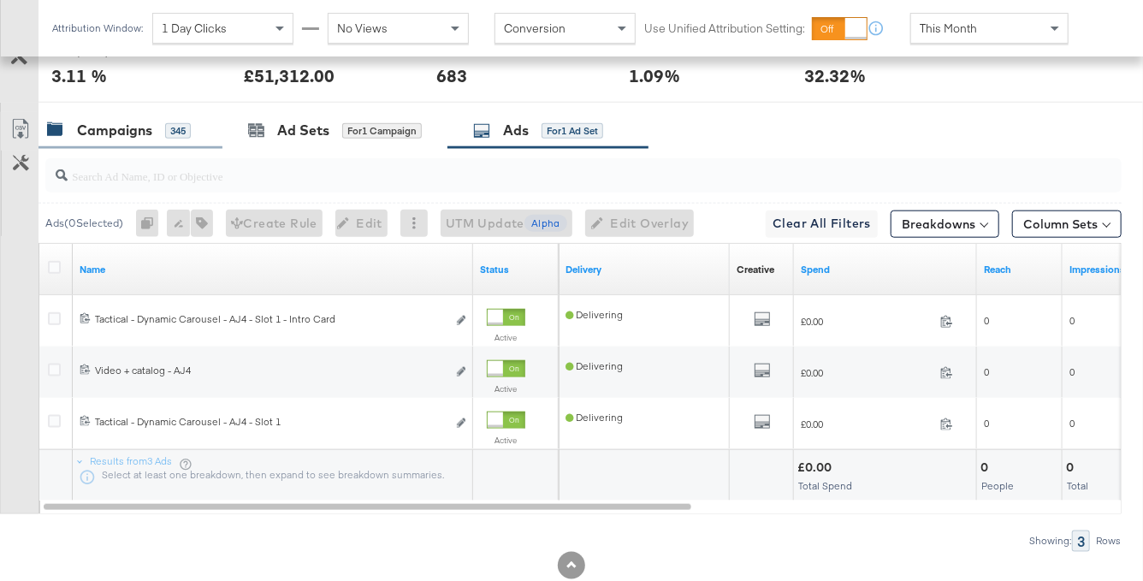
click at [179, 132] on div "345" at bounding box center [178, 130] width 26 height 15
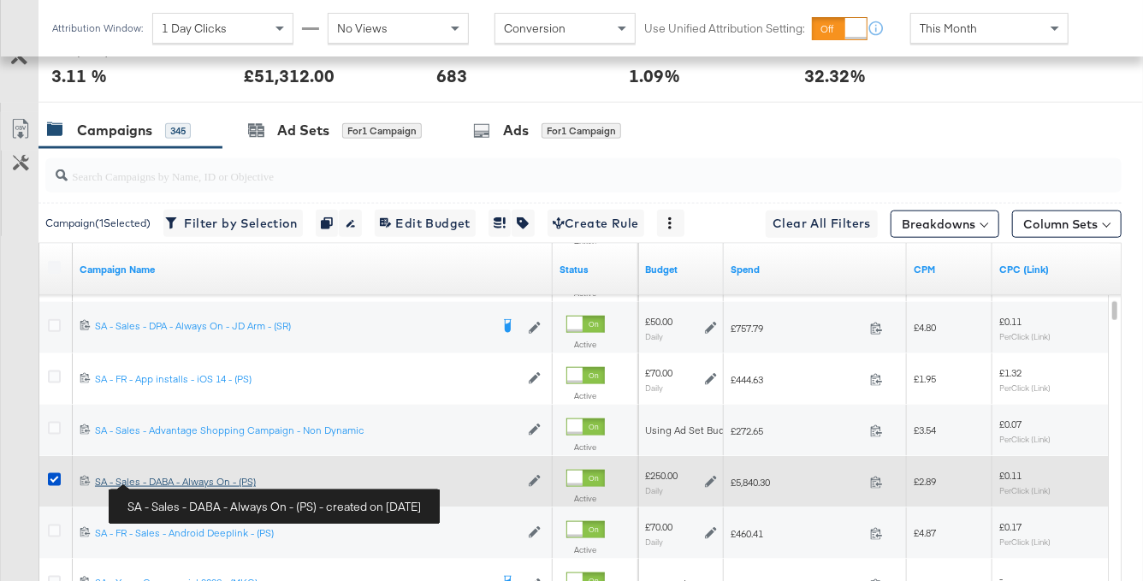
click at [174, 480] on div "SA - Sales - DABA - Always On - (PS) SA - Sales - DABA - Always On - (PS)" at bounding box center [307, 482] width 424 height 14
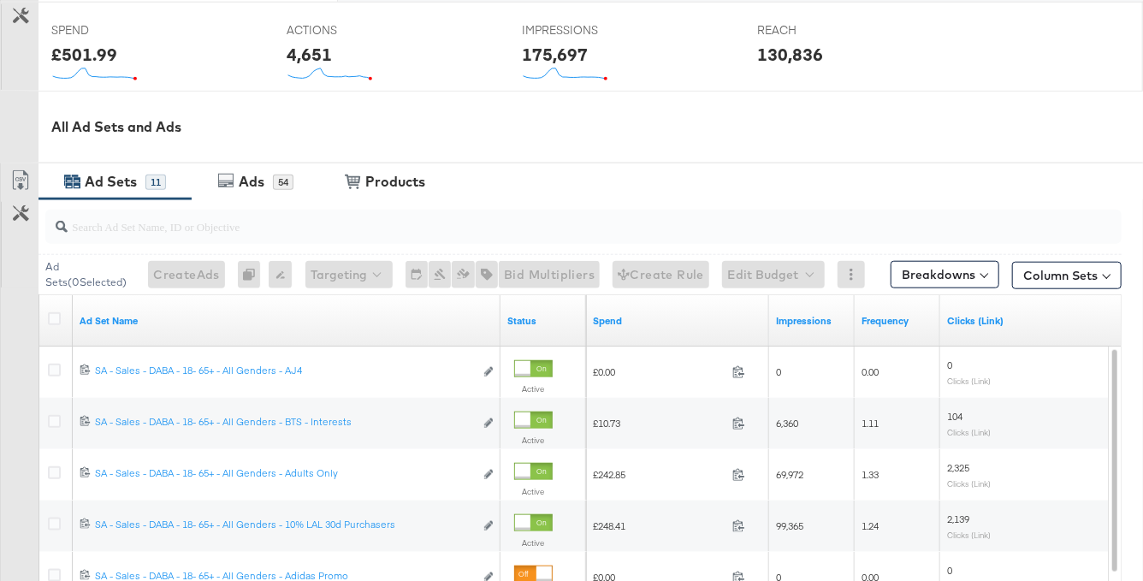
scroll to position [667, 0]
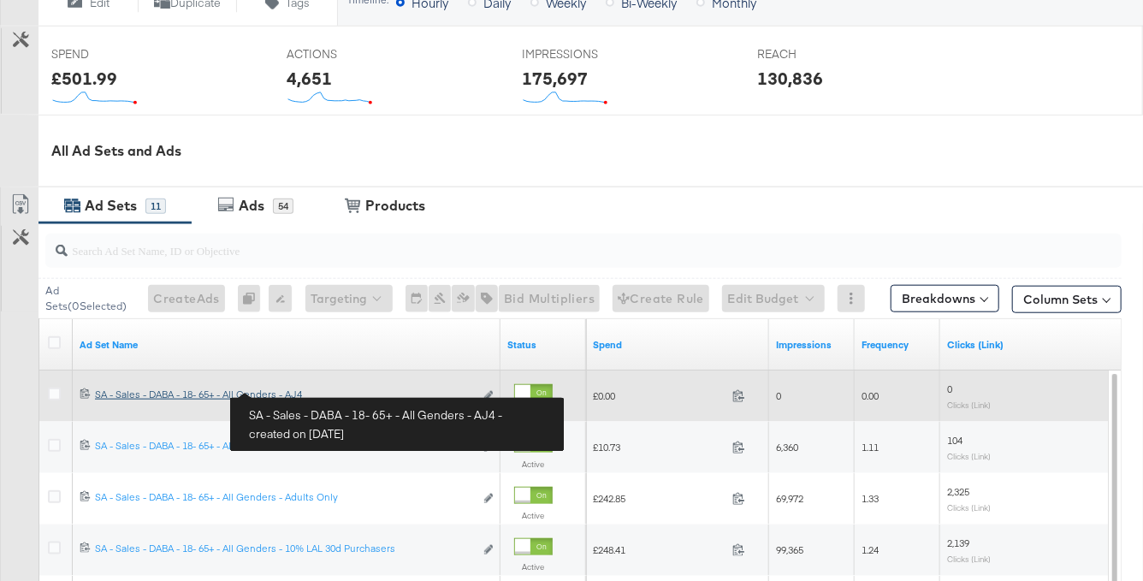
click at [293, 391] on div "SA - Sales - DABA - 18- 65+ - All Genders - AJ4 SA - Sales - DABA - 18- 65+ - A…" at bounding box center [284, 395] width 379 height 14
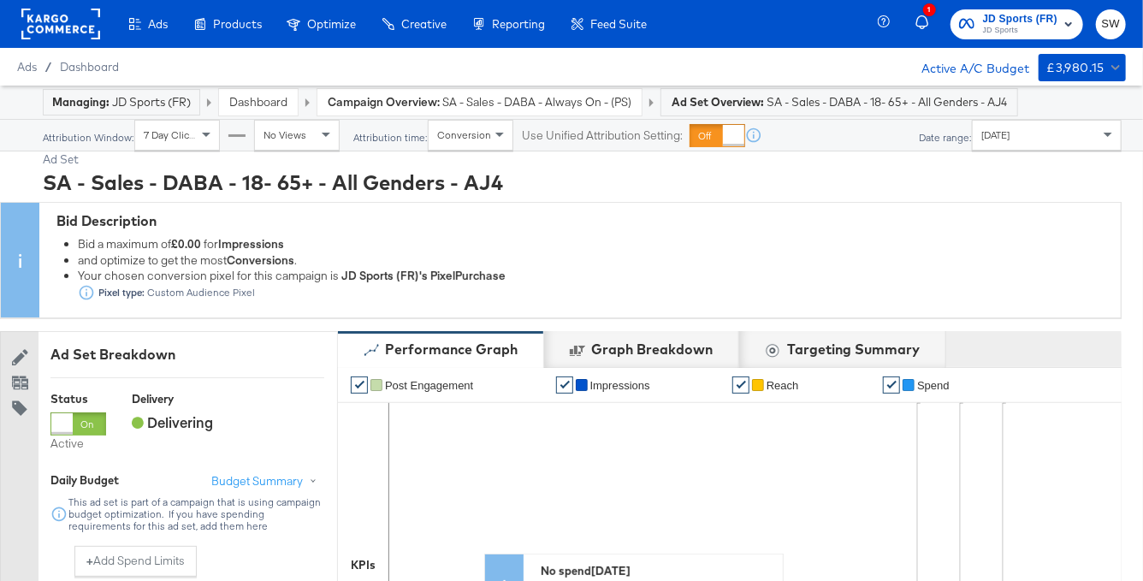
click at [1036, 25] on span "JD Sports" at bounding box center [1020, 31] width 75 height 14
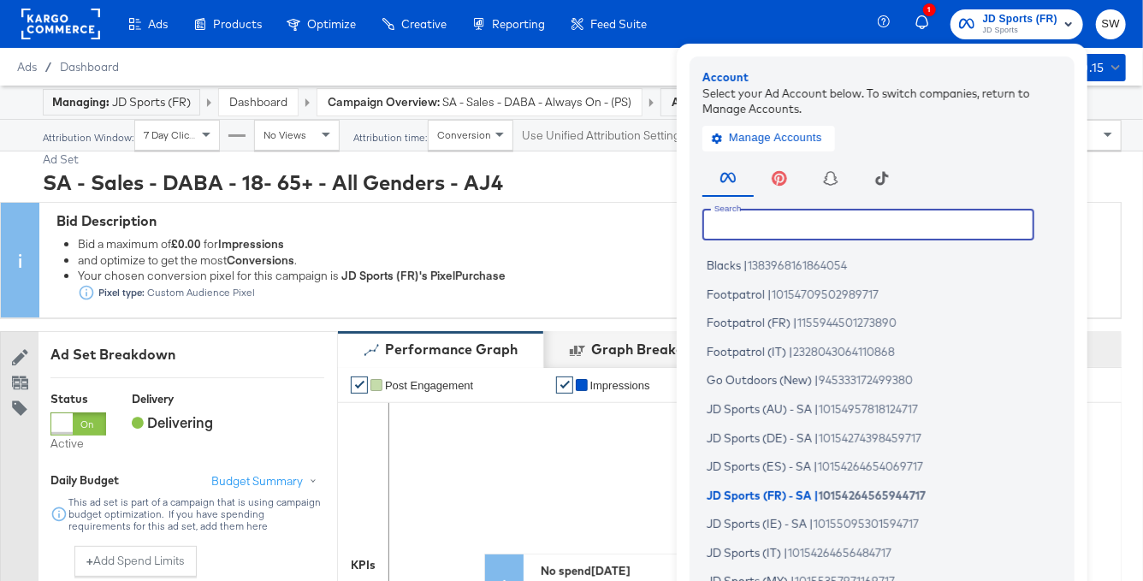
click at [853, 226] on input "text" at bounding box center [868, 224] width 332 height 31
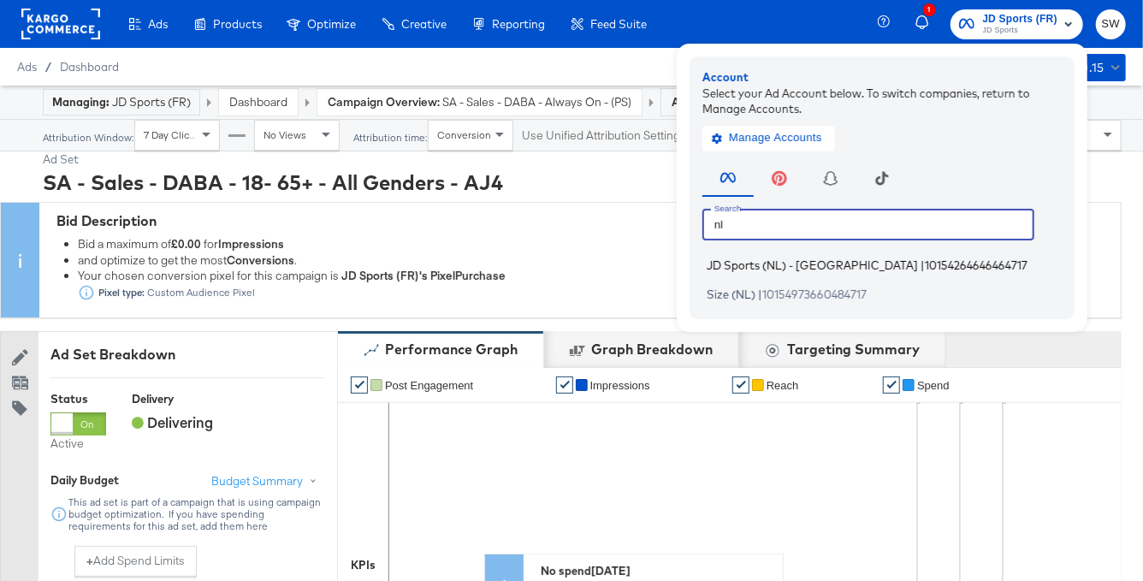
type input "nl"
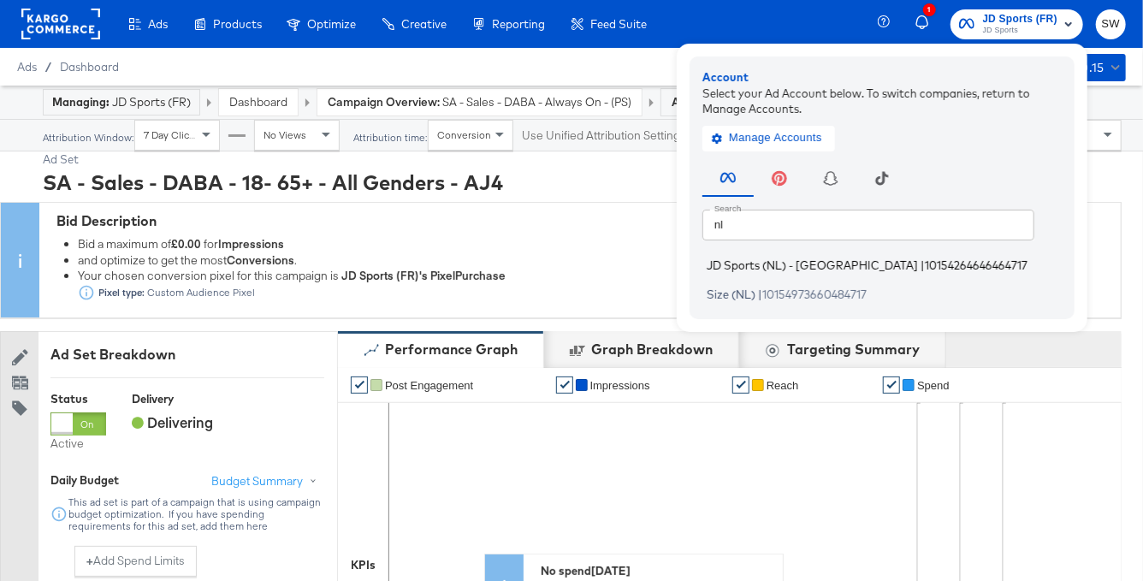
click at [925, 264] on span "10154264646464717" at bounding box center [976, 265] width 103 height 14
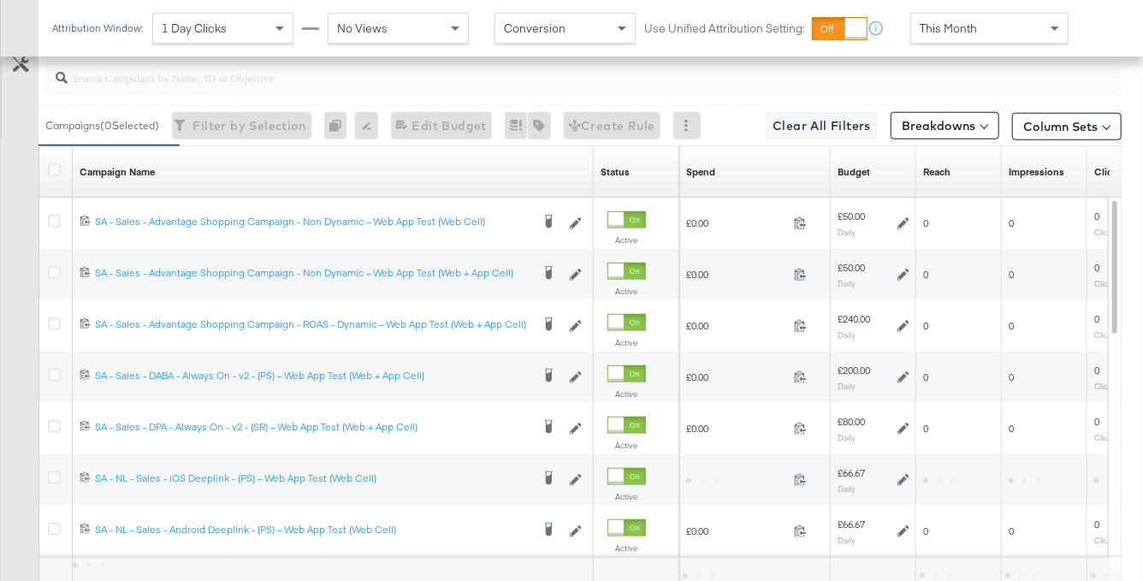
scroll to position [828, 0]
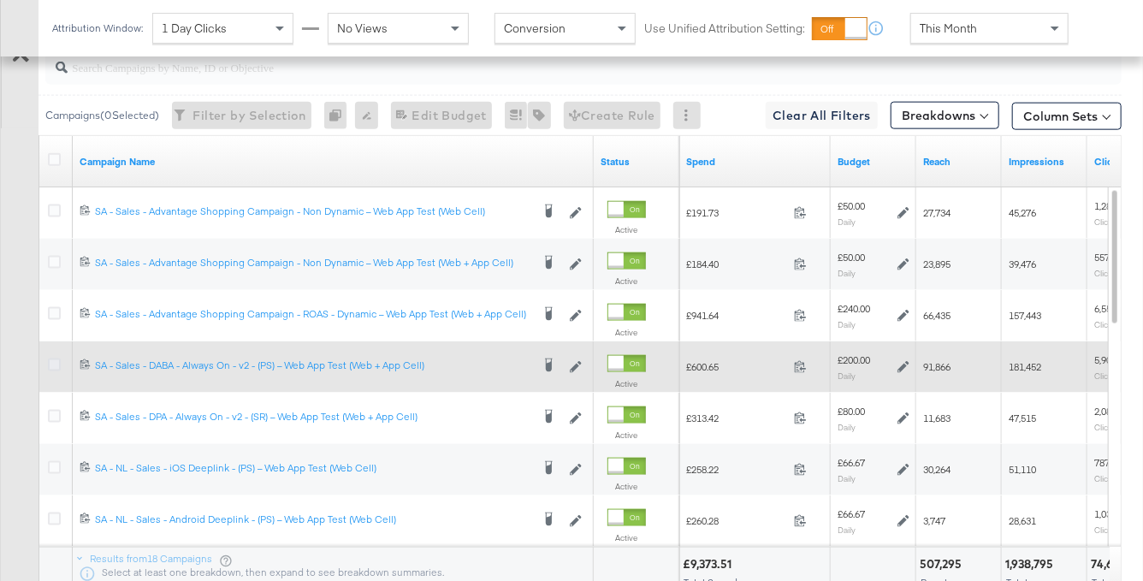
click at [59, 358] on icon at bounding box center [54, 364] width 13 height 13
click at [0, 0] on input "checkbox" at bounding box center [0, 0] width 0 height 0
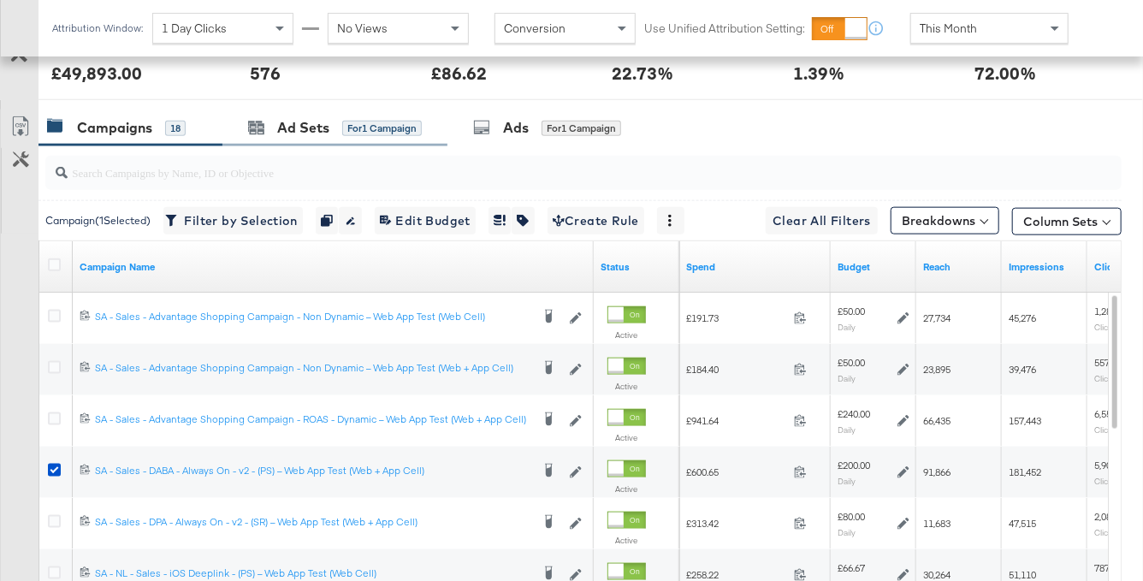
click at [337, 137] on div "Ad Sets for 1 Campaign" at bounding box center [334, 128] width 225 height 37
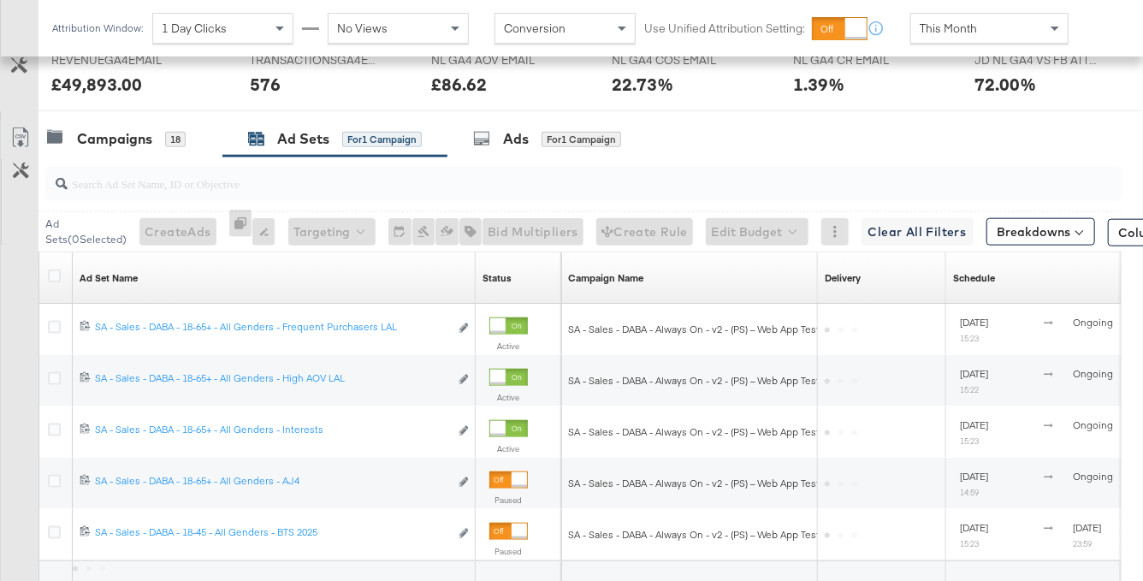
scroll to position [890, 0]
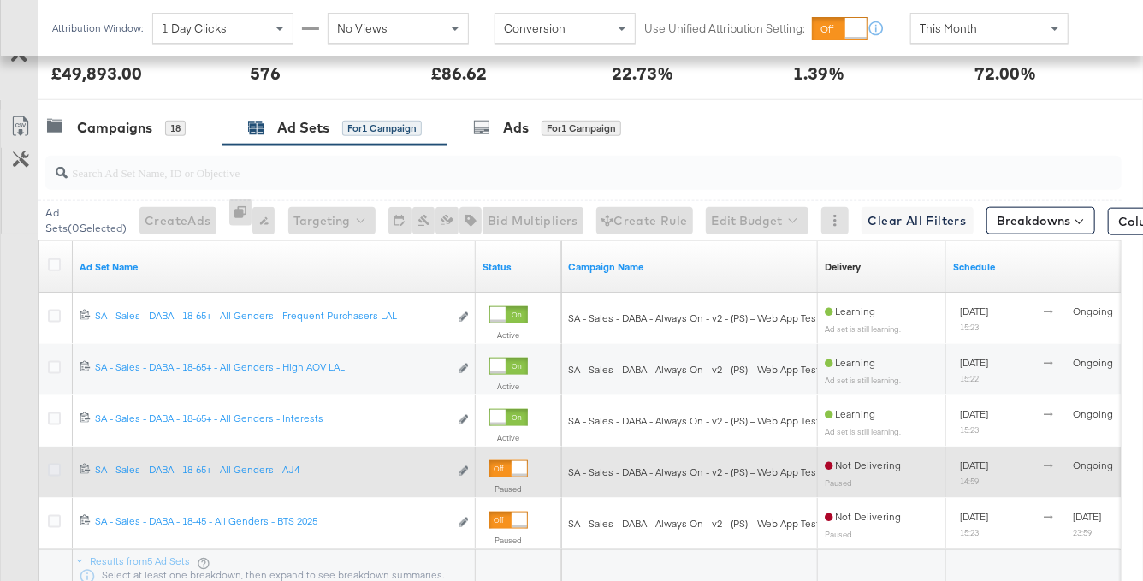
click at [56, 464] on icon at bounding box center [54, 470] width 13 height 13
click at [0, 0] on input "checkbox" at bounding box center [0, 0] width 0 height 0
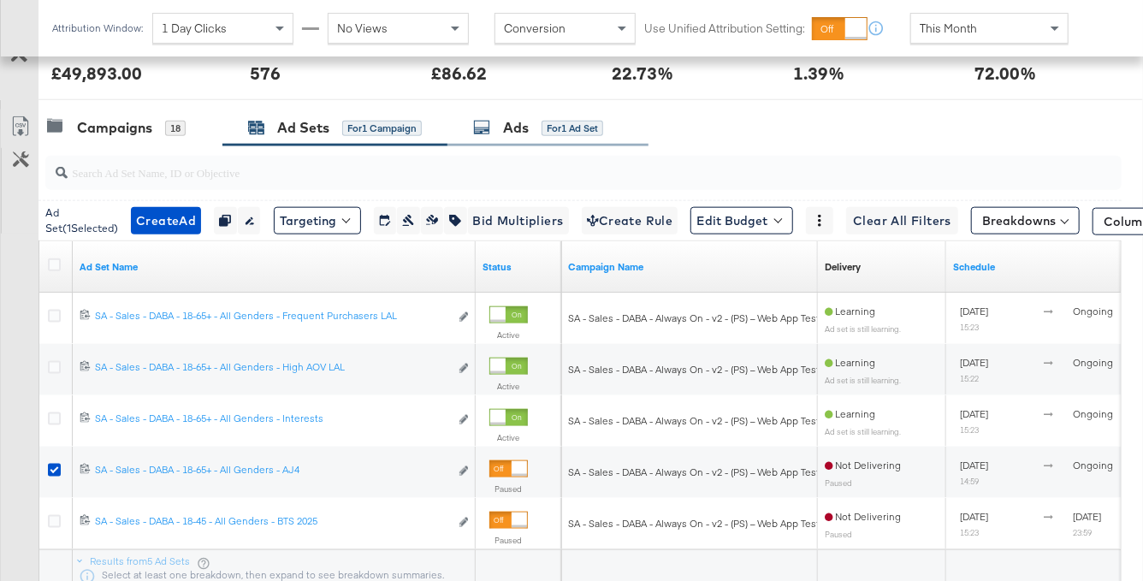
click at [532, 139] on div "Ads for 1 Ad Set" at bounding box center [547, 128] width 201 height 37
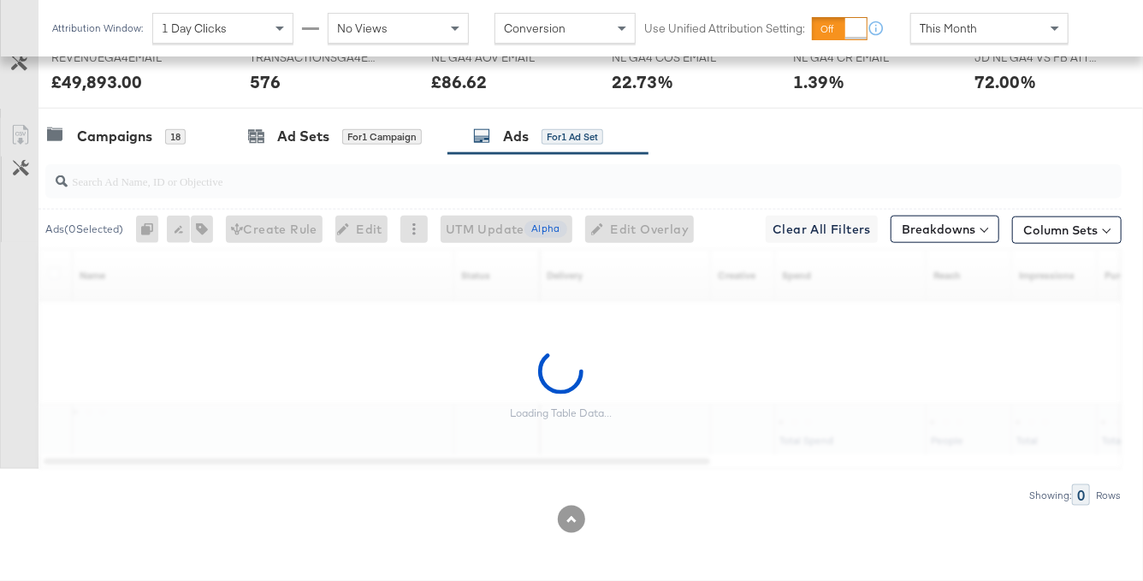
scroll to position [879, 0]
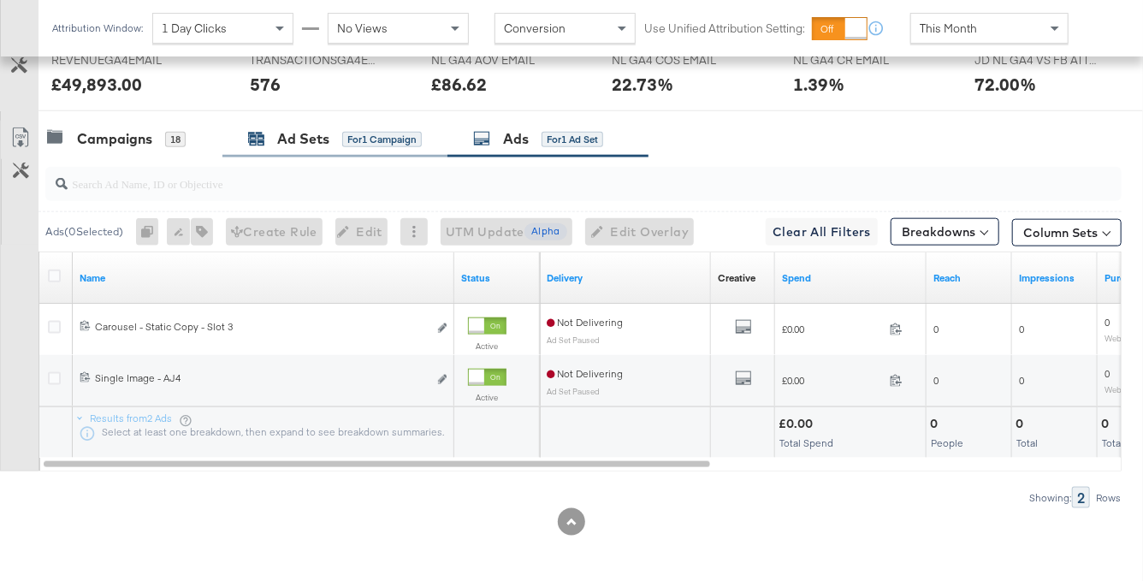
click at [347, 136] on div "for 1 Campaign" at bounding box center [382, 139] width 80 height 15
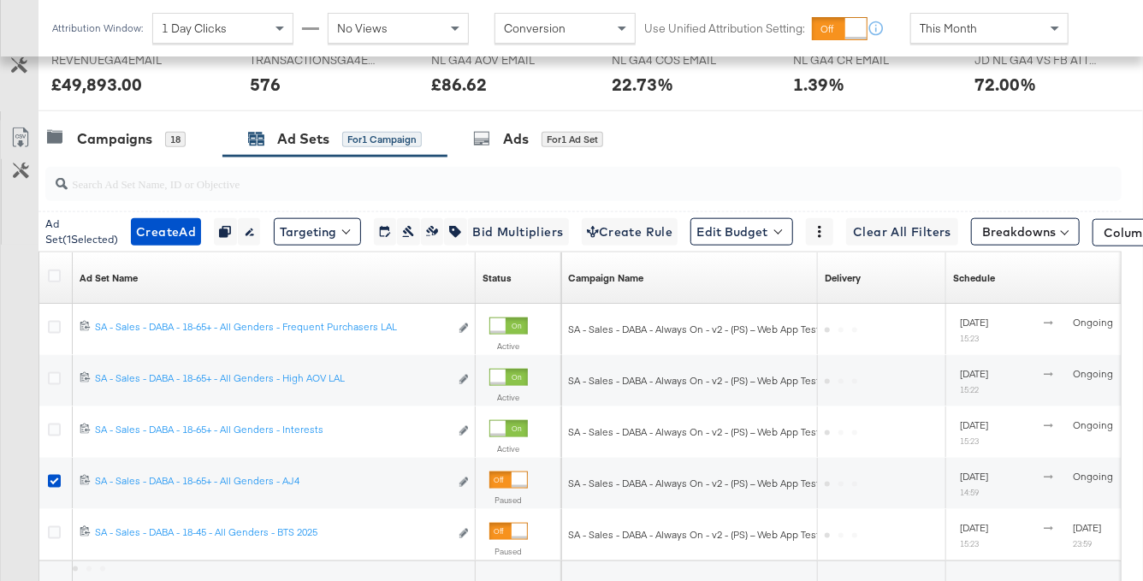
scroll to position [890, 0]
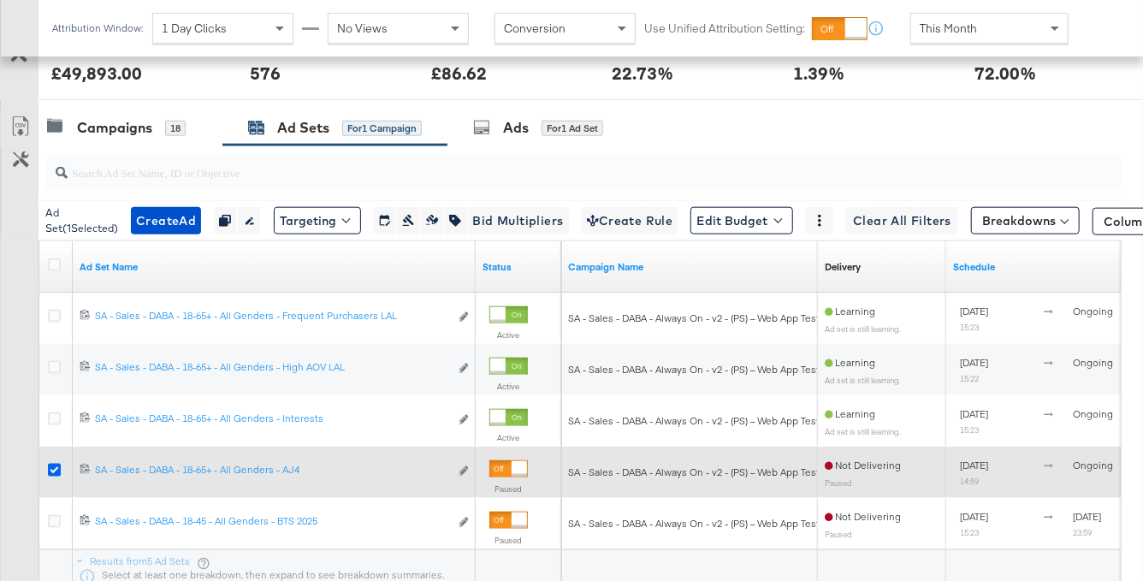
click at [56, 466] on icon at bounding box center [54, 470] width 13 height 13
click at [0, 0] on input "checkbox" at bounding box center [0, 0] width 0 height 0
